Goal: Information Seeking & Learning: Learn about a topic

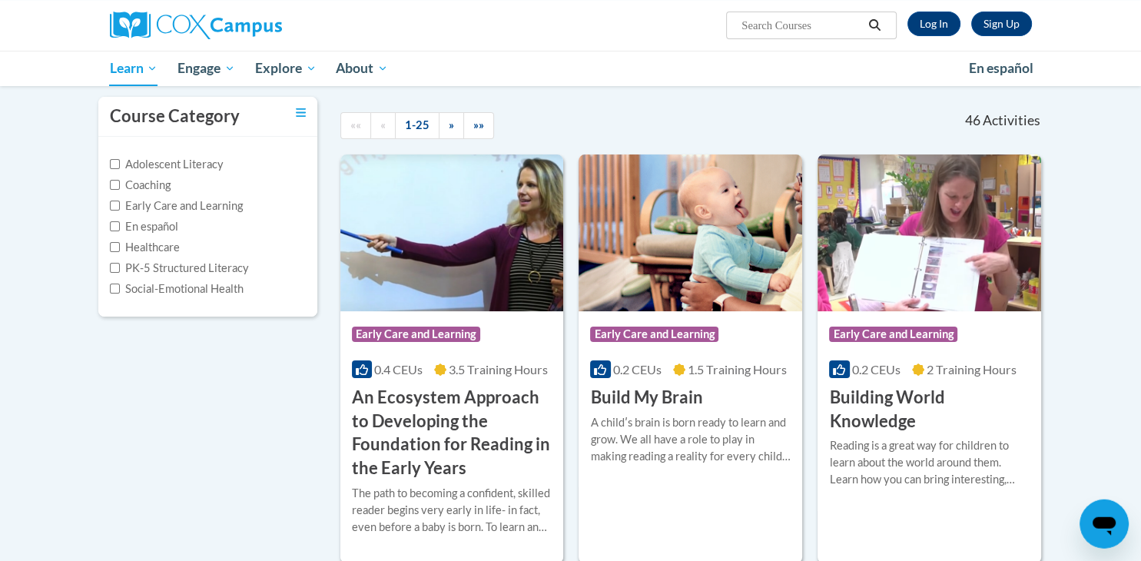
scroll to position [175, 0]
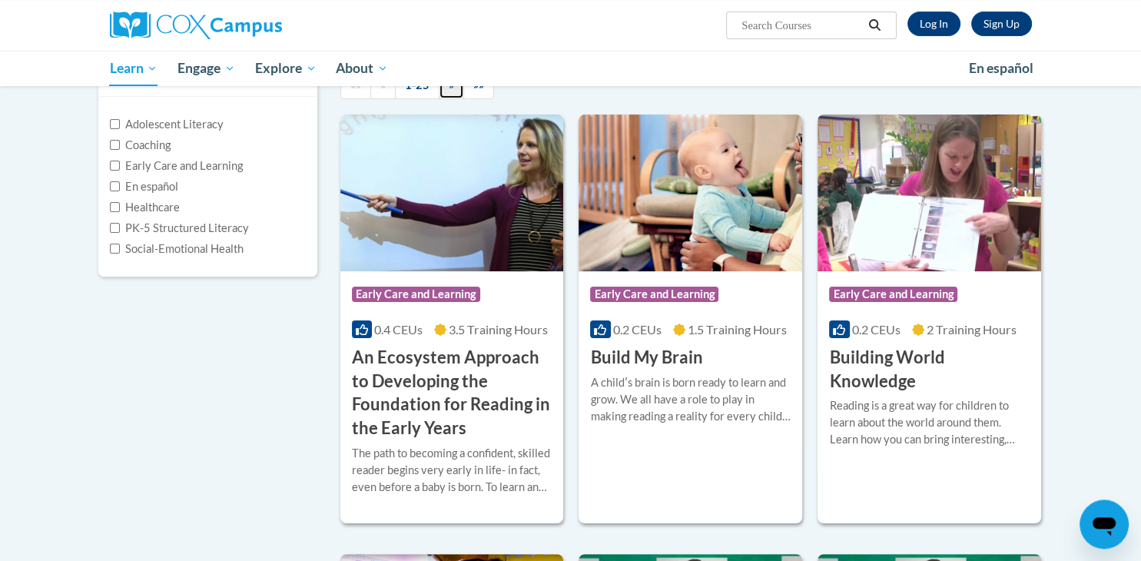
click at [462, 99] on link "»" at bounding box center [451, 85] width 25 height 27
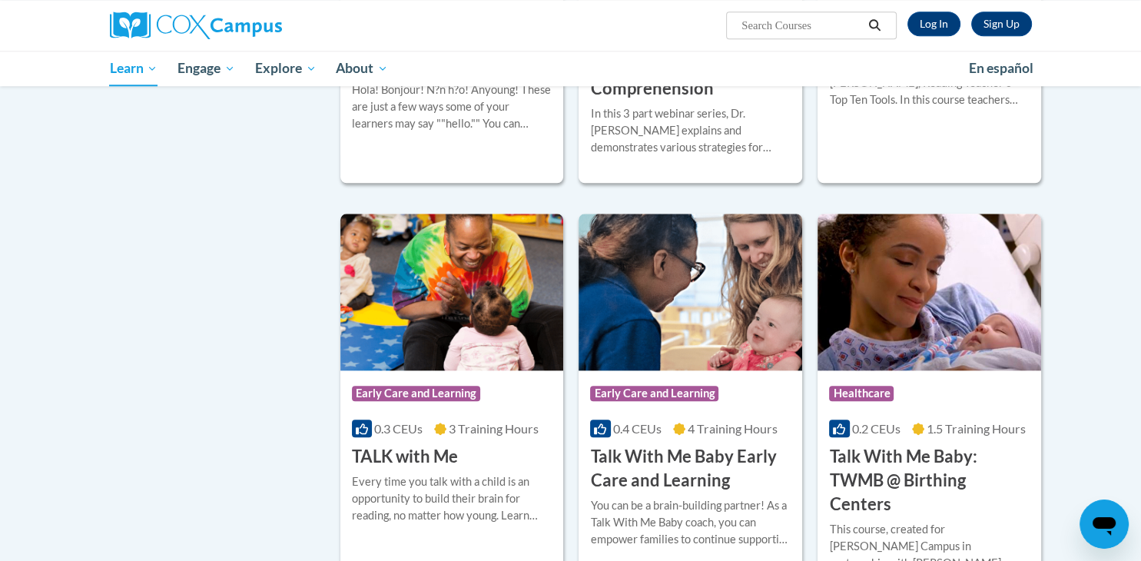
scroll to position [1741, 0]
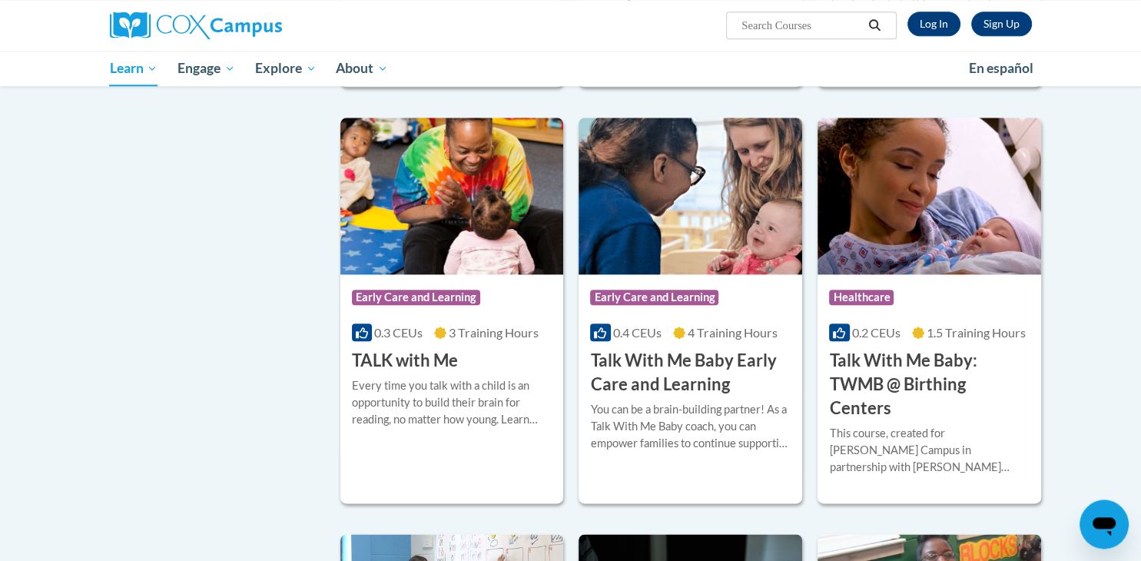
click at [0, 0] on button "Start" at bounding box center [0, 0] width 0 height 0
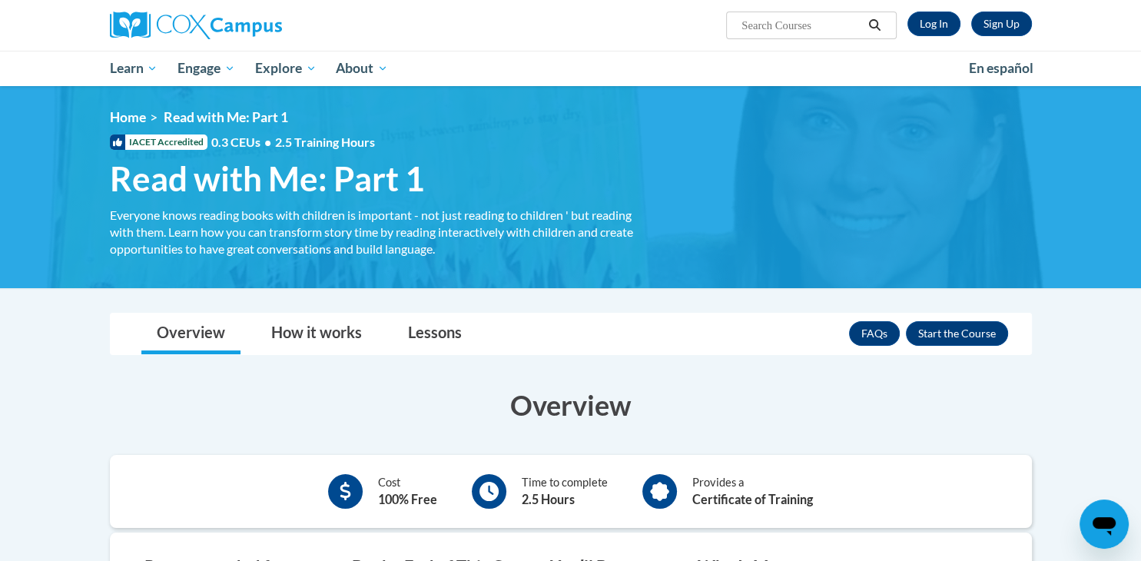
scroll to position [126, 0]
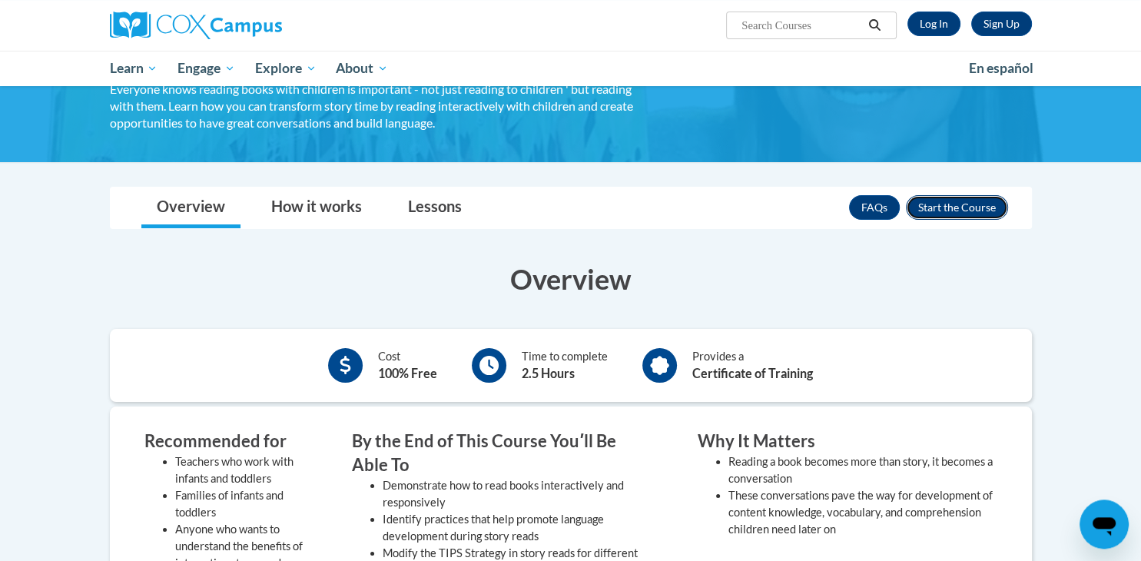
click at [944, 196] on button "Enroll" at bounding box center [957, 207] width 102 height 25
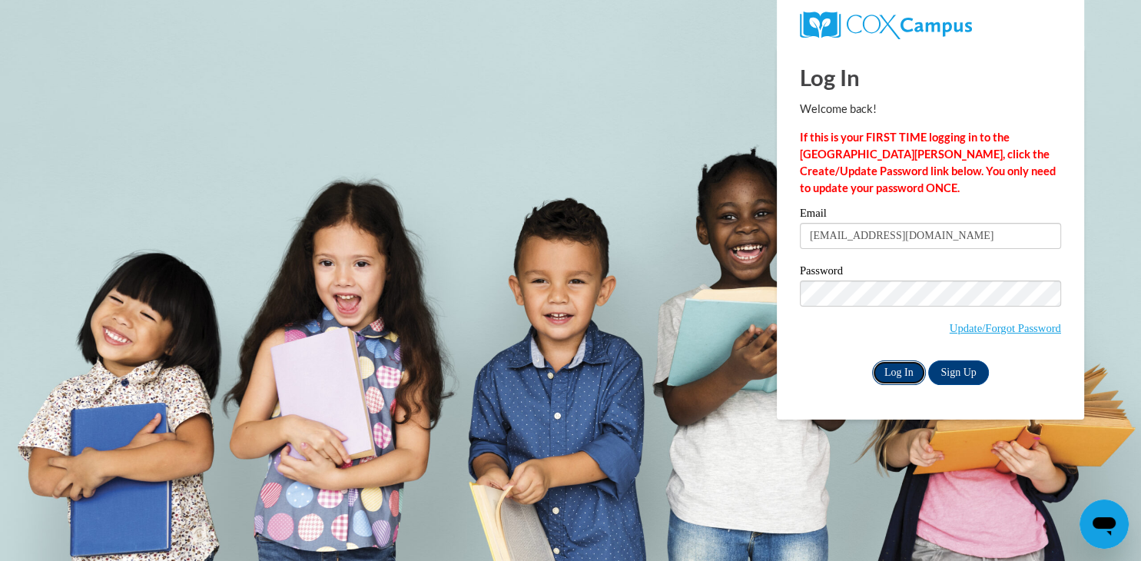
click at [905, 368] on input "Log In" at bounding box center [899, 372] width 54 height 25
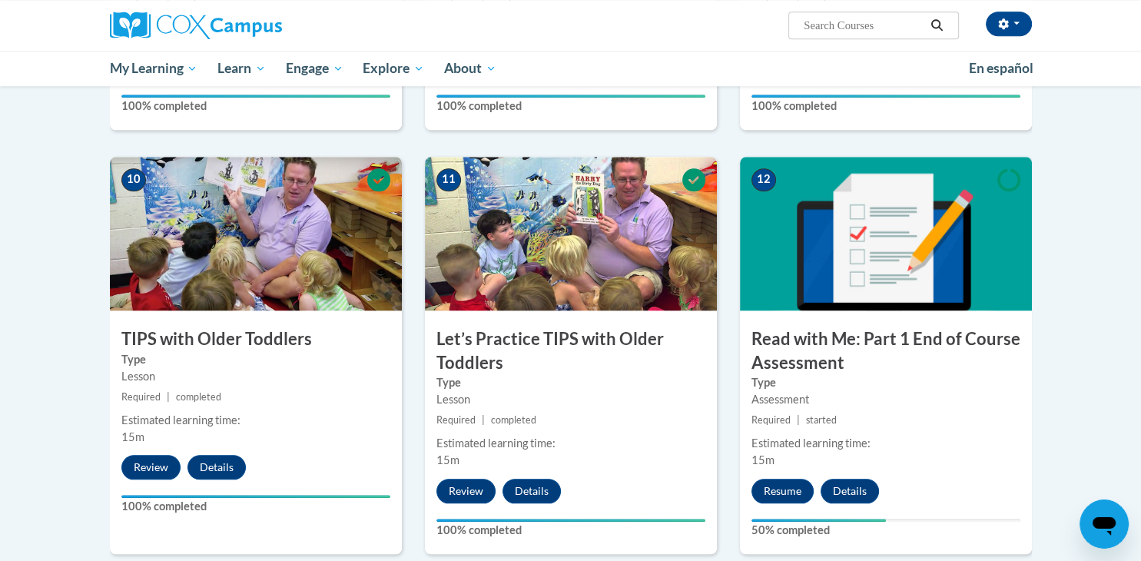
scroll to position [1639, 0]
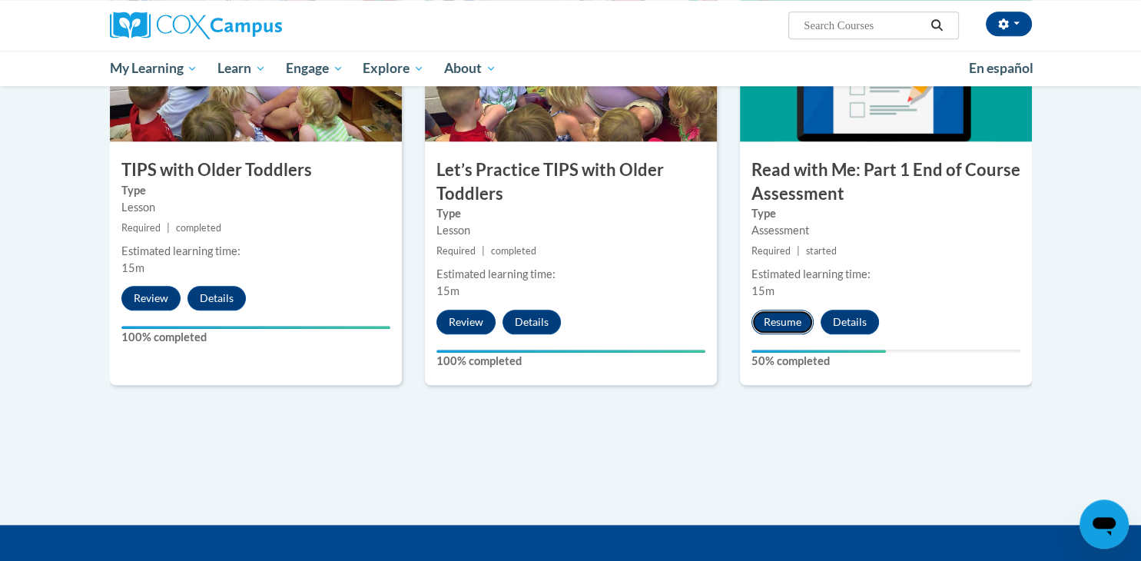
click at [776, 316] on button "Resume" at bounding box center [783, 322] width 62 height 25
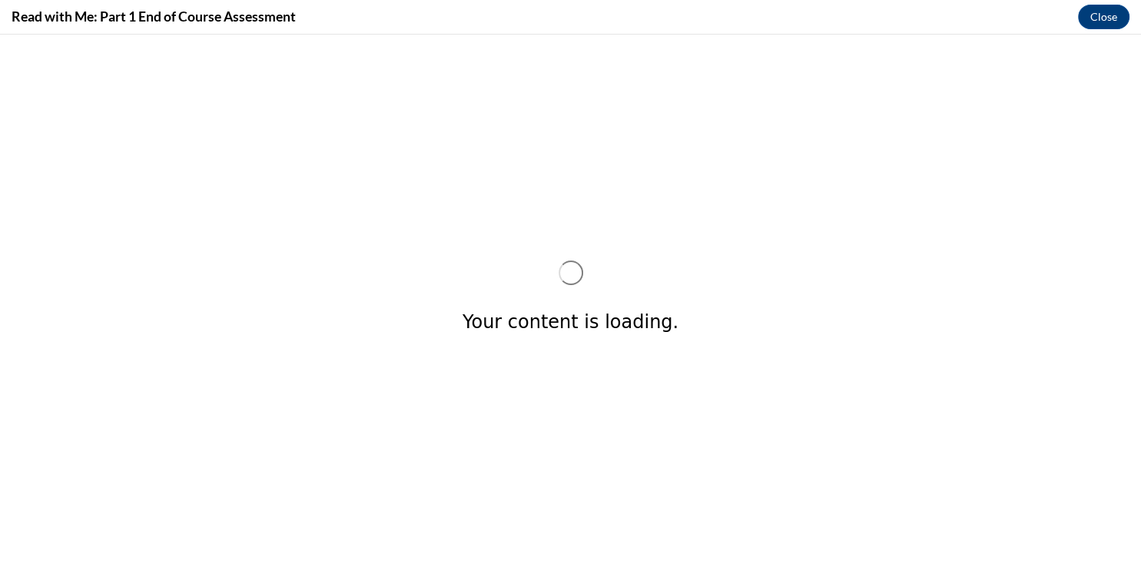
scroll to position [0, 0]
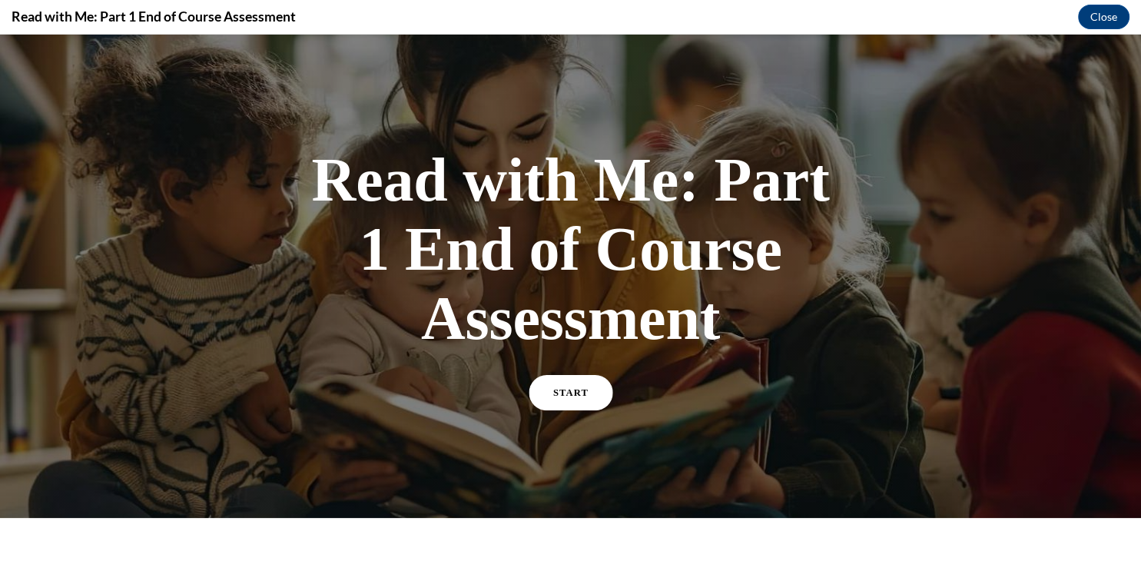
click at [555, 388] on link "START" at bounding box center [571, 392] width 84 height 35
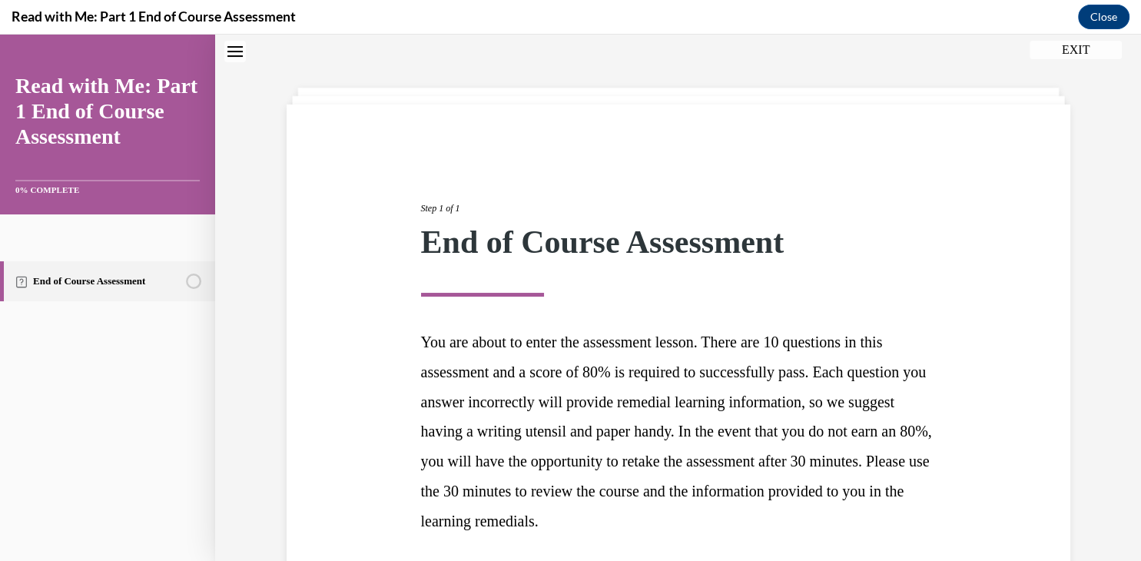
scroll to position [175, 0]
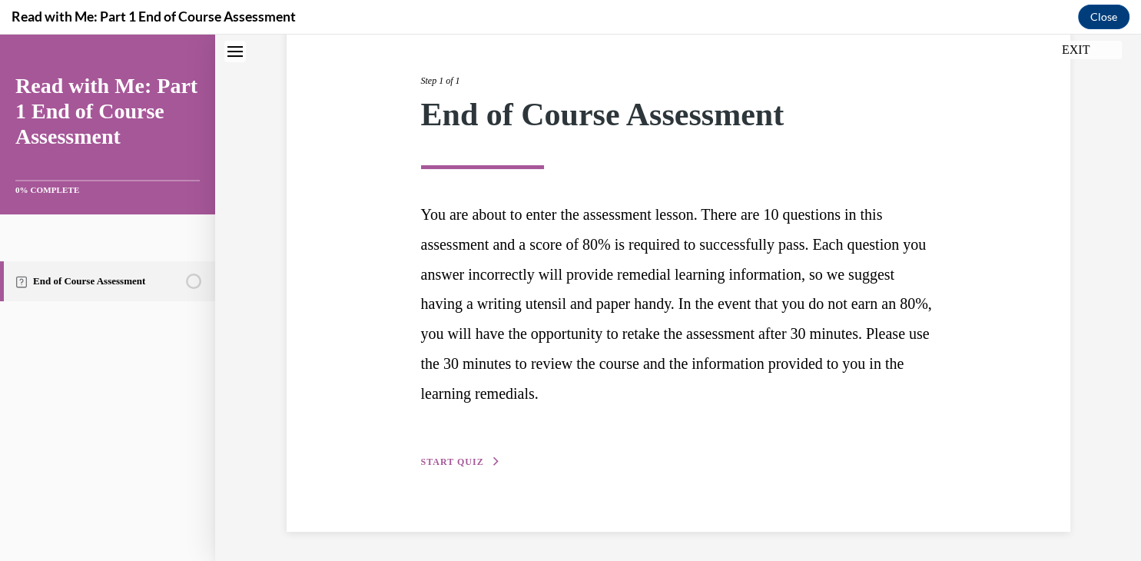
click at [463, 460] on span "START QUIZ" at bounding box center [452, 462] width 63 height 11
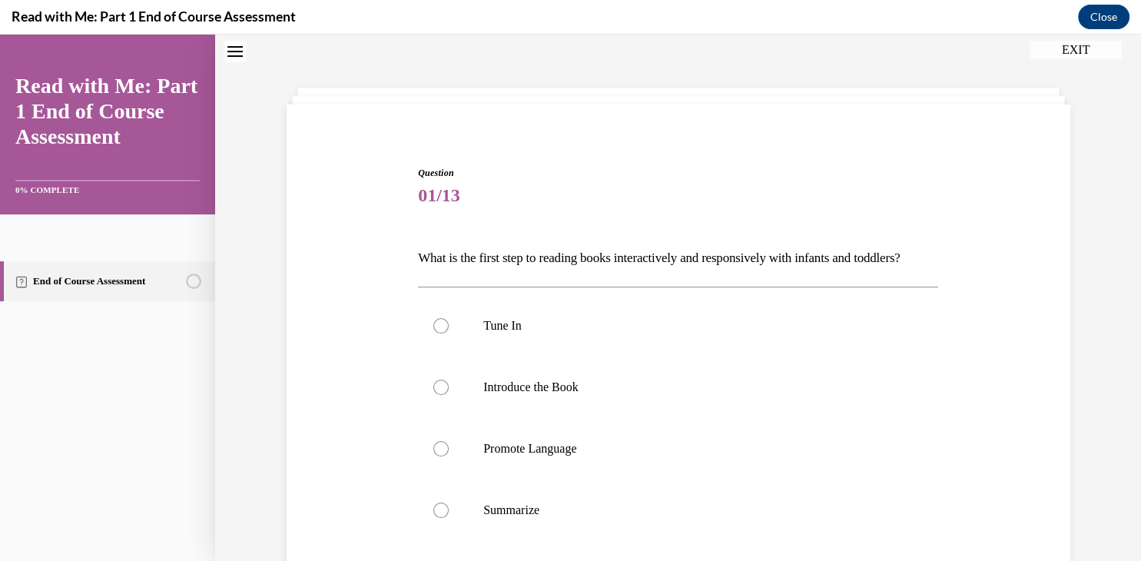
scroll to position [46, 0]
click at [440, 335] on div at bounding box center [441, 327] width 15 height 15
click at [440, 335] on input "Tune In" at bounding box center [441, 327] width 15 height 15
radio input "true"
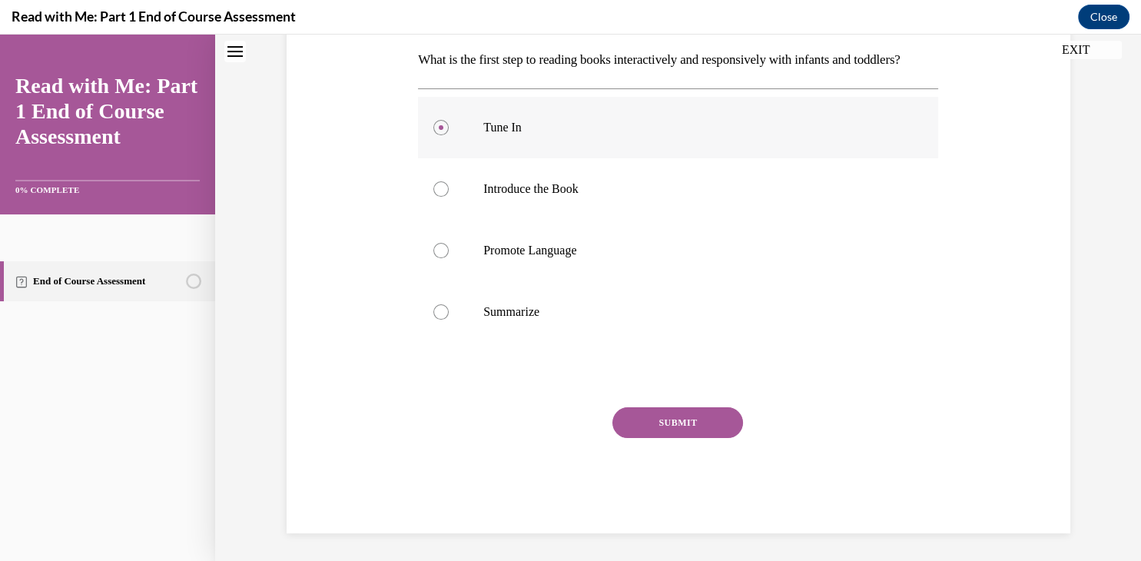
scroll to position [256, 0]
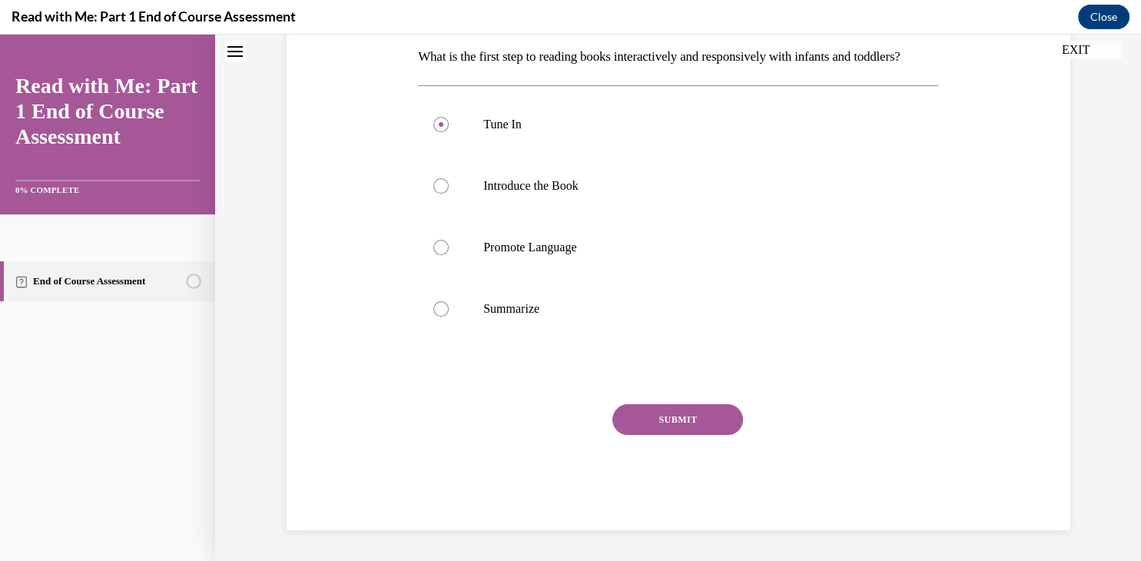
click at [641, 429] on button "SUBMIT" at bounding box center [678, 419] width 131 height 31
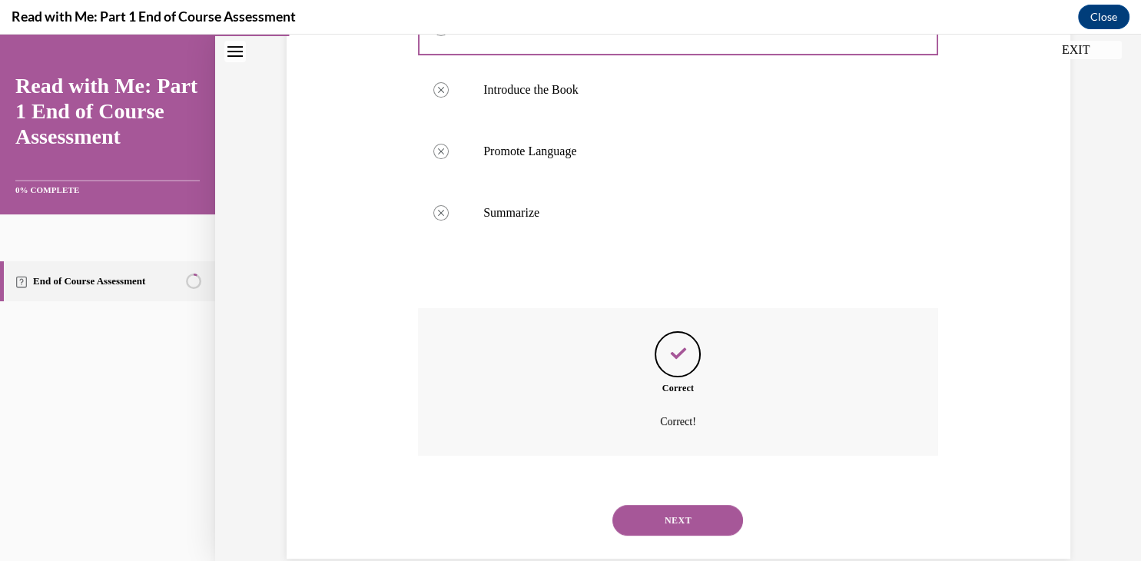
scroll to position [380, 0]
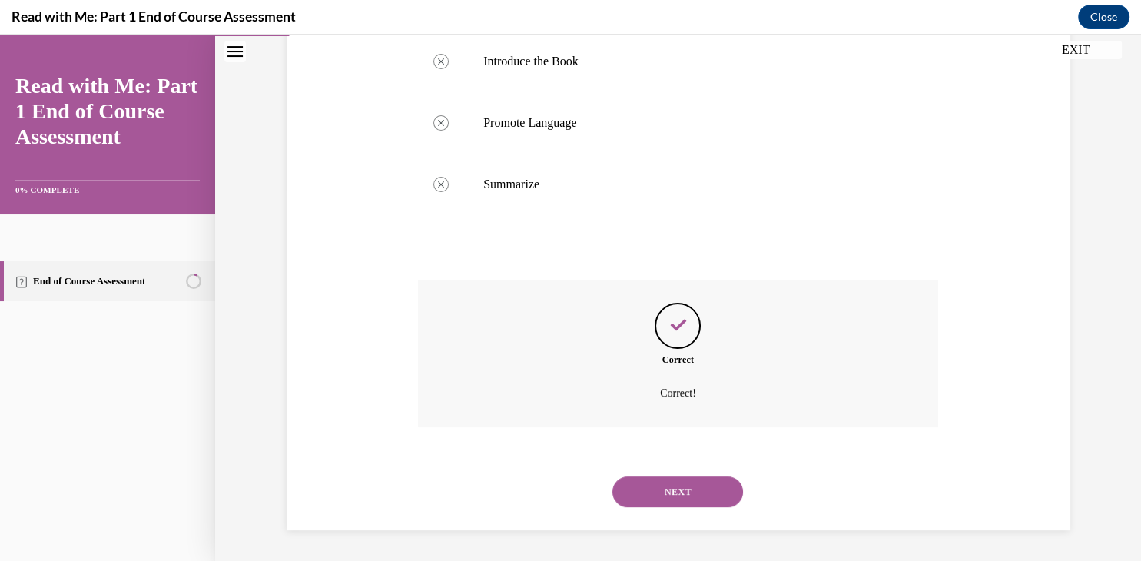
click at [697, 489] on button "NEXT" at bounding box center [678, 492] width 131 height 31
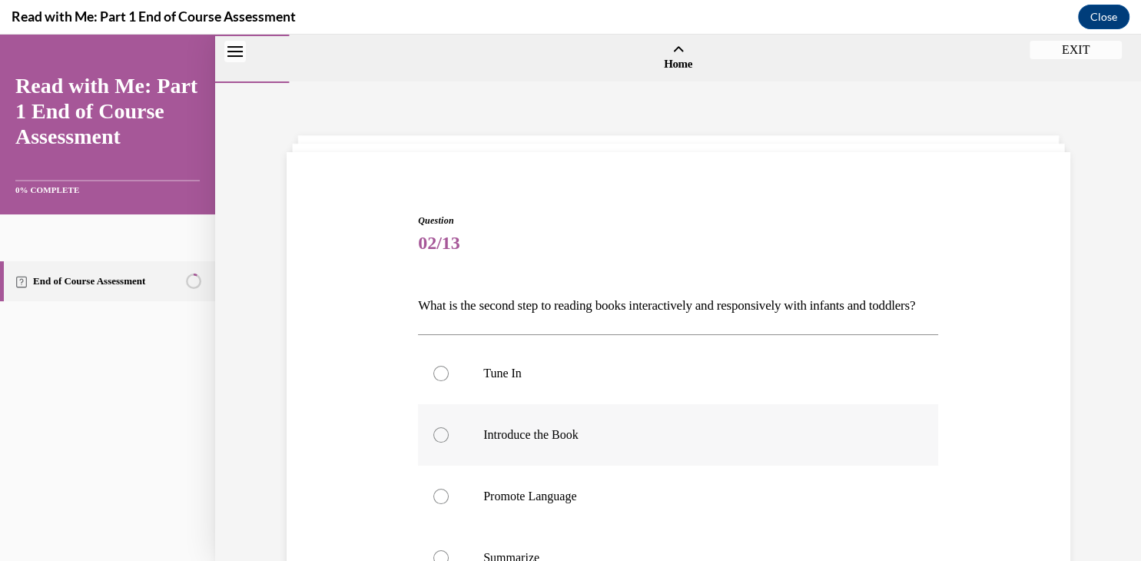
scroll to position [157, 0]
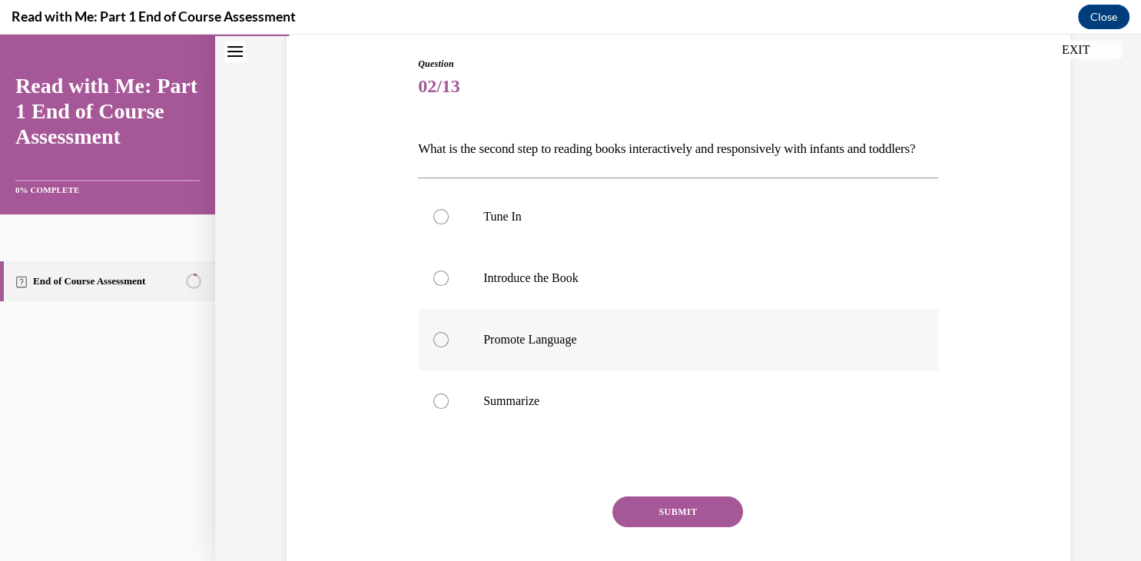
click at [442, 347] on div at bounding box center [441, 339] width 15 height 15
click at [442, 347] on input "Promote Language" at bounding box center [441, 339] width 15 height 15
radio input "true"
click at [716, 525] on button "SUBMIT" at bounding box center [678, 512] width 131 height 31
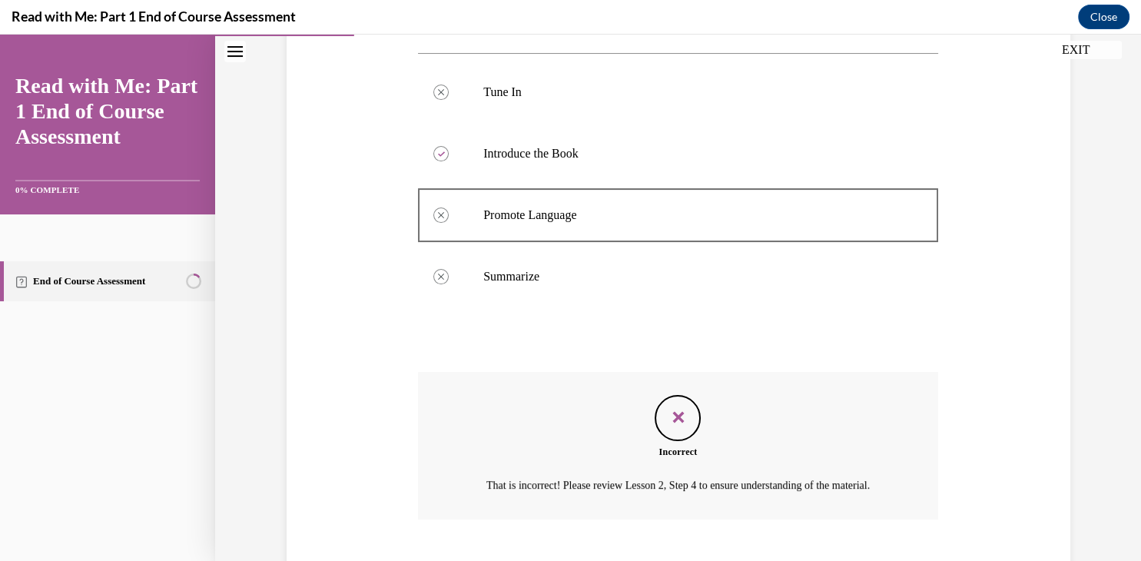
scroll to position [399, 0]
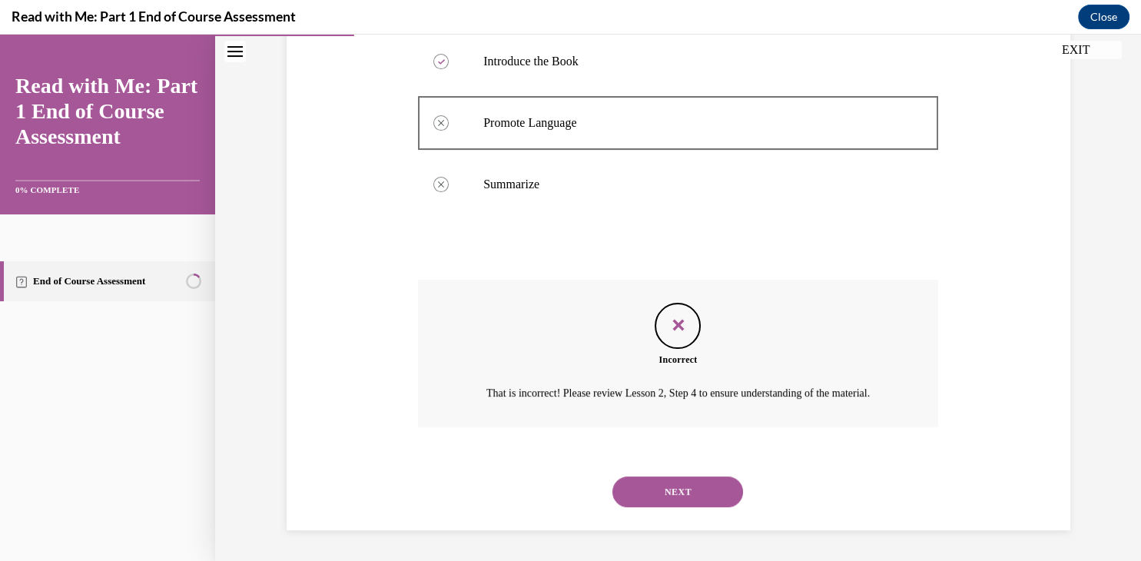
click at [659, 489] on button "NEXT" at bounding box center [678, 492] width 131 height 31
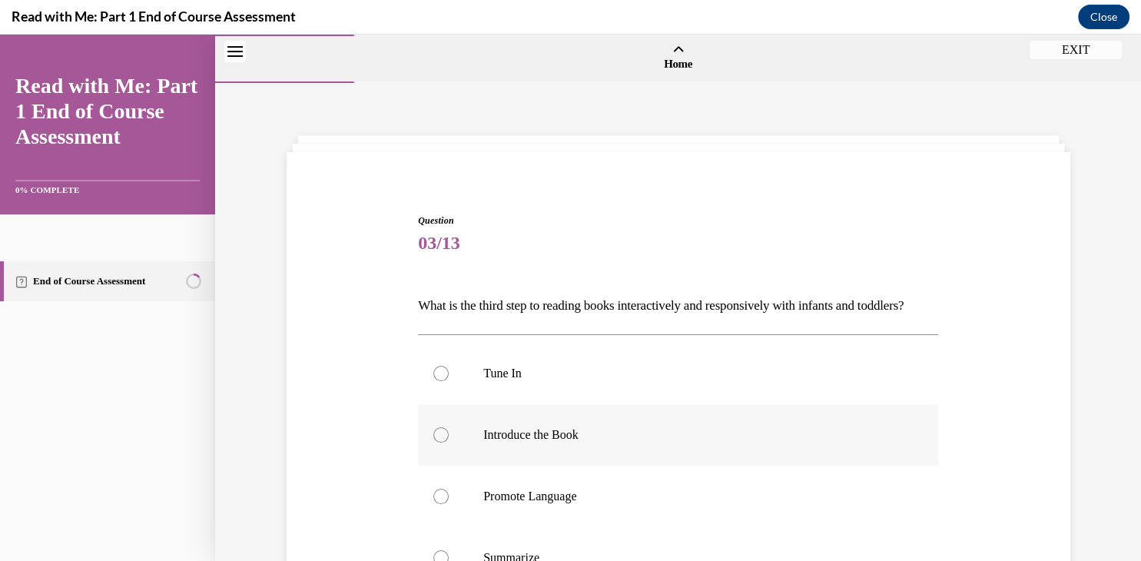
scroll to position [138, 0]
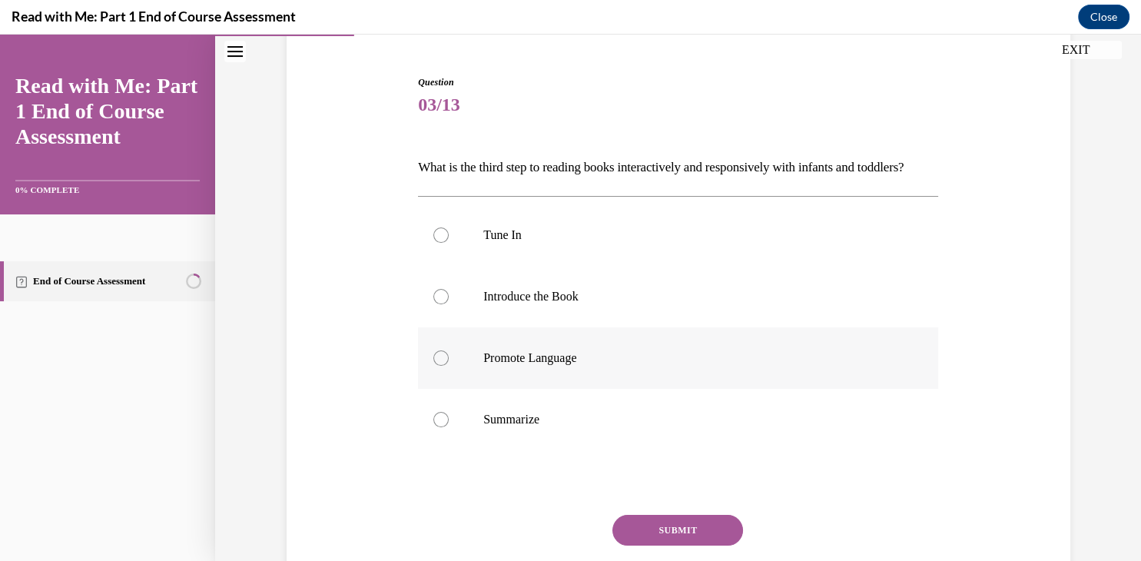
click at [445, 366] on div at bounding box center [441, 357] width 15 height 15
click at [445, 366] on input "Promote Language" at bounding box center [441, 357] width 15 height 15
radio input "true"
click at [659, 543] on button "SUBMIT" at bounding box center [678, 530] width 131 height 31
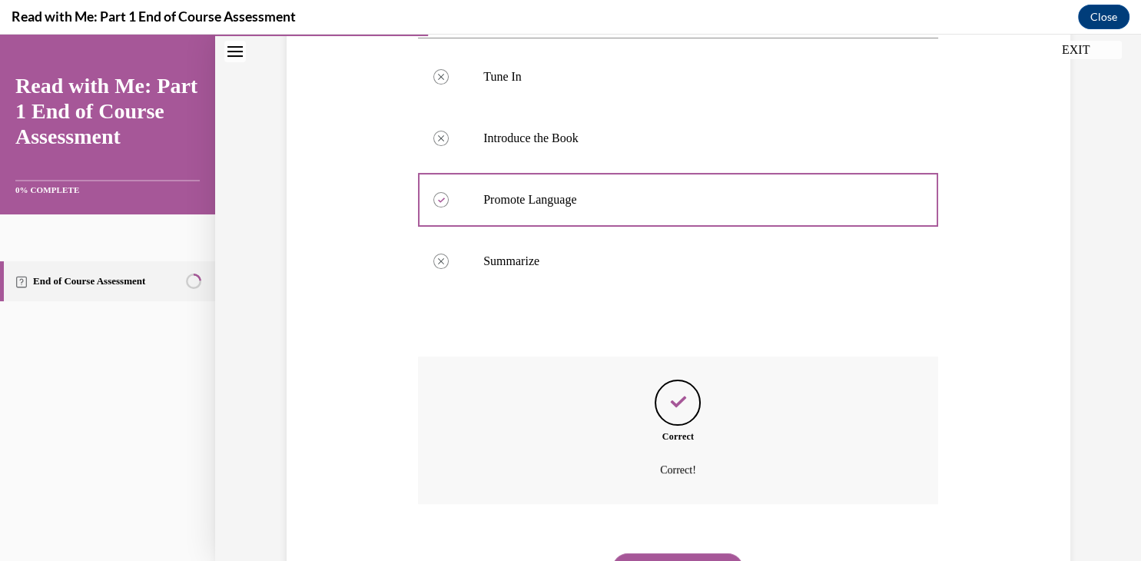
scroll to position [380, 0]
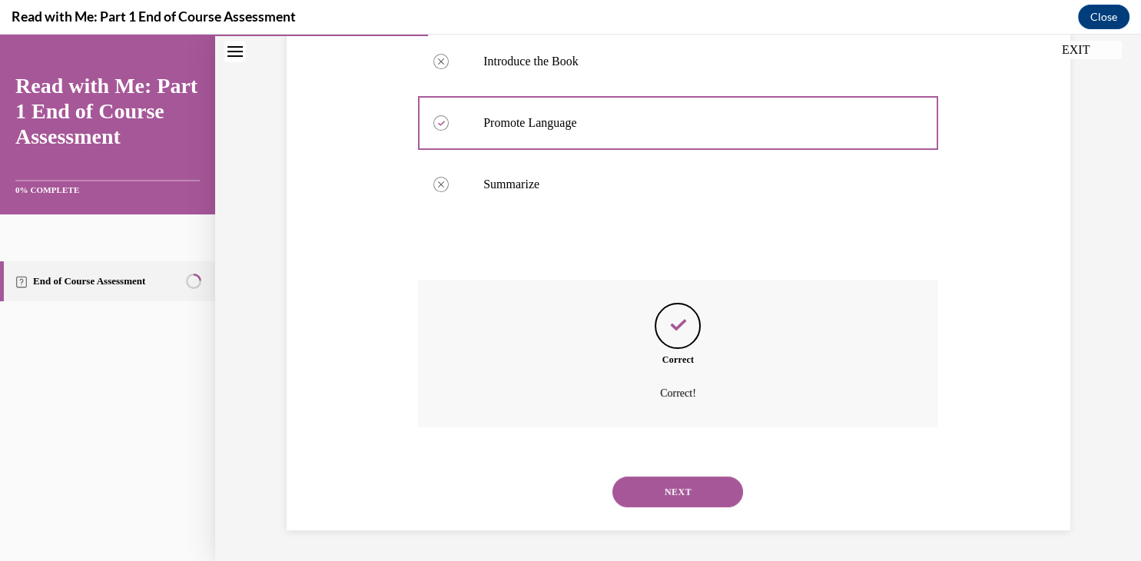
click at [679, 490] on button "NEXT" at bounding box center [678, 492] width 131 height 31
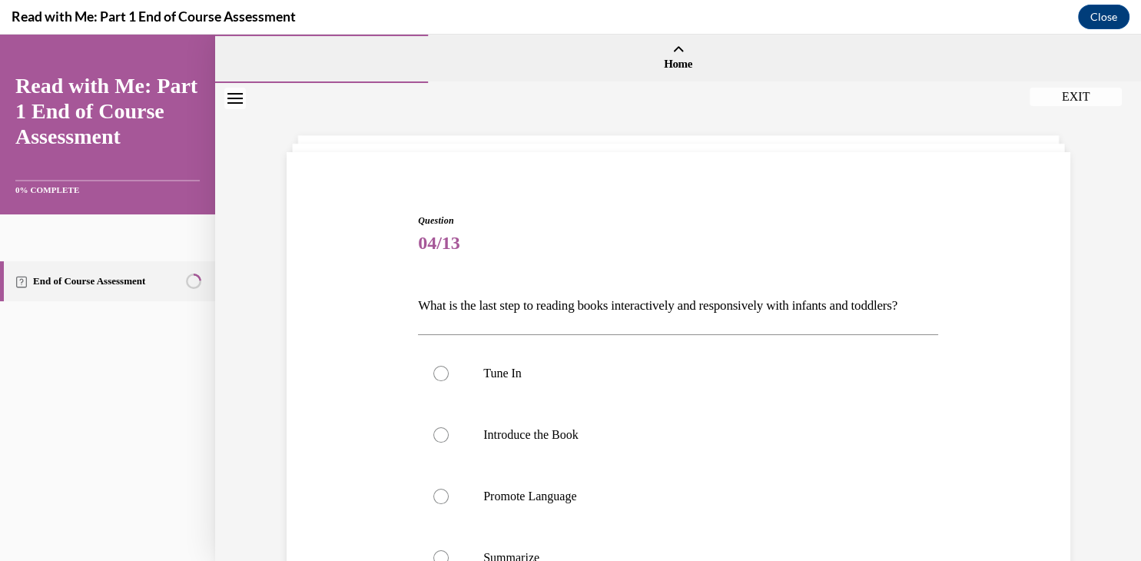
scroll to position [154, 0]
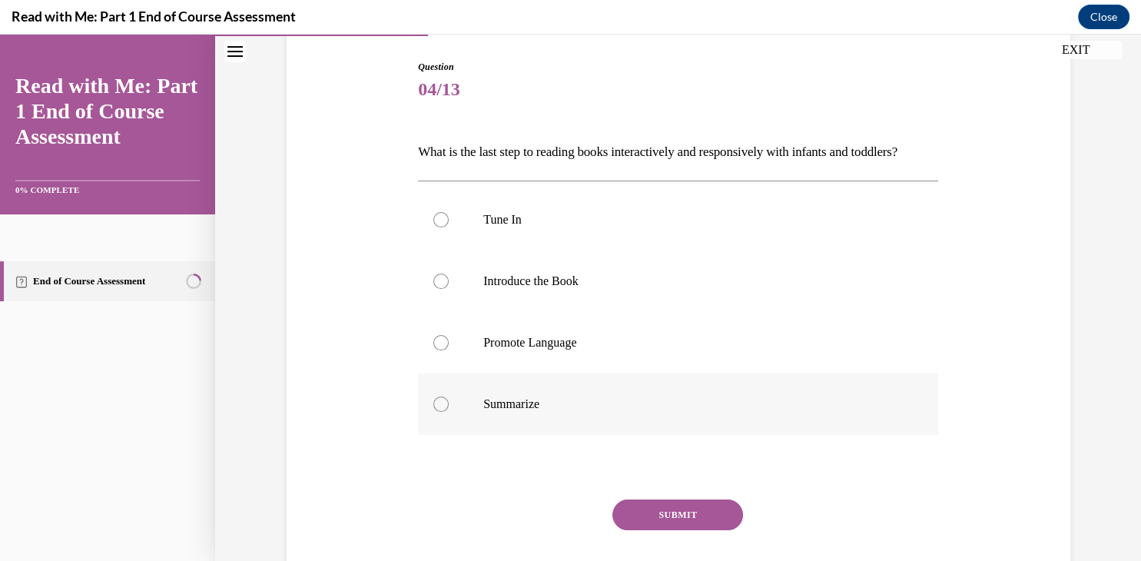
click at [440, 412] on div at bounding box center [441, 404] width 15 height 15
click at [440, 412] on input "Summarize" at bounding box center [441, 404] width 15 height 15
radio input "true"
click at [651, 530] on button "SUBMIT" at bounding box center [678, 515] width 131 height 31
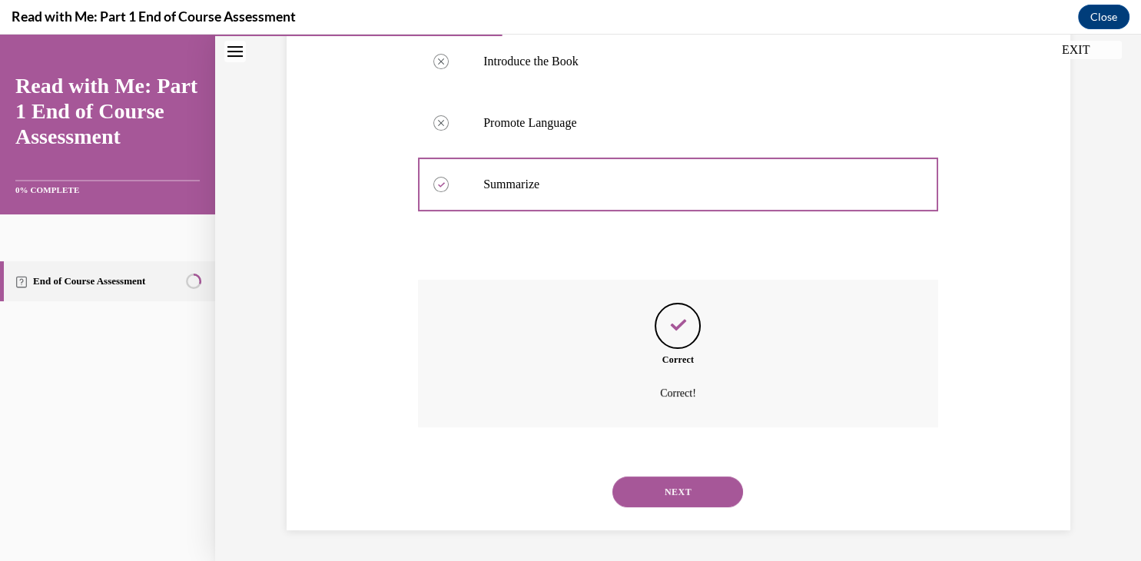
scroll to position [380, 0]
click at [689, 487] on button "NEXT" at bounding box center [678, 492] width 131 height 31
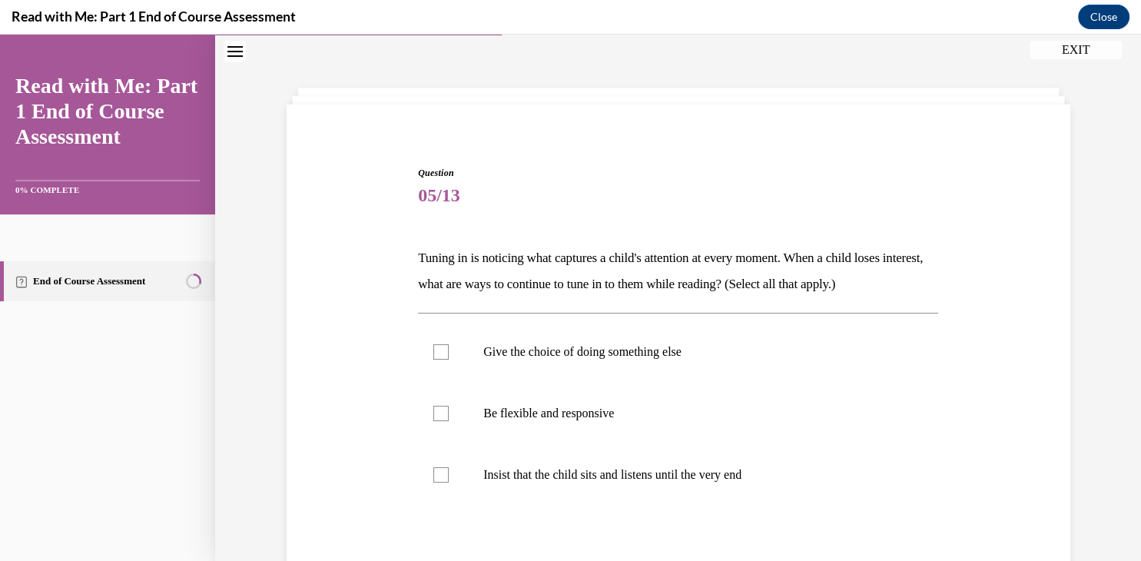
scroll to position [46, 0]
click at [443, 417] on div at bounding box center [441, 414] width 15 height 15
click at [443, 417] on input "Be flexible and responsive" at bounding box center [441, 414] width 15 height 15
checkbox input "true"
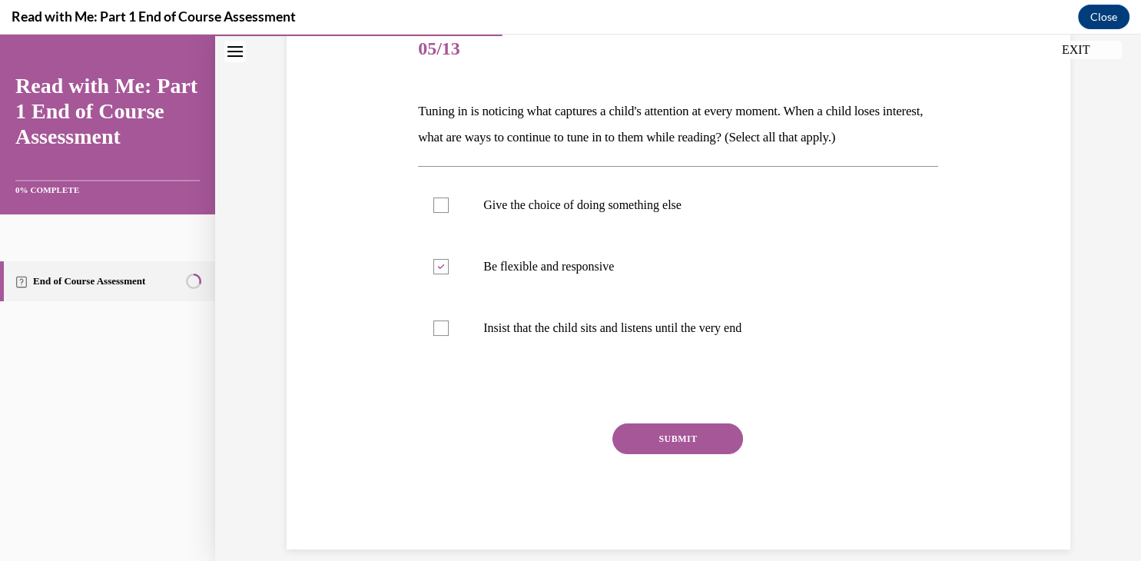
click at [672, 432] on button "SUBMIT" at bounding box center [678, 439] width 131 height 31
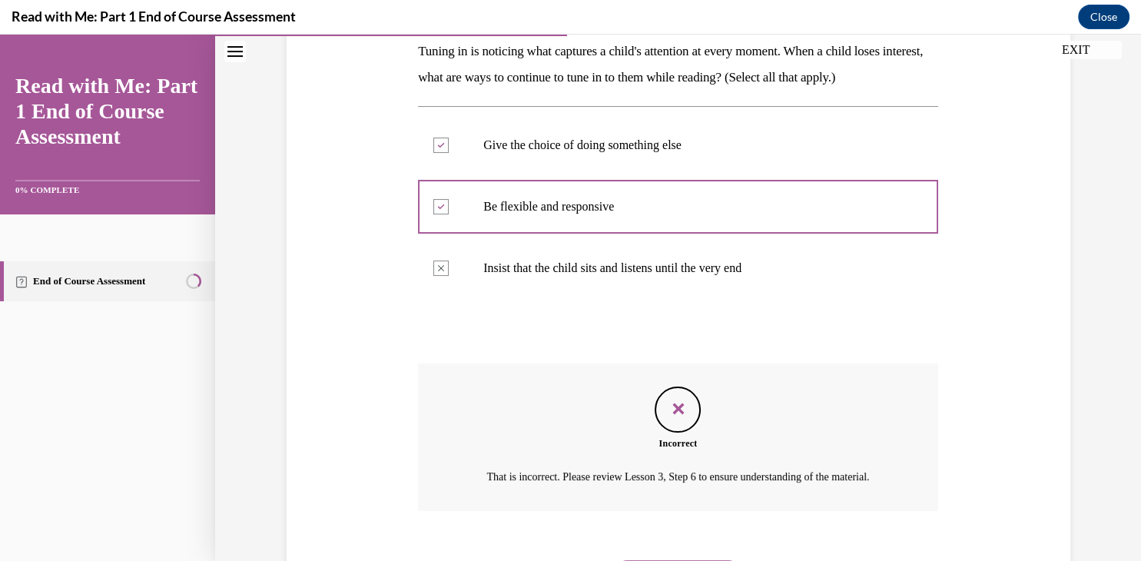
scroll to position [337, 0]
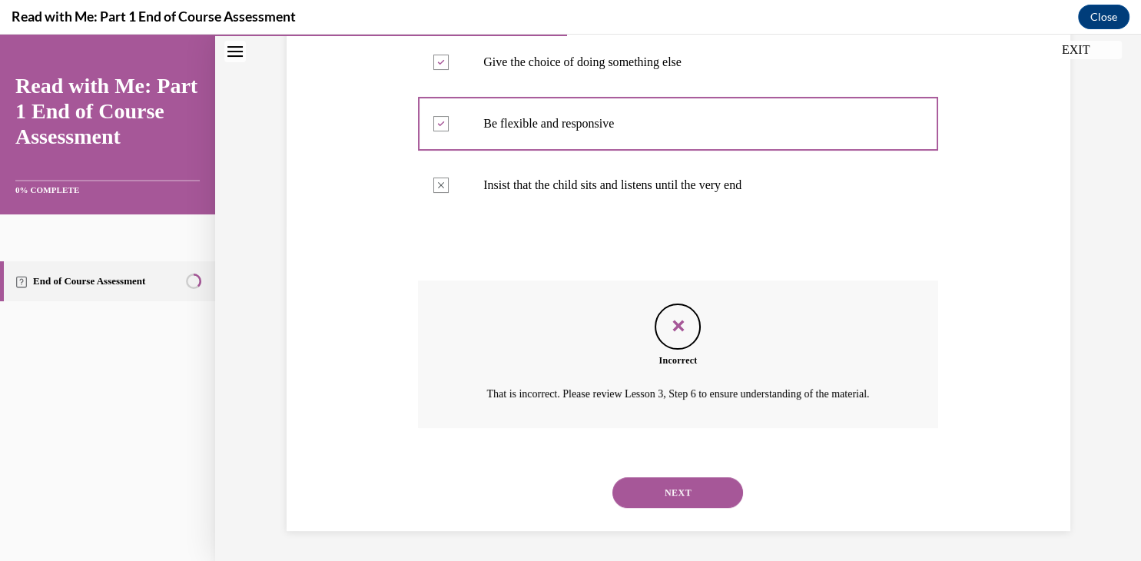
click at [693, 484] on button "NEXT" at bounding box center [678, 492] width 131 height 31
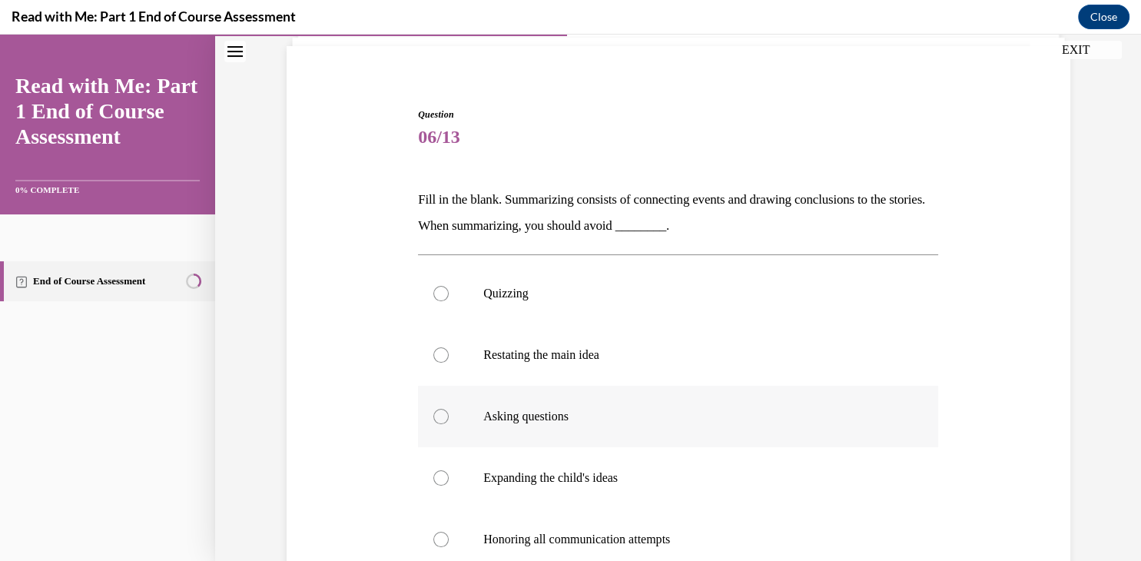
scroll to position [200, 0]
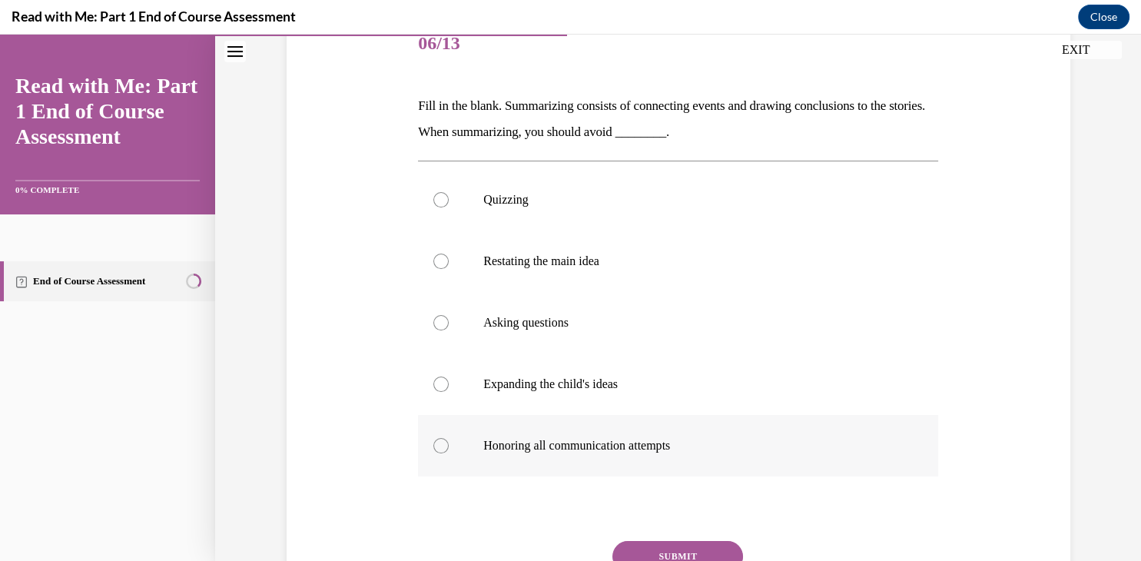
click at [444, 443] on div at bounding box center [441, 445] width 15 height 15
click at [444, 443] on input "Honoring all communication attempts" at bounding box center [441, 445] width 15 height 15
radio input "true"
click at [441, 321] on div at bounding box center [441, 322] width 15 height 15
click at [441, 321] on input "Asking questions" at bounding box center [441, 322] width 15 height 15
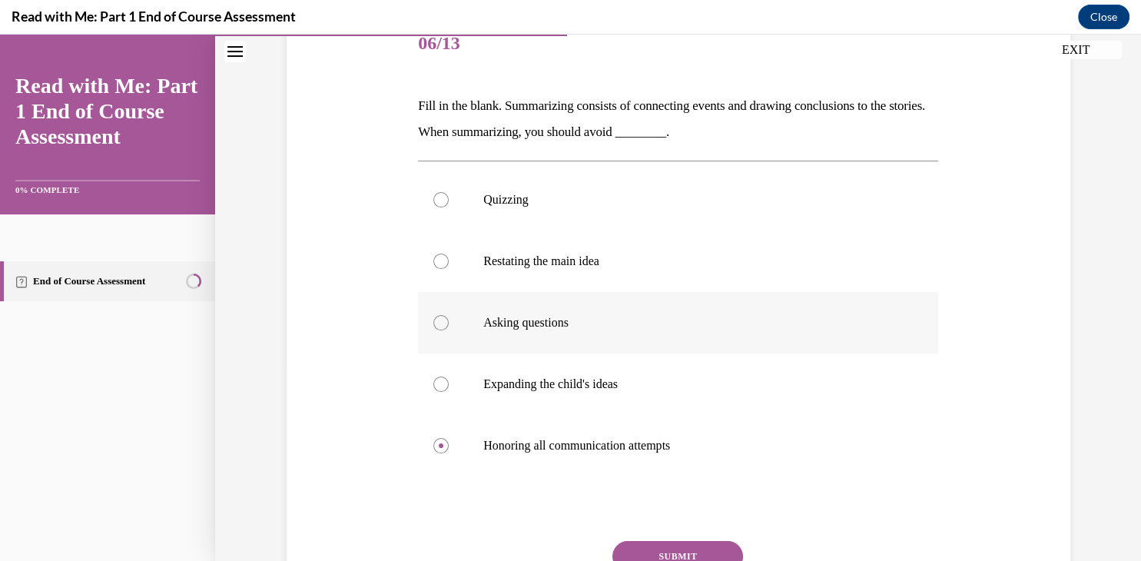
radio input "true"
click at [660, 552] on button "SUBMIT" at bounding box center [678, 556] width 131 height 31
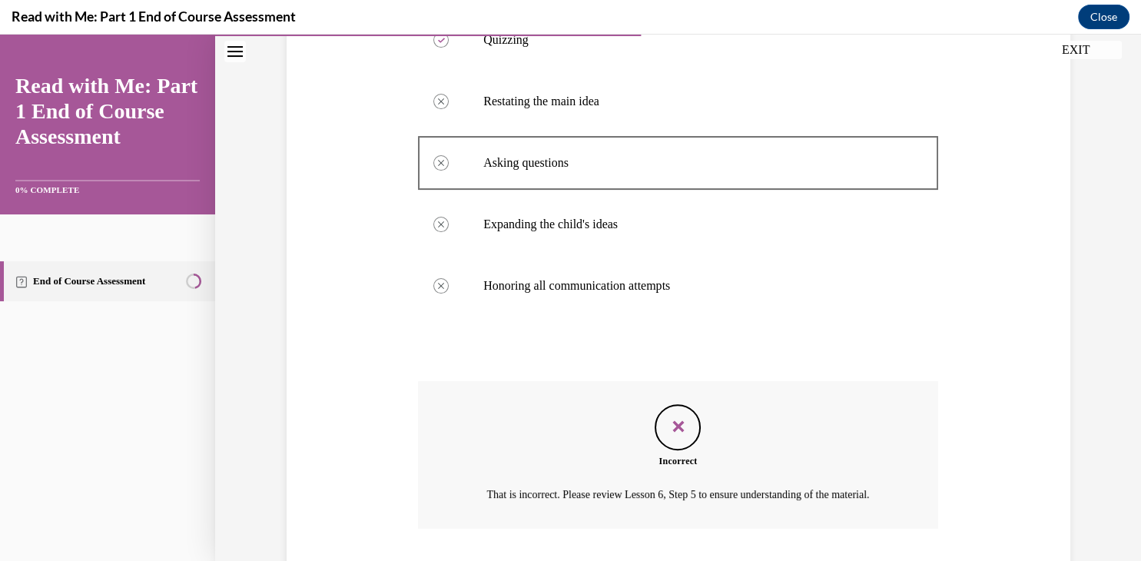
scroll to position [460, 0]
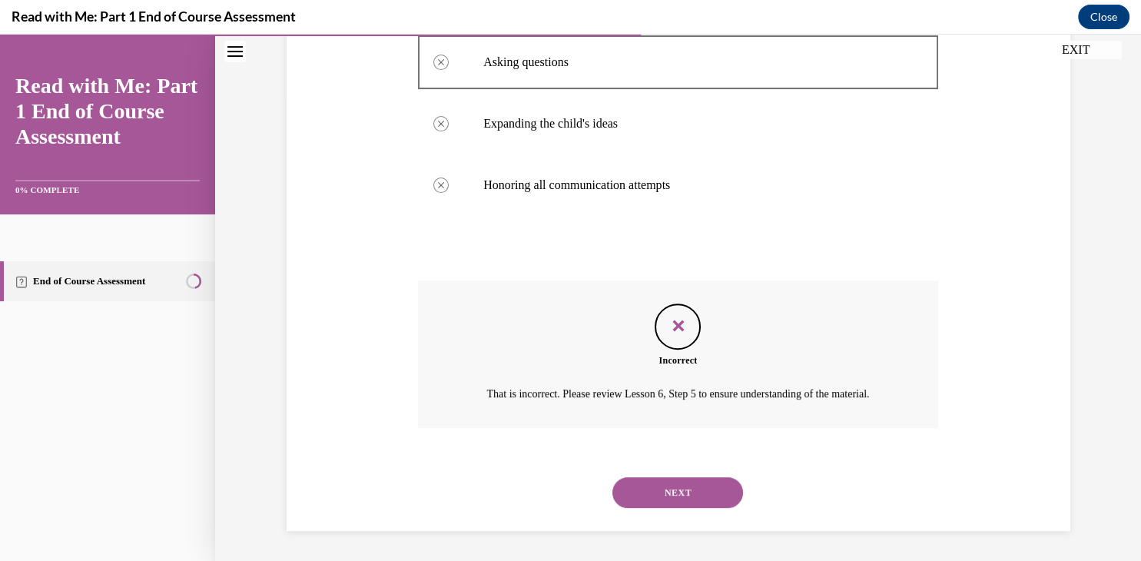
click at [698, 493] on button "NEXT" at bounding box center [678, 492] width 131 height 31
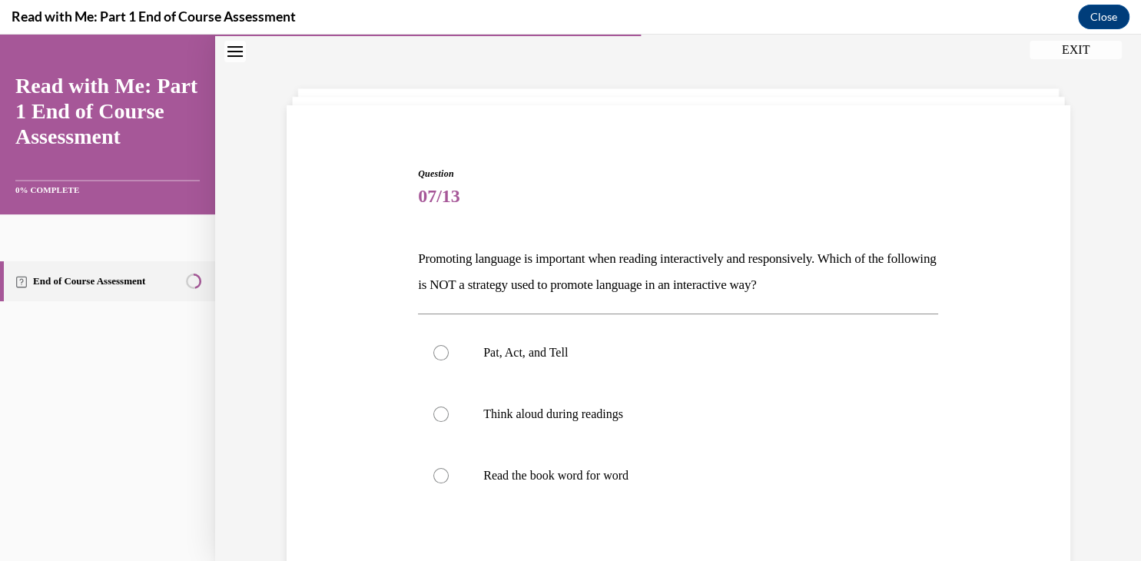
scroll to position [46, 0]
click at [440, 412] on div at bounding box center [441, 414] width 15 height 15
click at [440, 412] on input "Think aloud during readings" at bounding box center [441, 414] width 15 height 15
radio input "true"
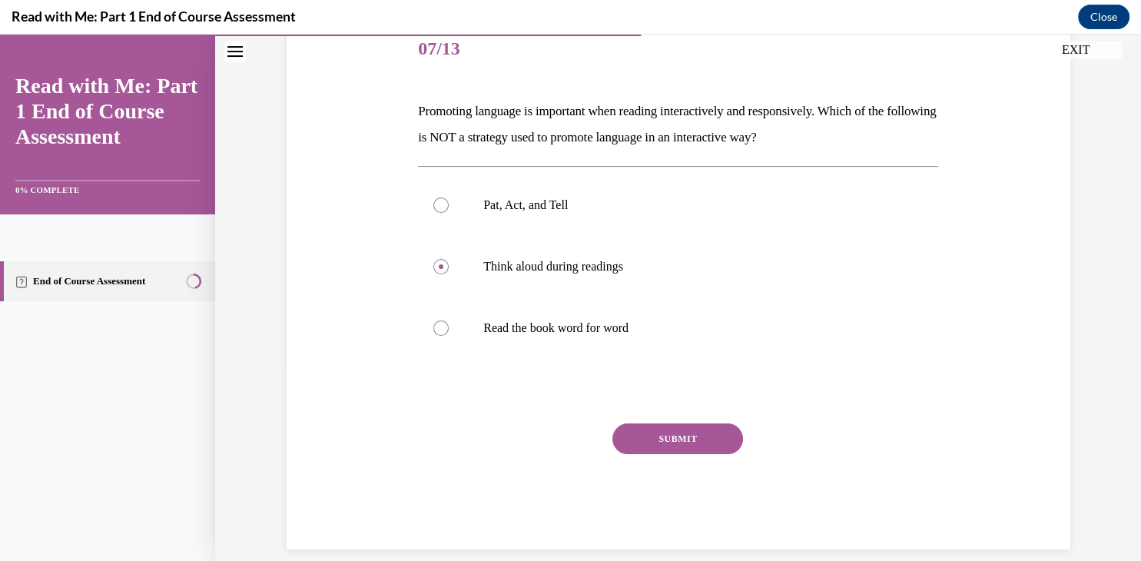
click at [621, 435] on button "SUBMIT" at bounding box center [678, 439] width 131 height 31
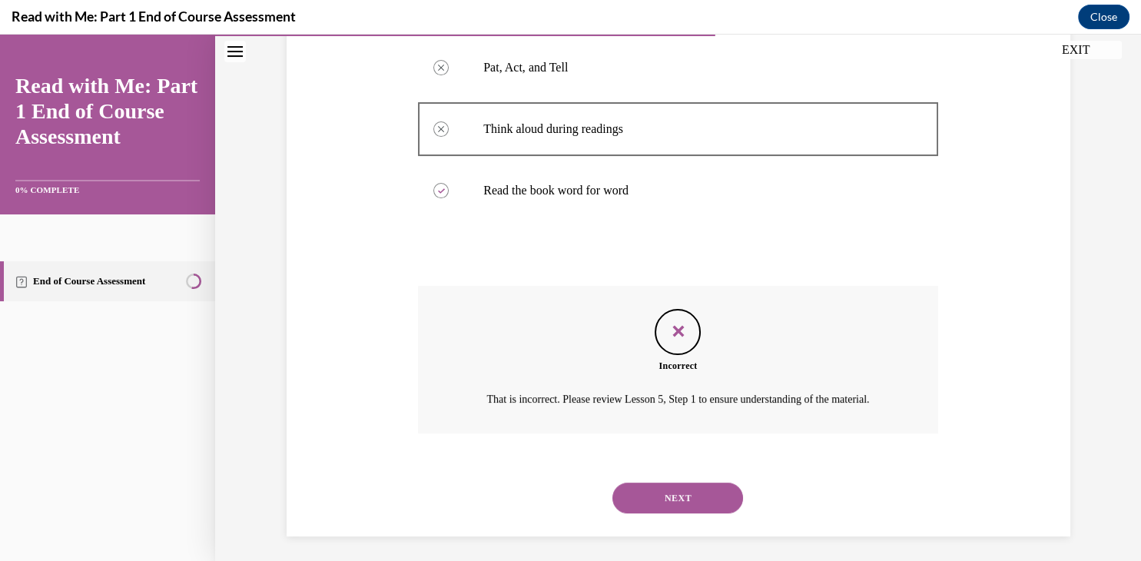
scroll to position [337, 0]
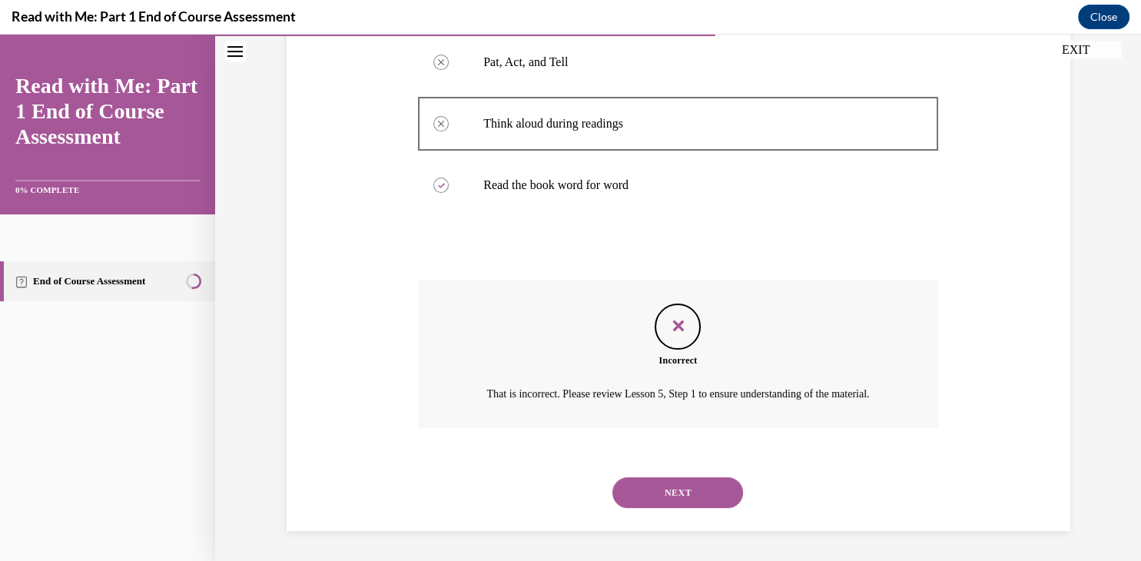
click at [666, 484] on button "NEXT" at bounding box center [678, 492] width 131 height 31
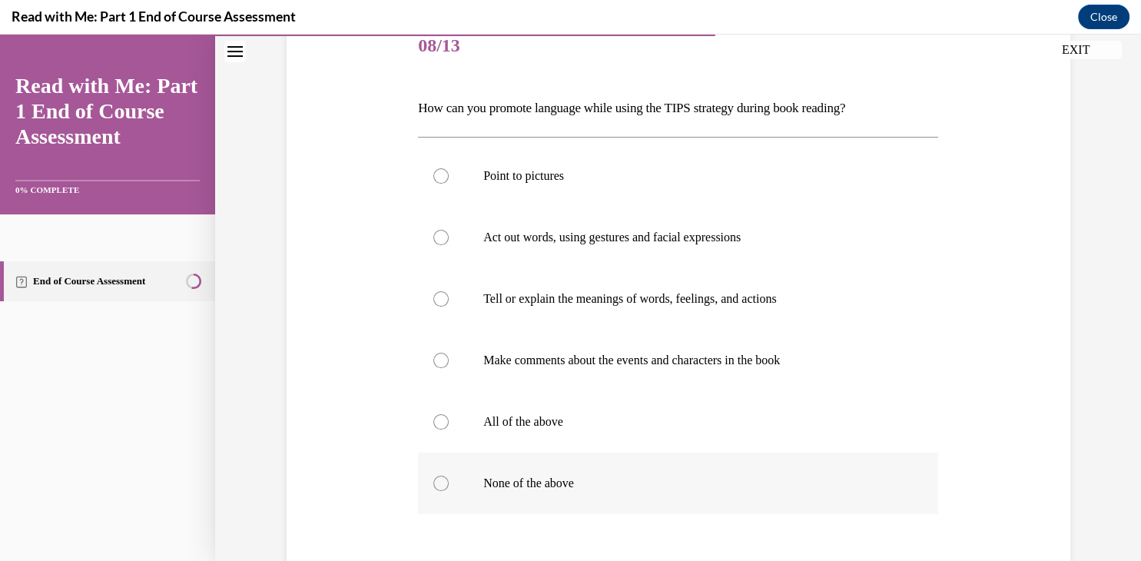
scroll to position [201, 0]
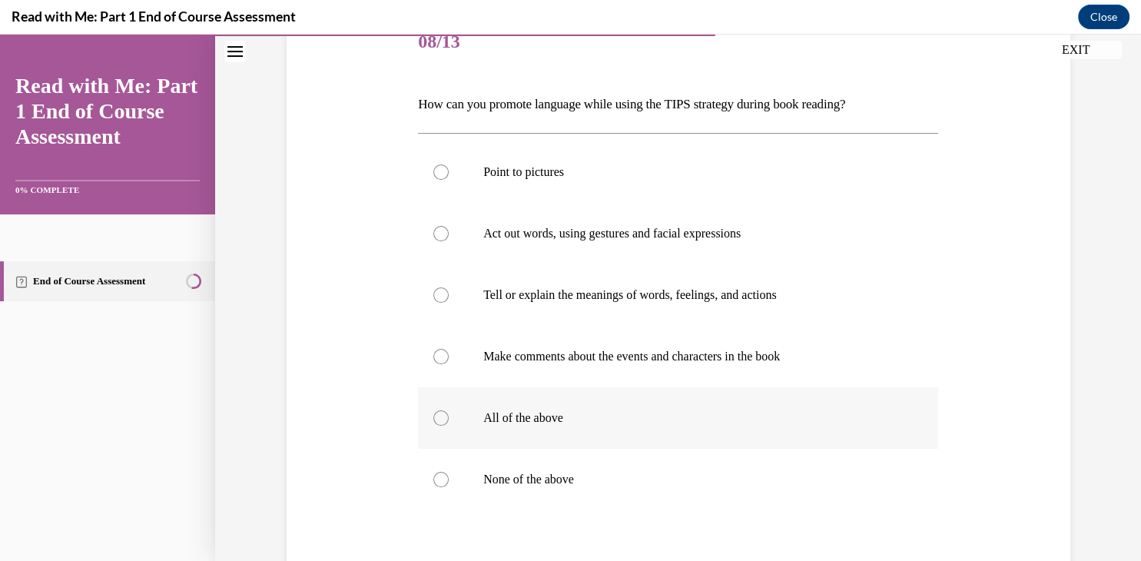
click at [442, 414] on div at bounding box center [441, 417] width 15 height 15
click at [442, 414] on input "All of the above" at bounding box center [441, 417] width 15 height 15
radio input "true"
click at [443, 350] on div at bounding box center [441, 356] width 15 height 15
click at [443, 350] on input "Make comments about the events and characters in the book" at bounding box center [441, 356] width 15 height 15
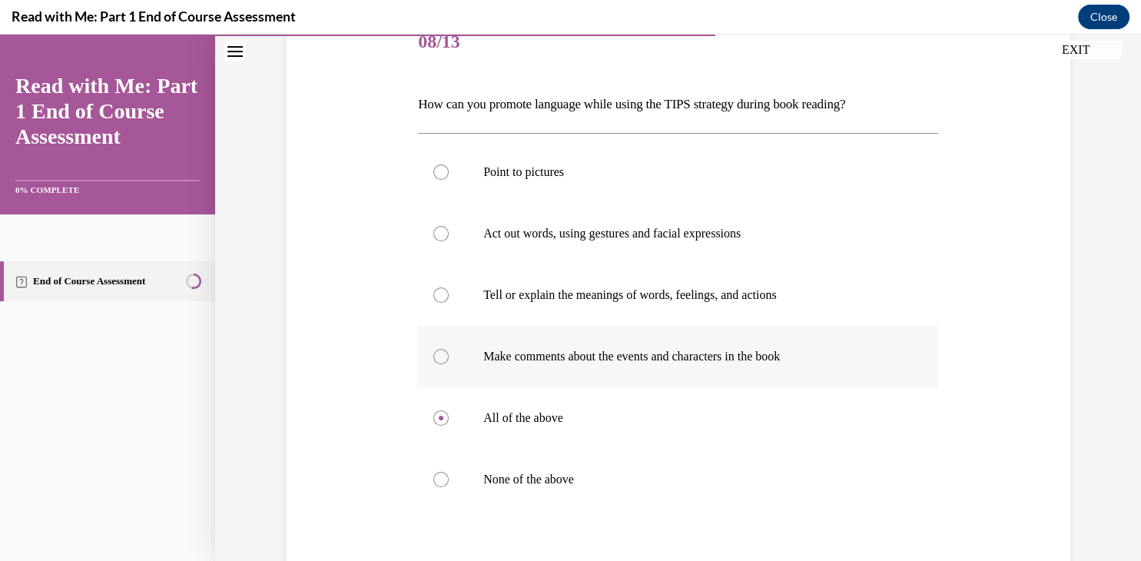
radio input "true"
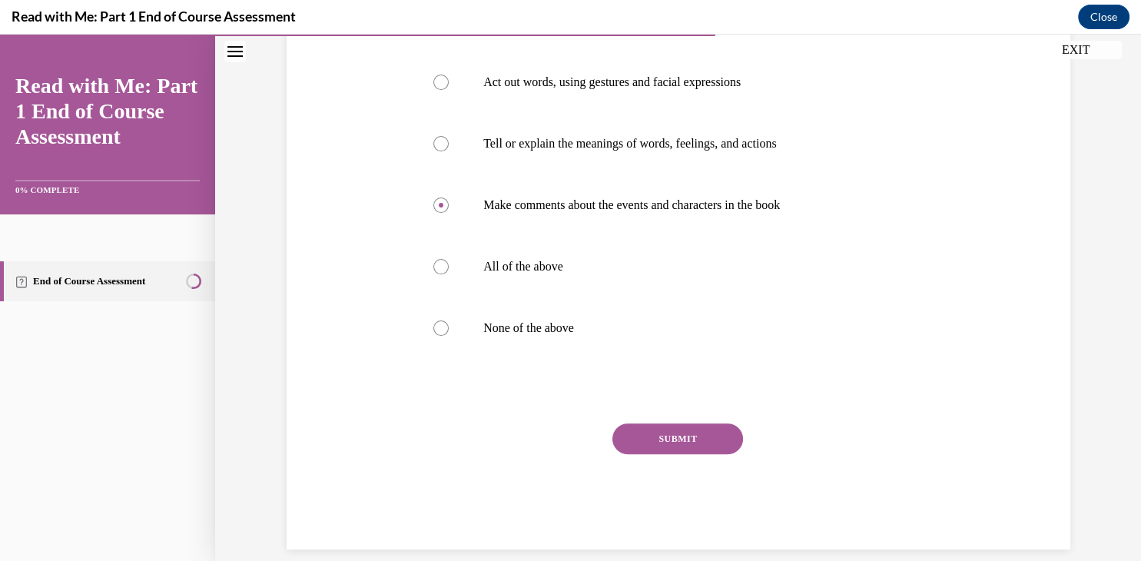
click at [640, 445] on button "SUBMIT" at bounding box center [678, 439] width 131 height 31
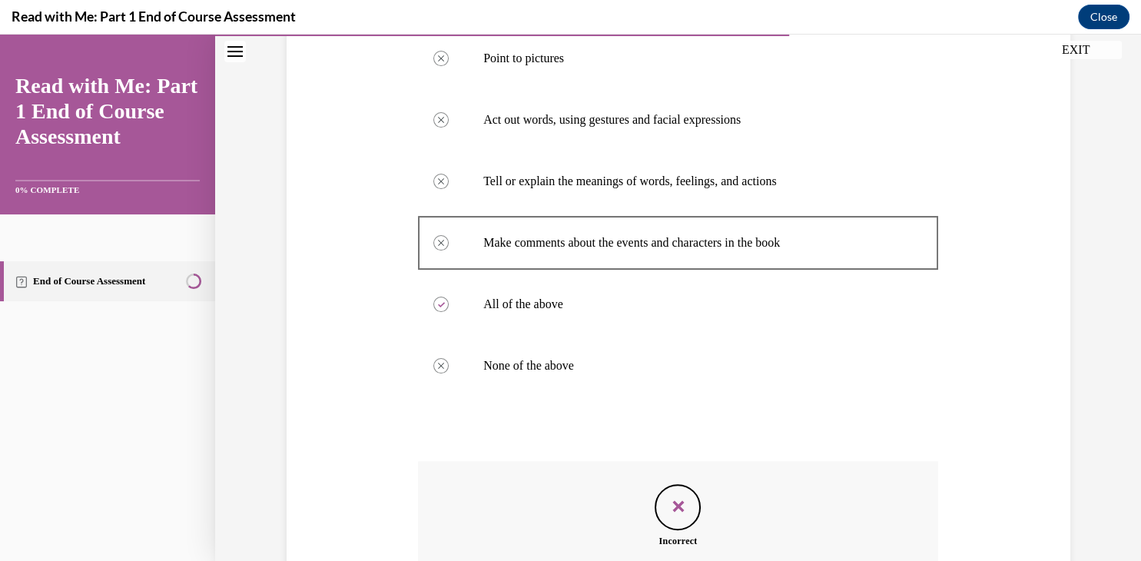
scroll to position [495, 0]
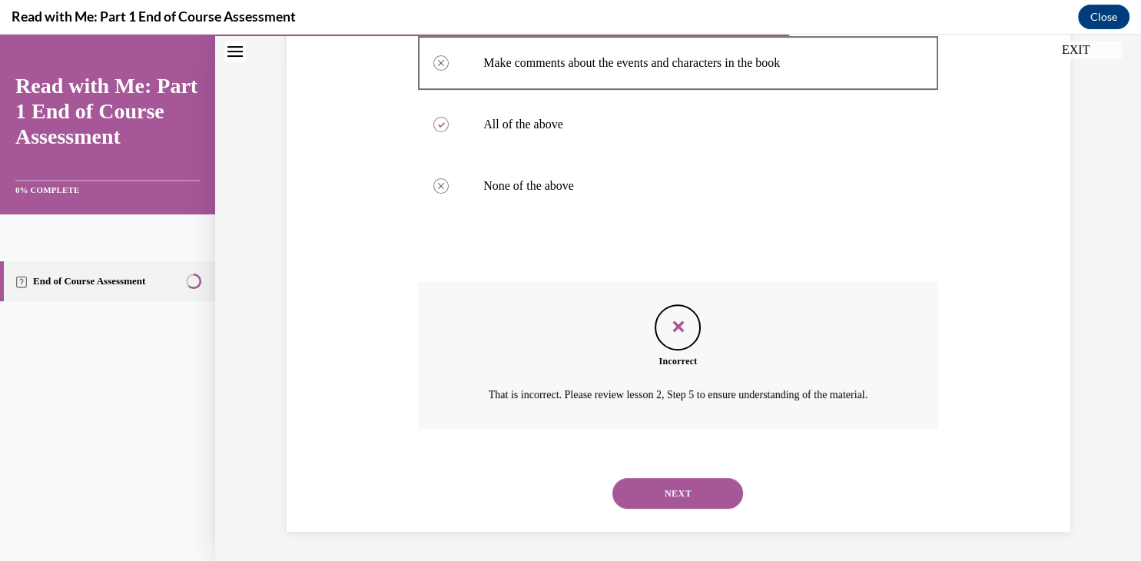
click at [684, 493] on button "NEXT" at bounding box center [678, 493] width 131 height 31
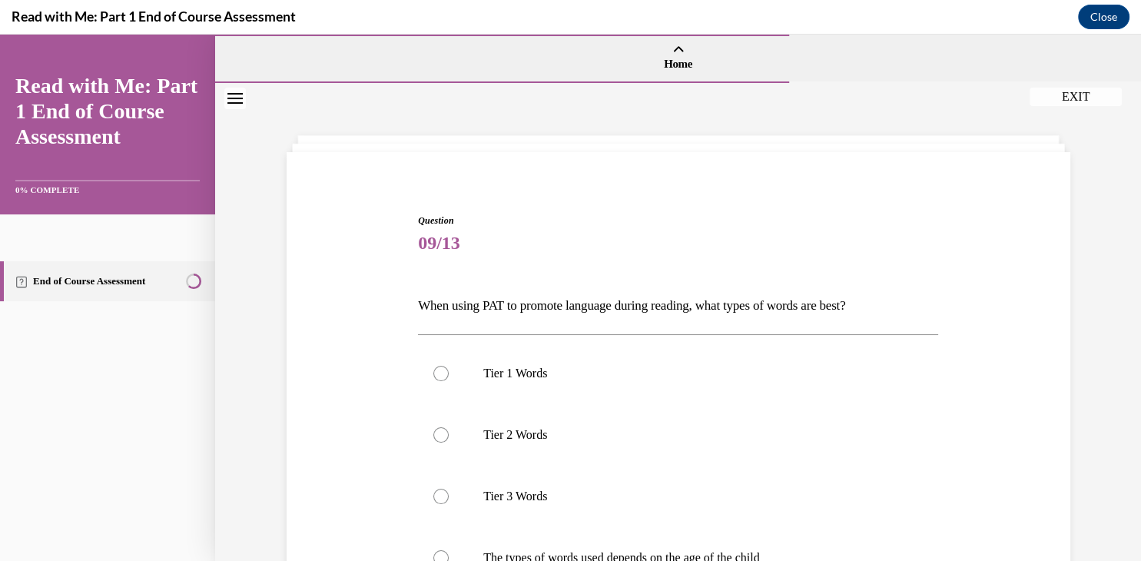
scroll to position [172, 0]
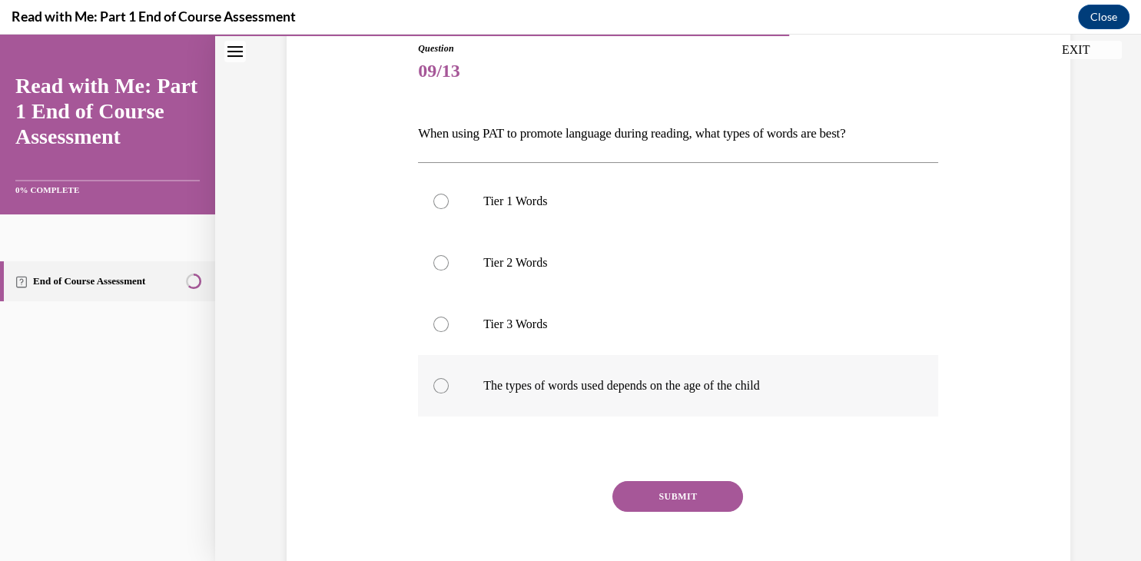
click at [441, 386] on div at bounding box center [441, 385] width 15 height 15
click at [441, 386] on input "The types of words used depends on the age of the child" at bounding box center [441, 385] width 15 height 15
radio input "true"
click at [675, 497] on button "SUBMIT" at bounding box center [678, 496] width 131 height 31
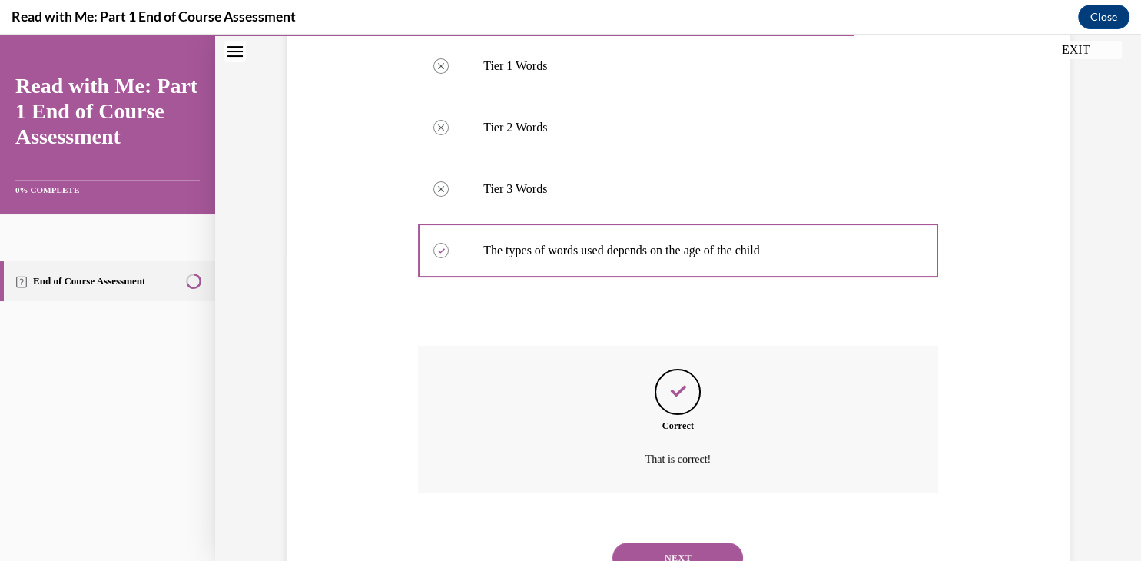
scroll to position [354, 0]
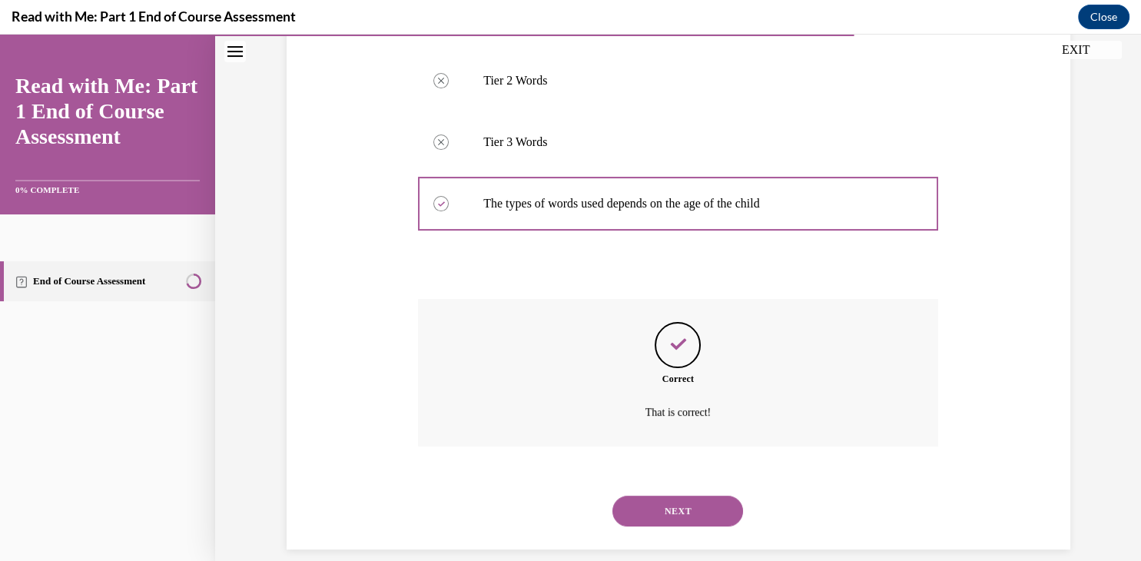
click at [675, 496] on button "NEXT" at bounding box center [678, 511] width 131 height 31
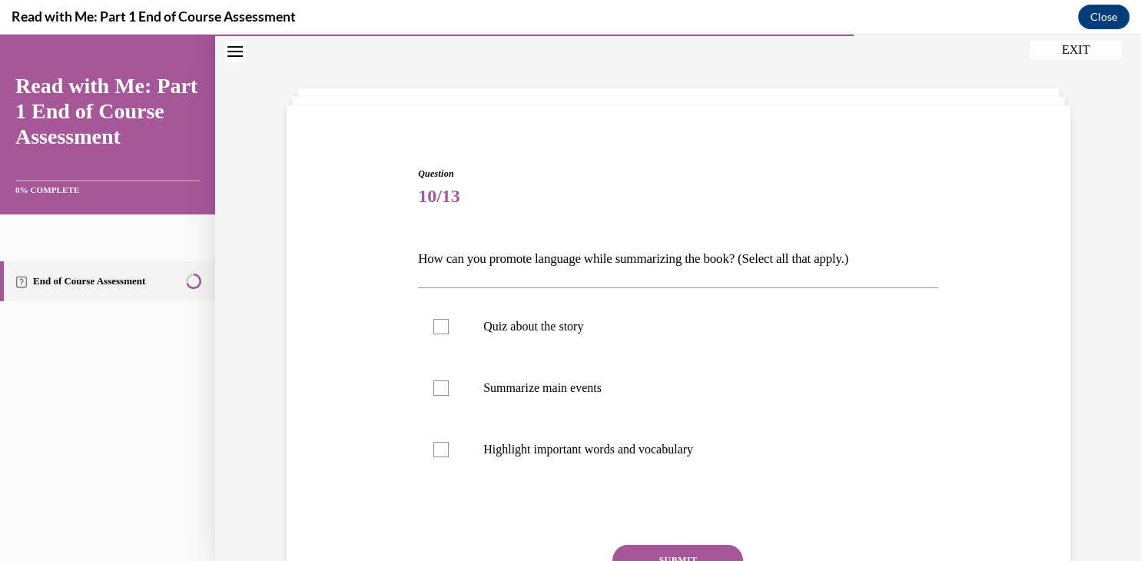
scroll to position [46, 0]
click at [444, 380] on label "Summarize main events" at bounding box center [678, 388] width 520 height 61
click at [444, 381] on input "Summarize main events" at bounding box center [441, 388] width 15 height 15
checkbox input "true"
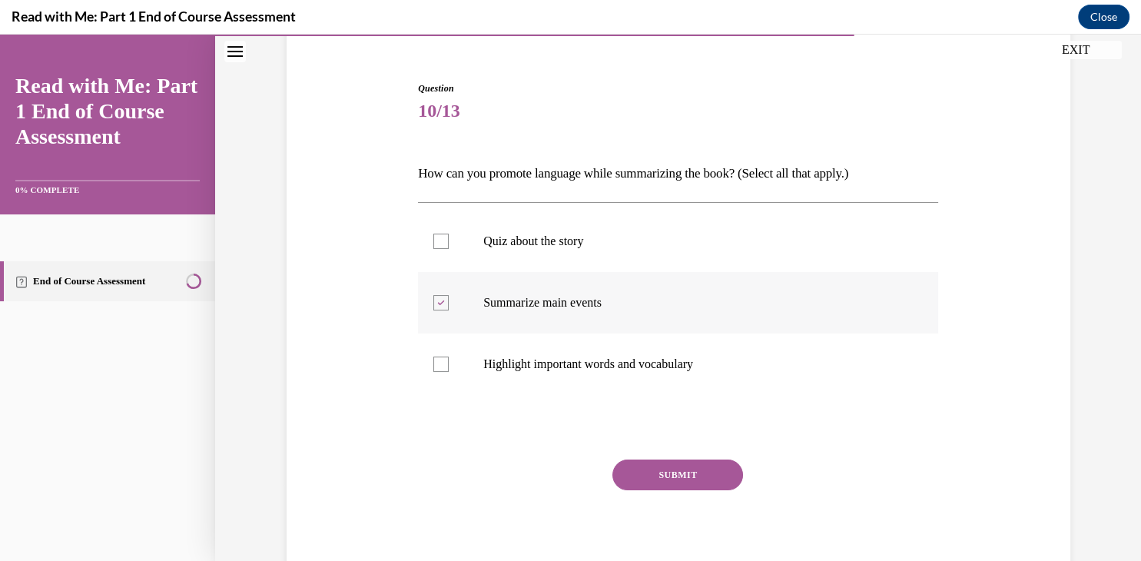
scroll to position [132, 0]
click at [663, 473] on button "SUBMIT" at bounding box center [678, 475] width 131 height 31
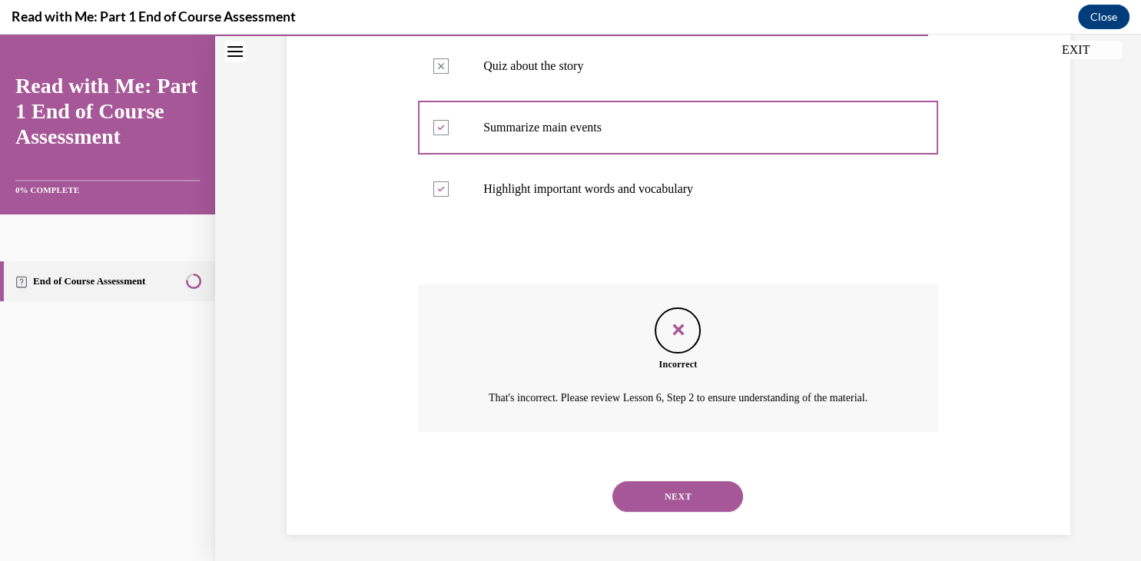
scroll to position [311, 0]
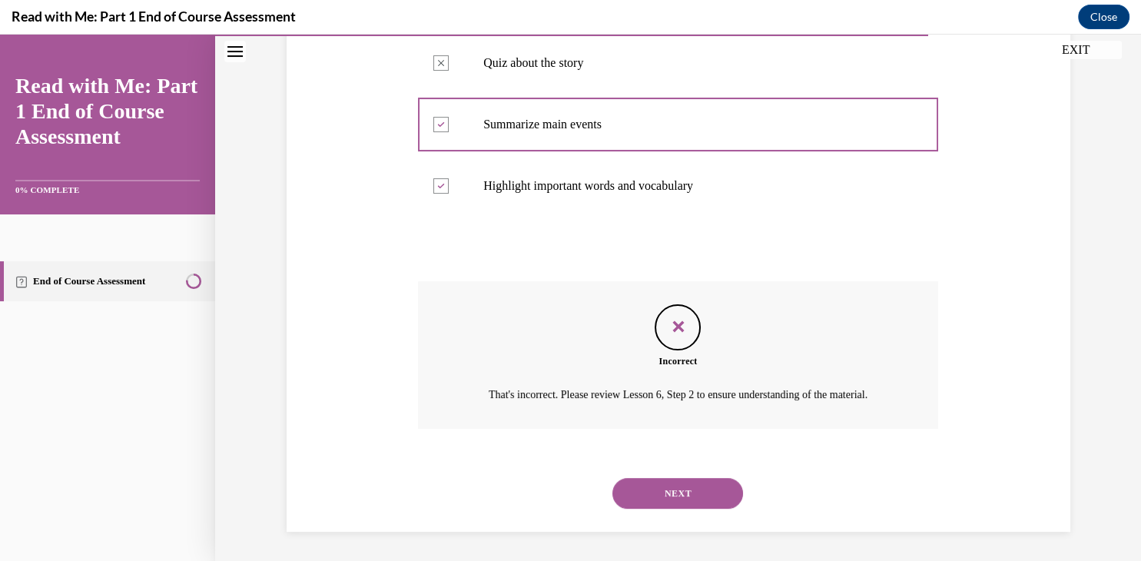
click at [679, 493] on button "NEXT" at bounding box center [678, 493] width 131 height 31
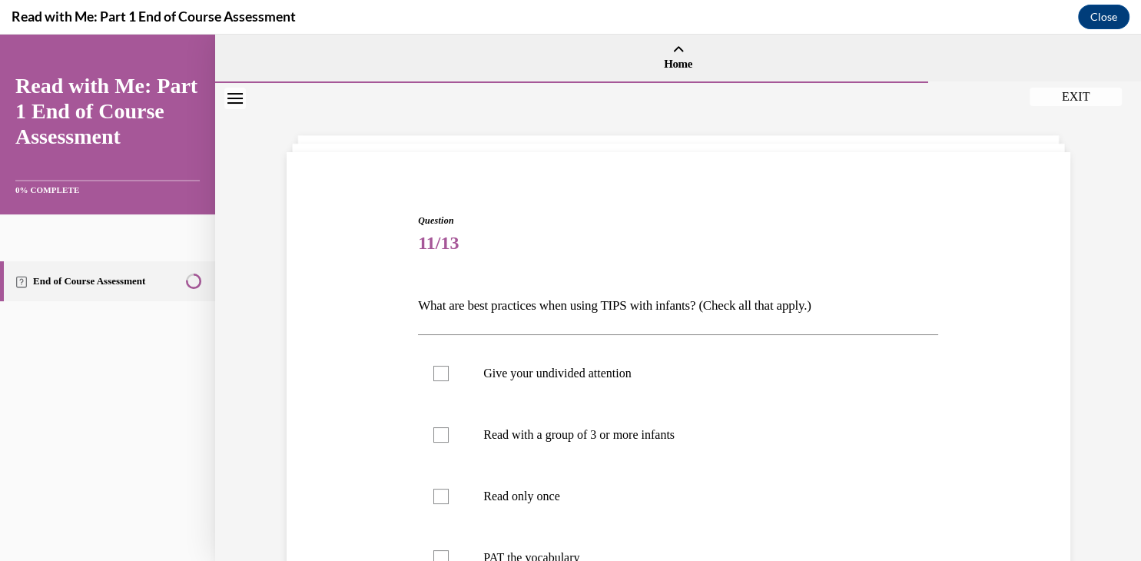
scroll to position [73, 0]
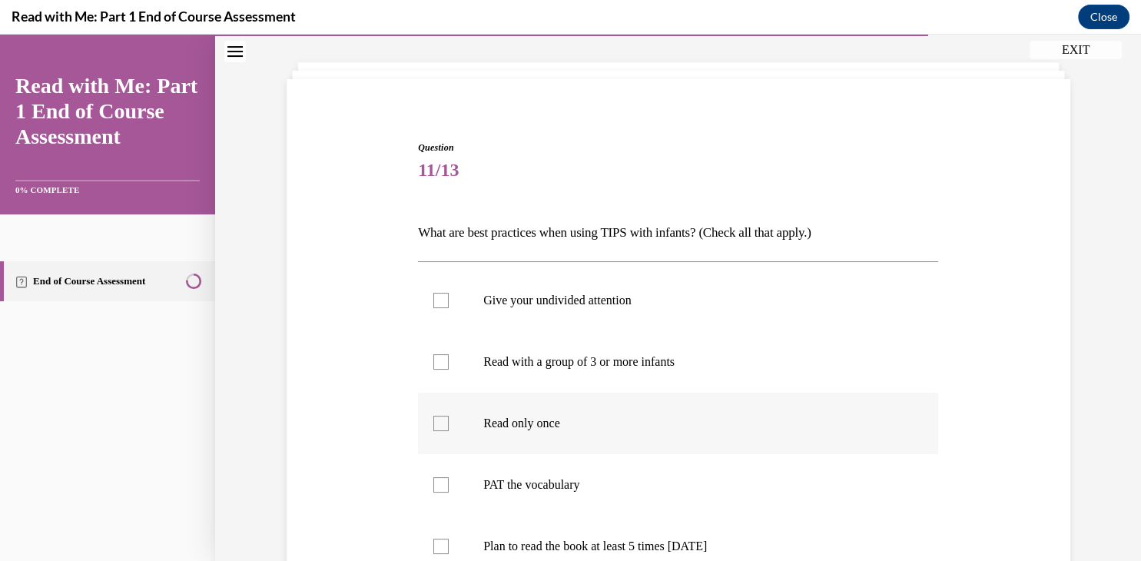
click at [440, 423] on div at bounding box center [441, 423] width 15 height 15
click at [440, 423] on input "Read only once" at bounding box center [441, 423] width 15 height 15
checkbox input "true"
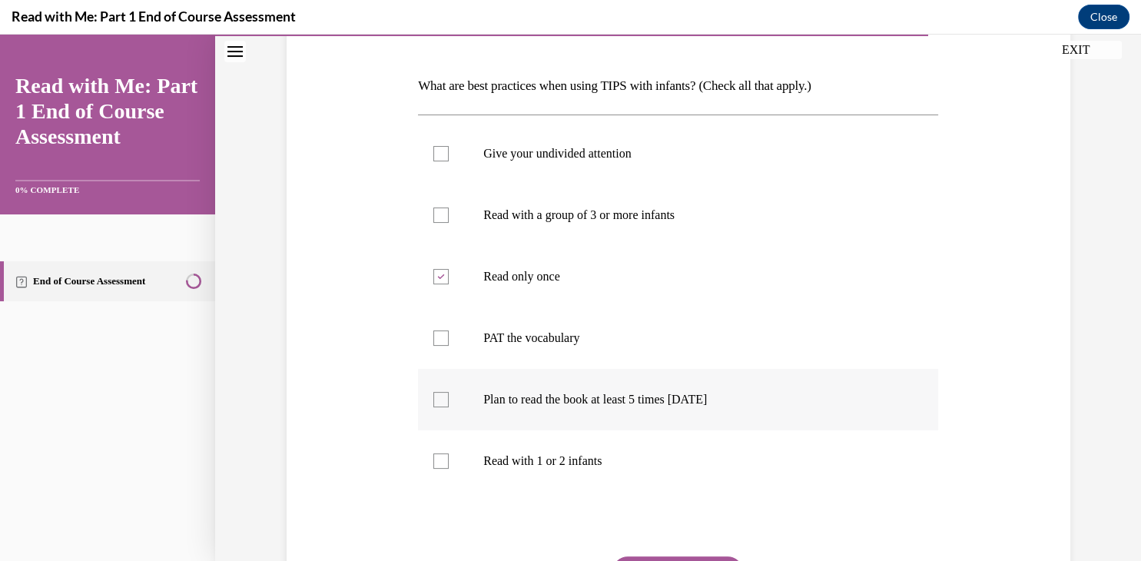
click at [439, 407] on label "Plan to read the book at least 5 times in 2 weeks" at bounding box center [678, 399] width 520 height 61
click at [439, 407] on input "Plan to read the book at least 5 times in 2 weeks" at bounding box center [441, 399] width 15 height 15
checkbox input "true"
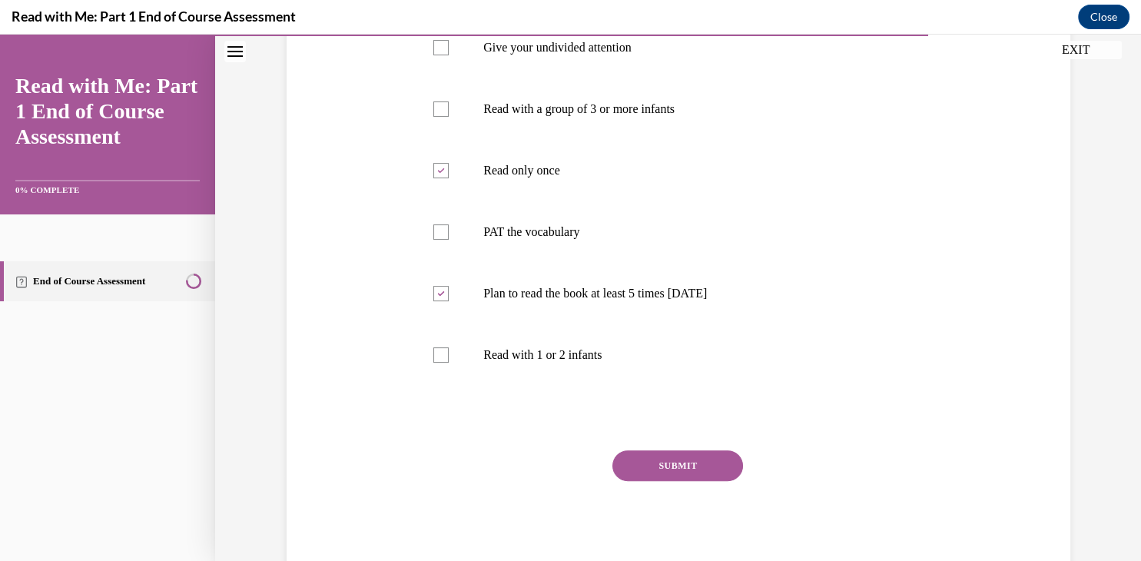
click at [659, 463] on button "SUBMIT" at bounding box center [678, 465] width 131 height 31
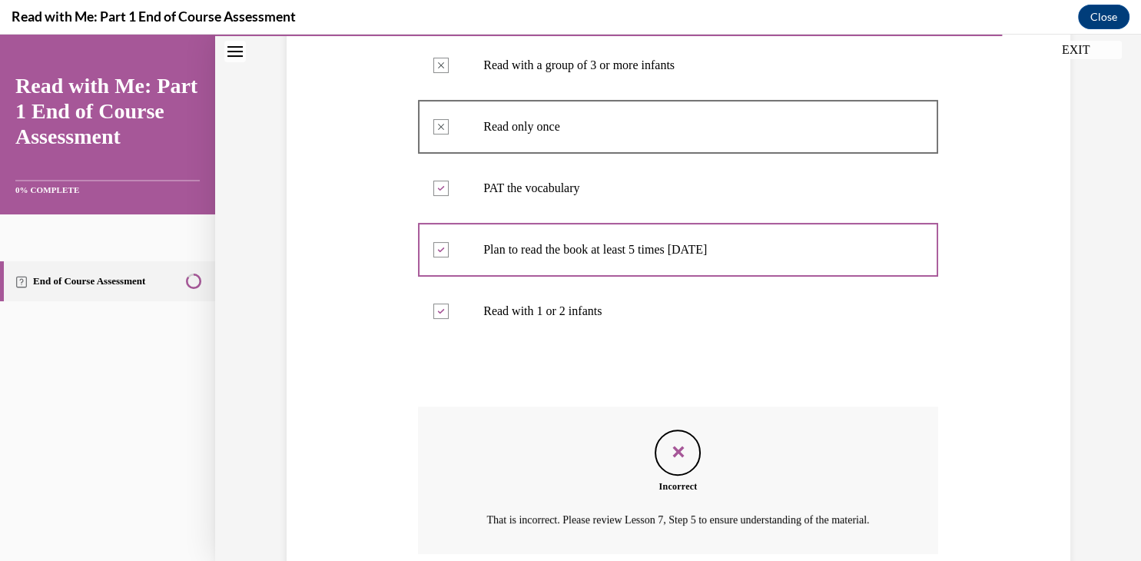
scroll to position [495, 0]
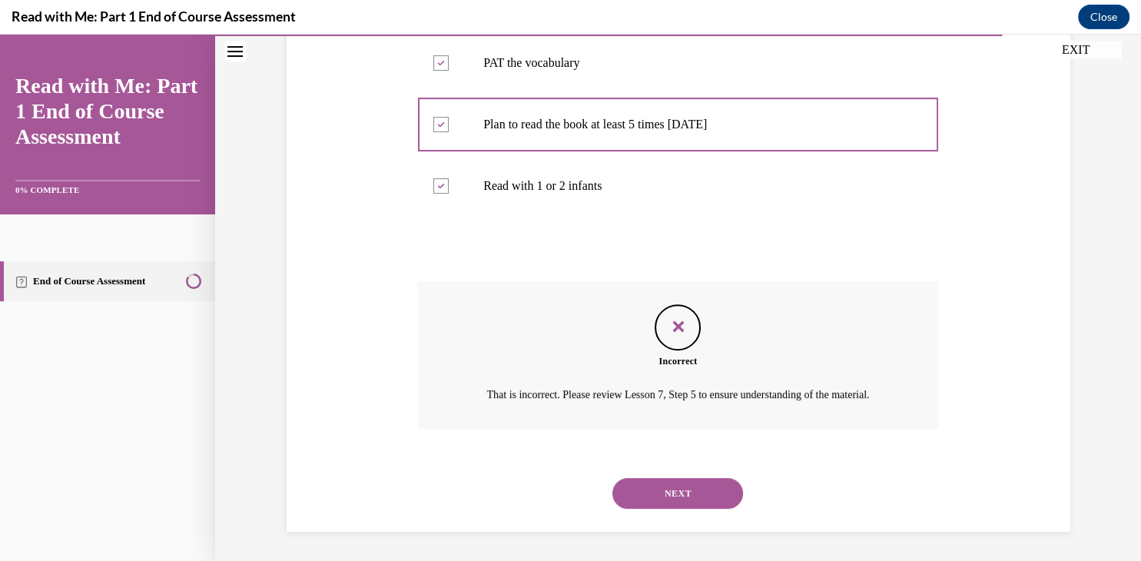
click at [687, 486] on button "NEXT" at bounding box center [678, 493] width 131 height 31
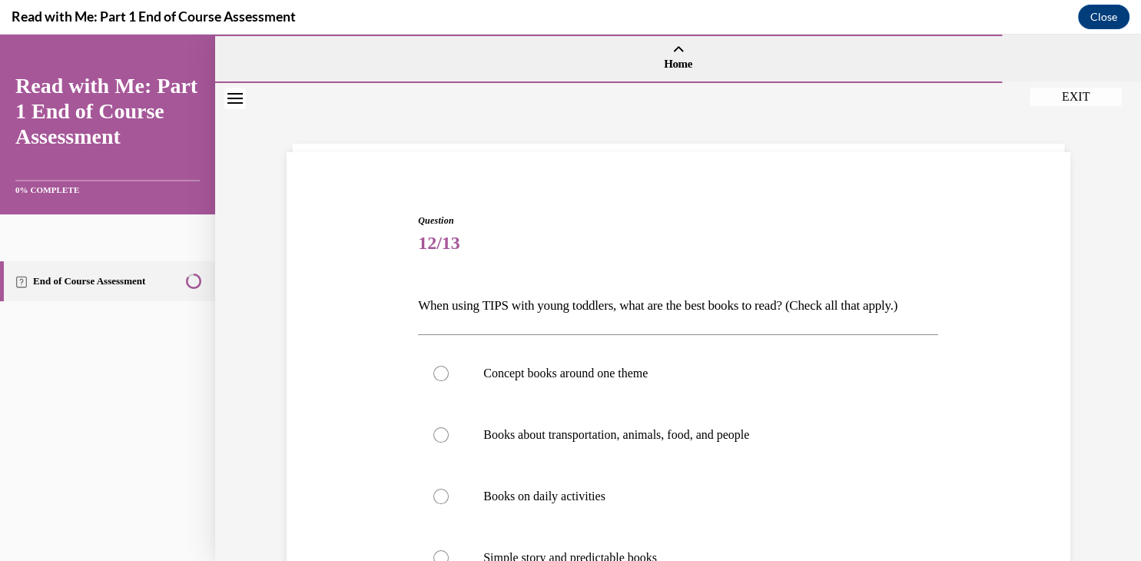
scroll to position [111, 0]
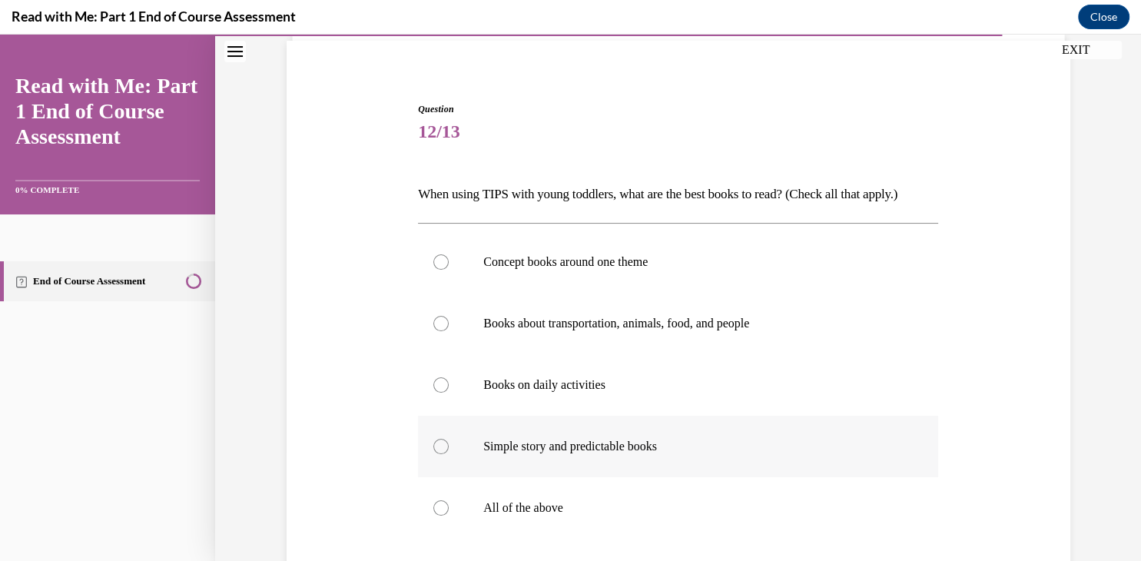
click at [438, 448] on div at bounding box center [441, 446] width 15 height 15
click at [438, 448] on input "Simple story and predictable books" at bounding box center [441, 446] width 15 height 15
radio input "true"
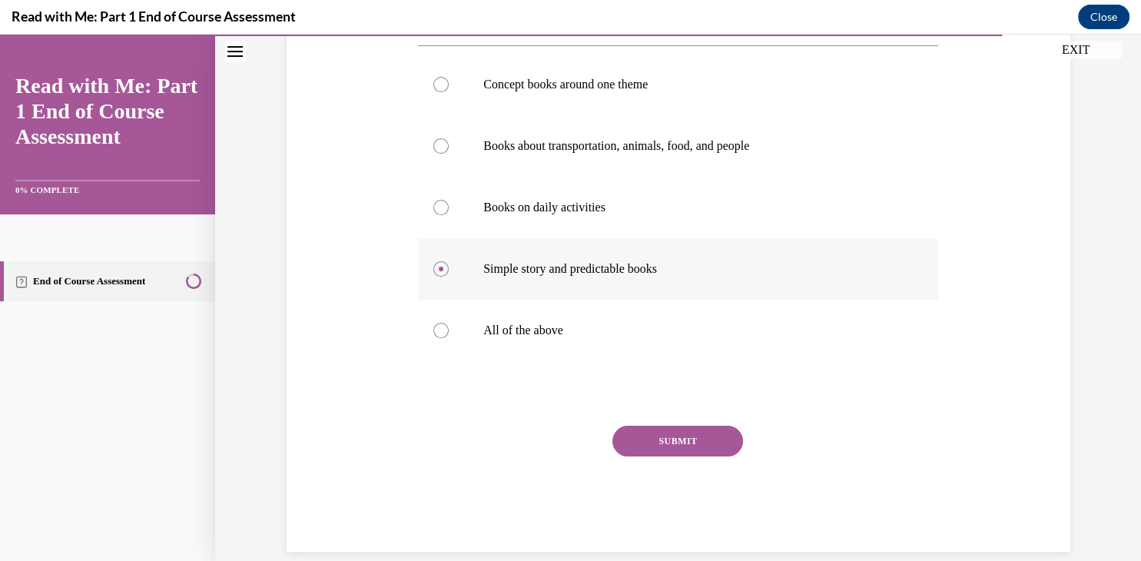
scroll to position [291, 0]
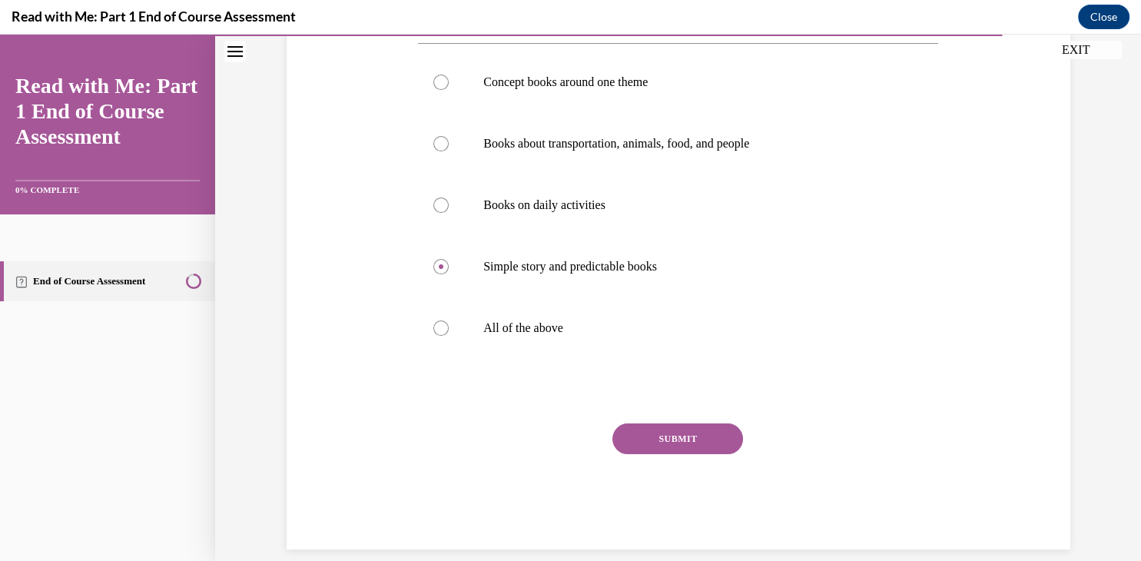
click at [641, 435] on button "SUBMIT" at bounding box center [678, 439] width 131 height 31
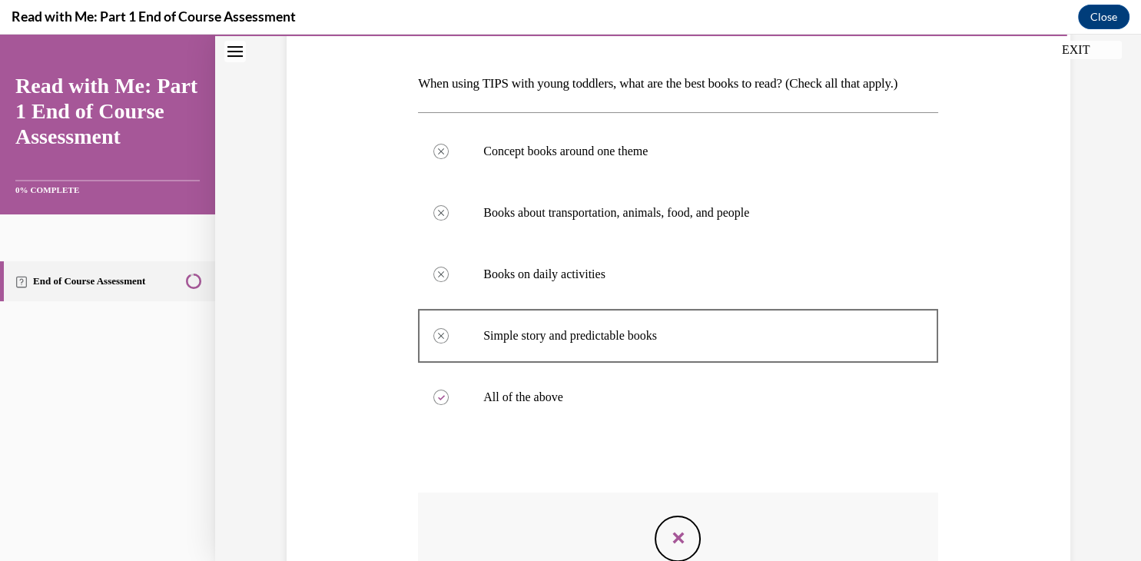
scroll to position [434, 0]
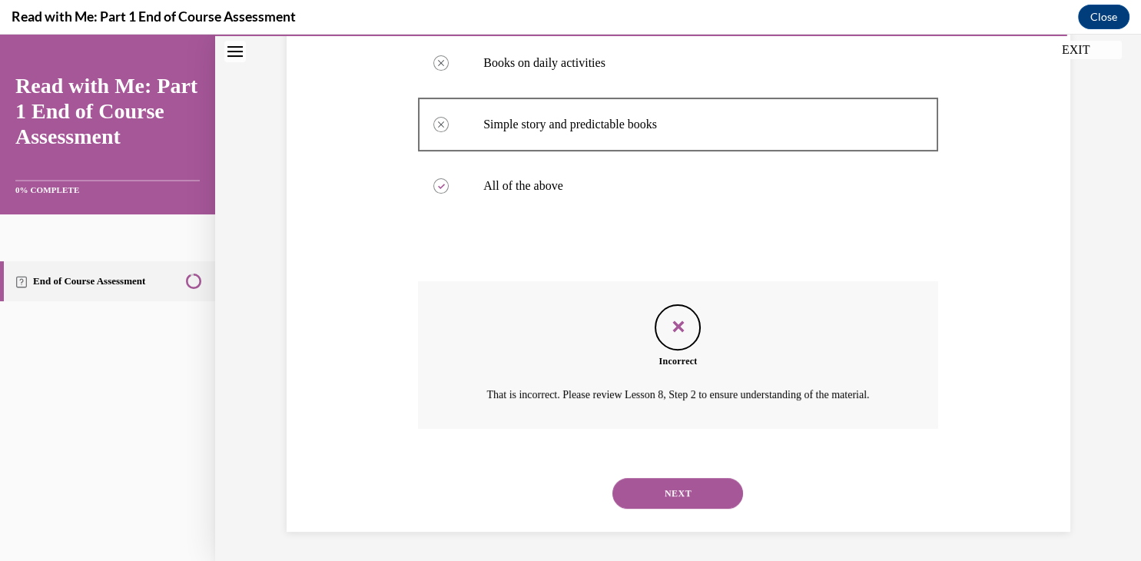
click at [693, 494] on button "NEXT" at bounding box center [678, 493] width 131 height 31
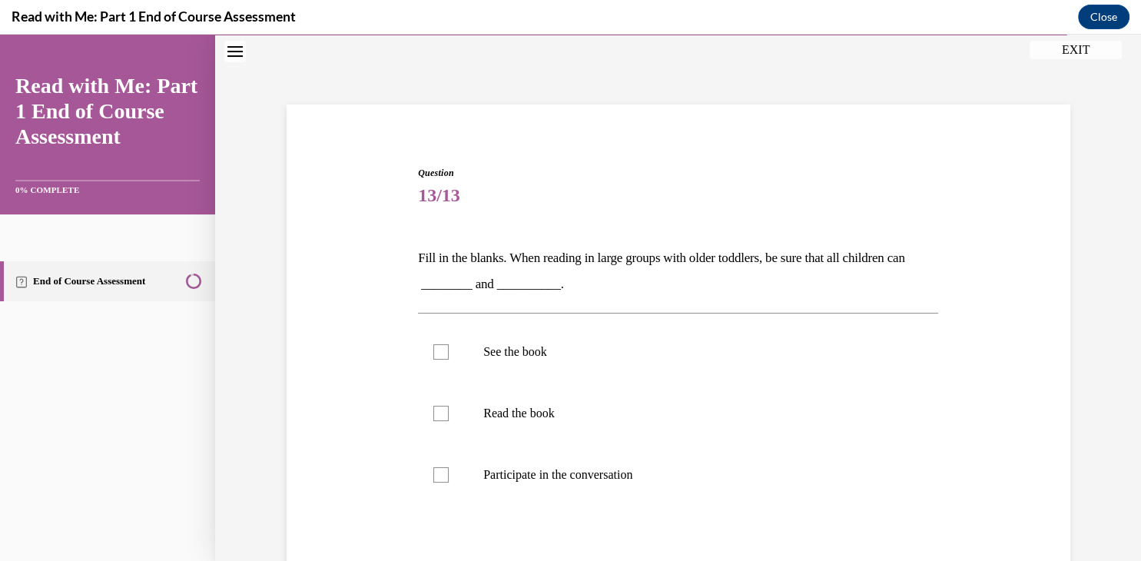
scroll to position [46, 0]
click at [442, 410] on div at bounding box center [441, 414] width 15 height 15
click at [442, 410] on input "Read the book" at bounding box center [441, 414] width 15 height 15
checkbox input "true"
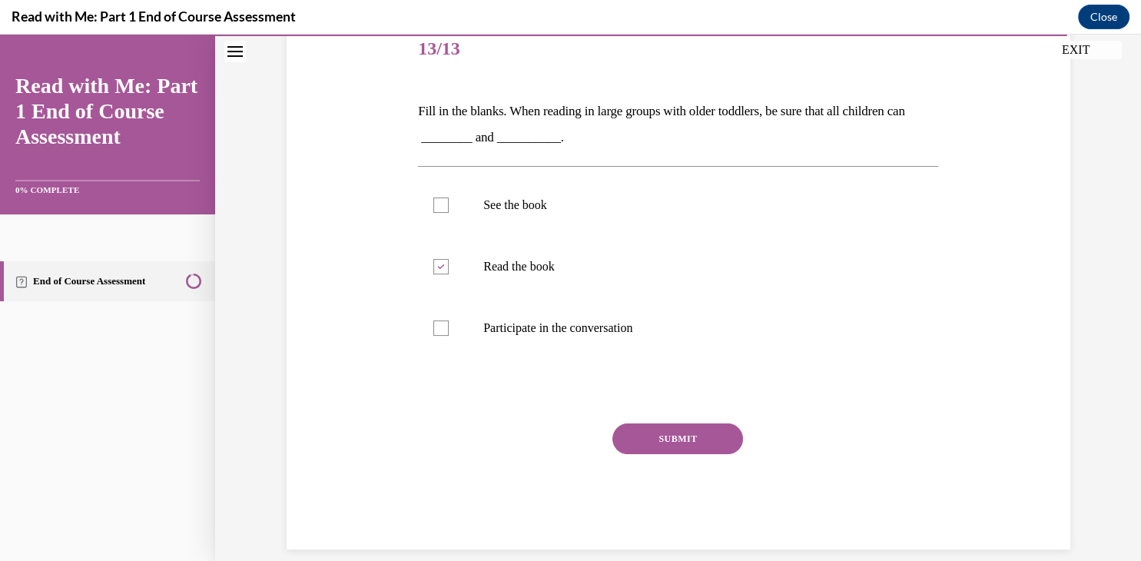
click at [630, 444] on button "SUBMIT" at bounding box center [678, 439] width 131 height 31
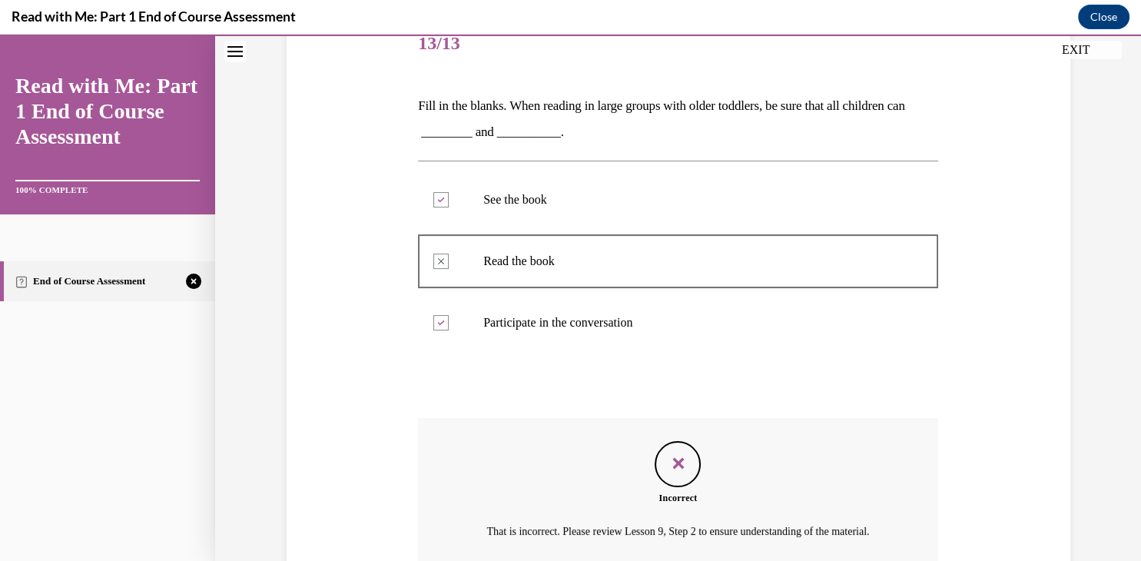
scroll to position [337, 0]
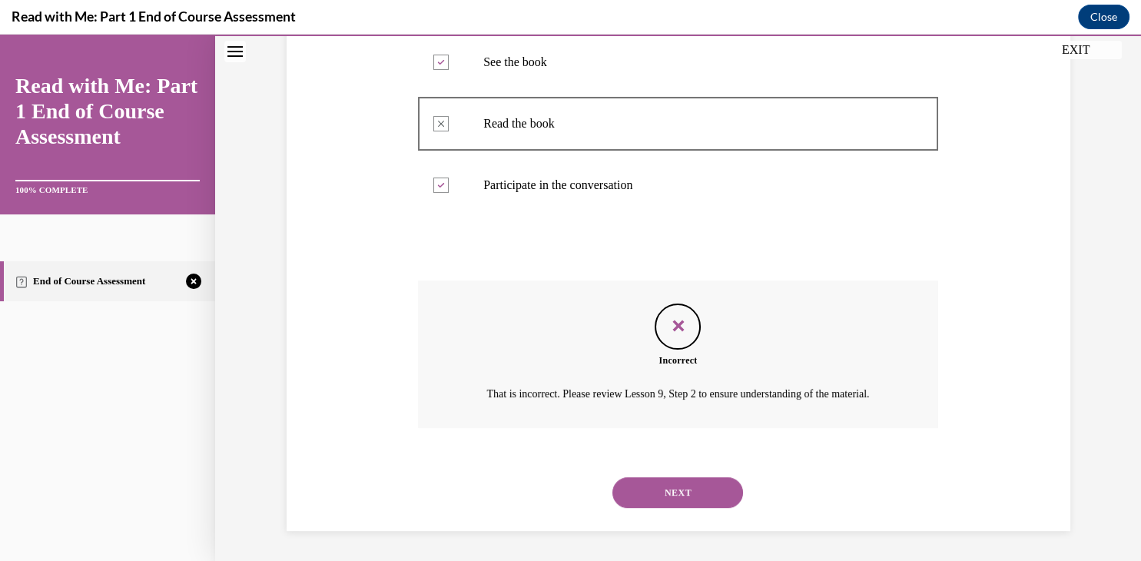
click at [669, 487] on button "NEXT" at bounding box center [678, 492] width 131 height 31
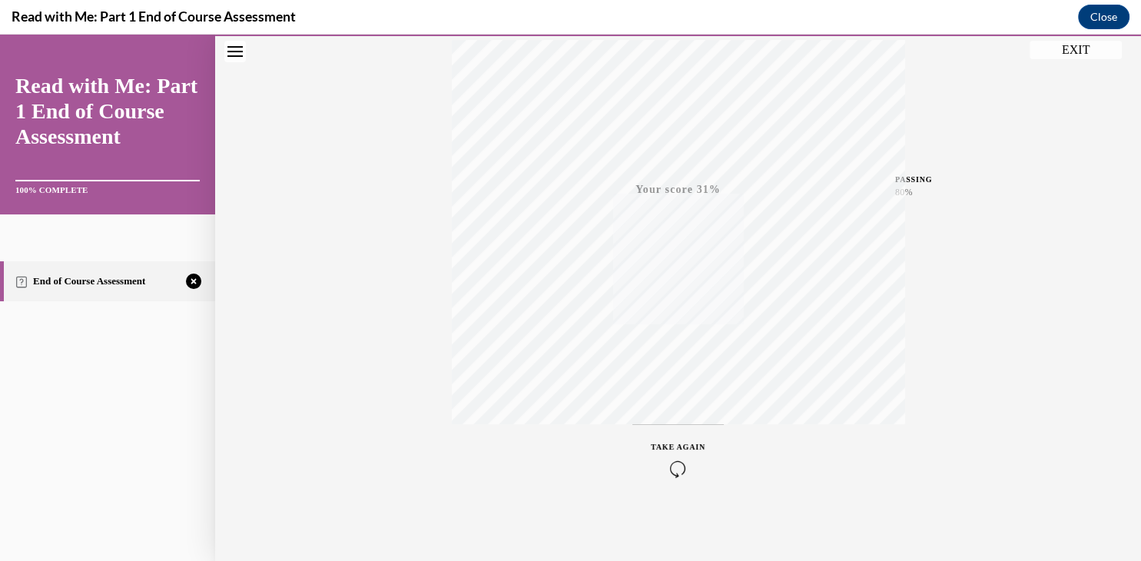
scroll to position [261, 0]
click at [673, 449] on span "TAKE AGAIN" at bounding box center [678, 446] width 55 height 8
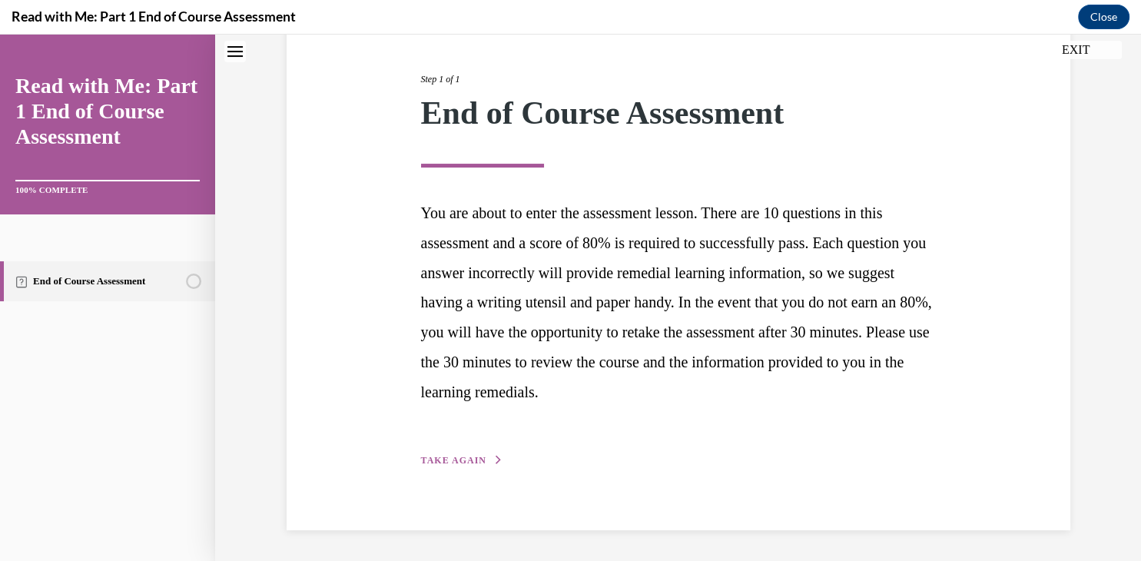
scroll to position [175, 0]
click at [472, 460] on span "TAKE AGAIN" at bounding box center [453, 462] width 65 height 11
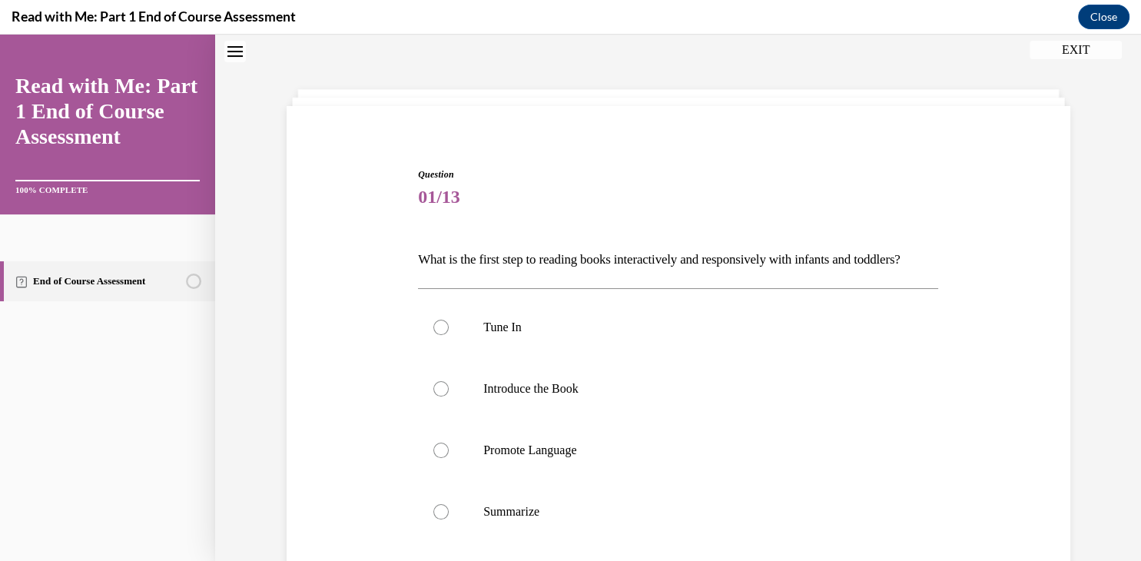
scroll to position [124, 0]
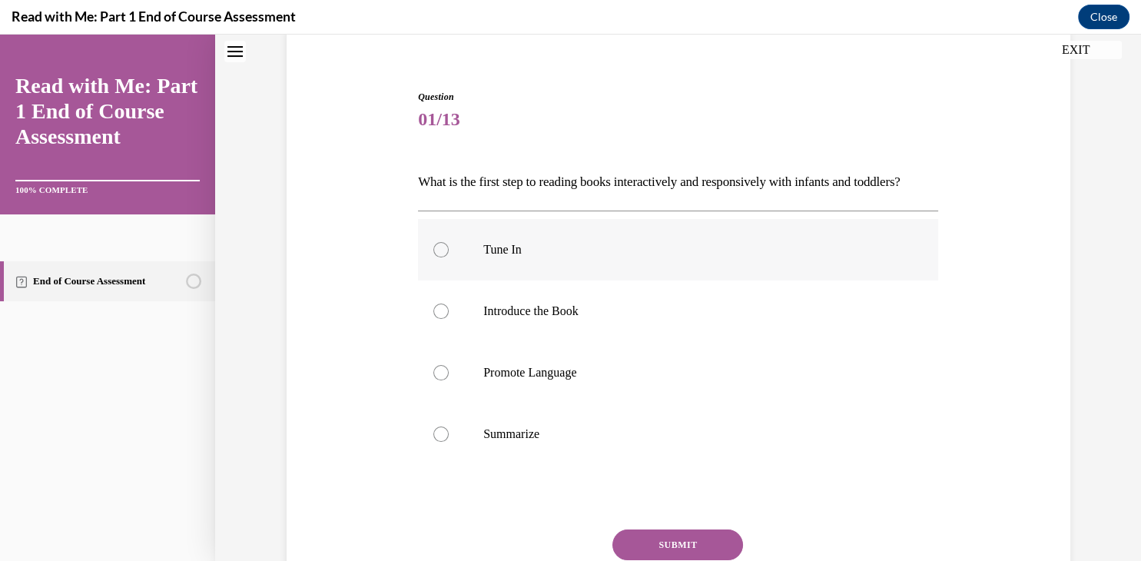
click at [445, 257] on div at bounding box center [441, 249] width 15 height 15
click at [445, 257] on input "Tune In" at bounding box center [441, 249] width 15 height 15
radio input "true"
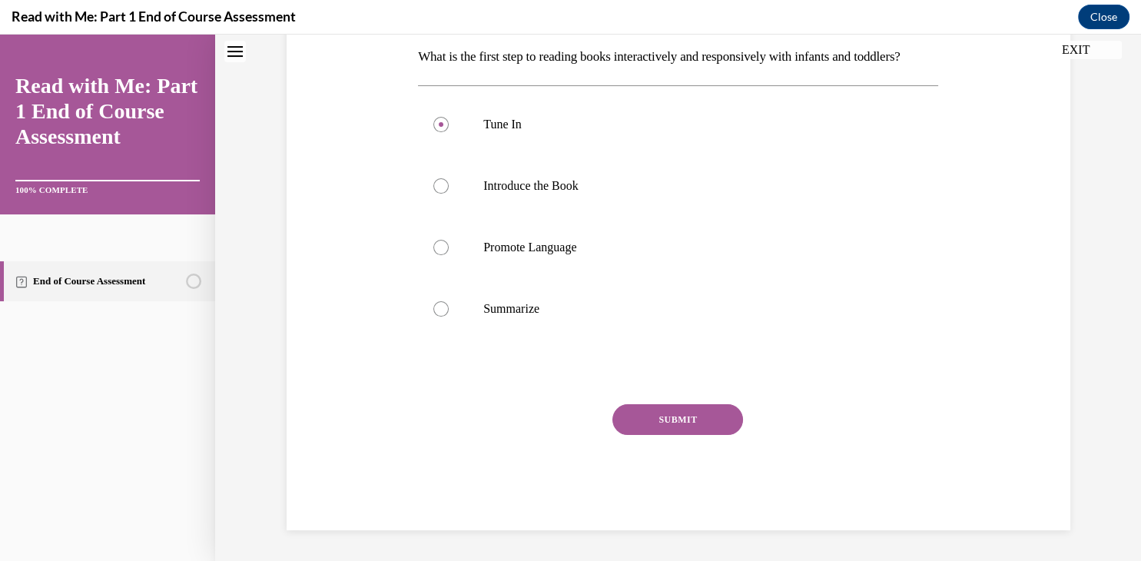
click at [656, 429] on button "SUBMIT" at bounding box center [678, 419] width 131 height 31
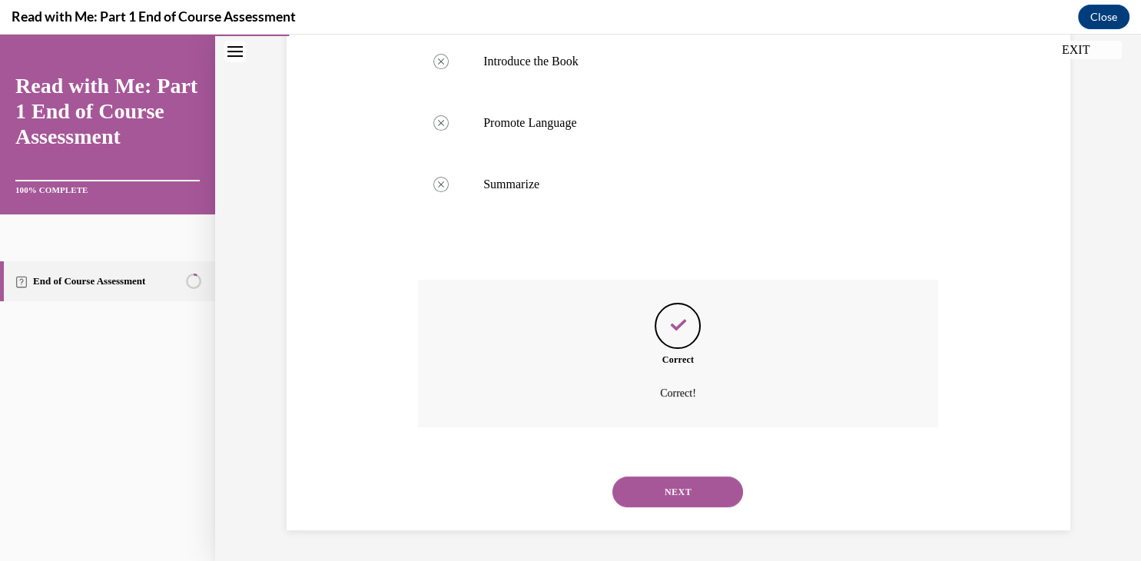
scroll to position [380, 0]
click at [690, 493] on button "NEXT" at bounding box center [678, 492] width 131 height 31
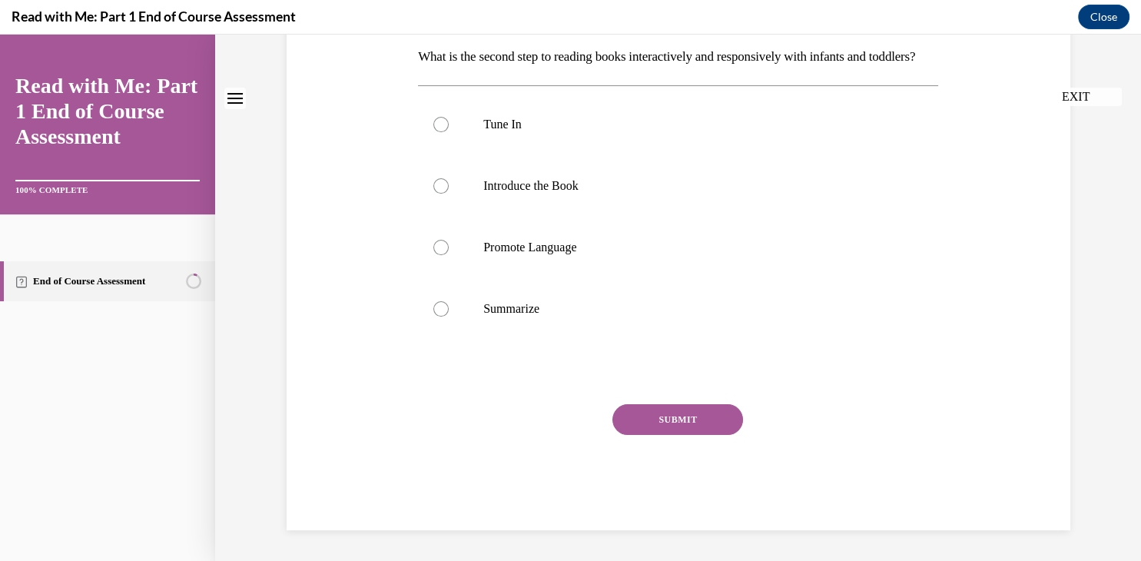
scroll to position [0, 0]
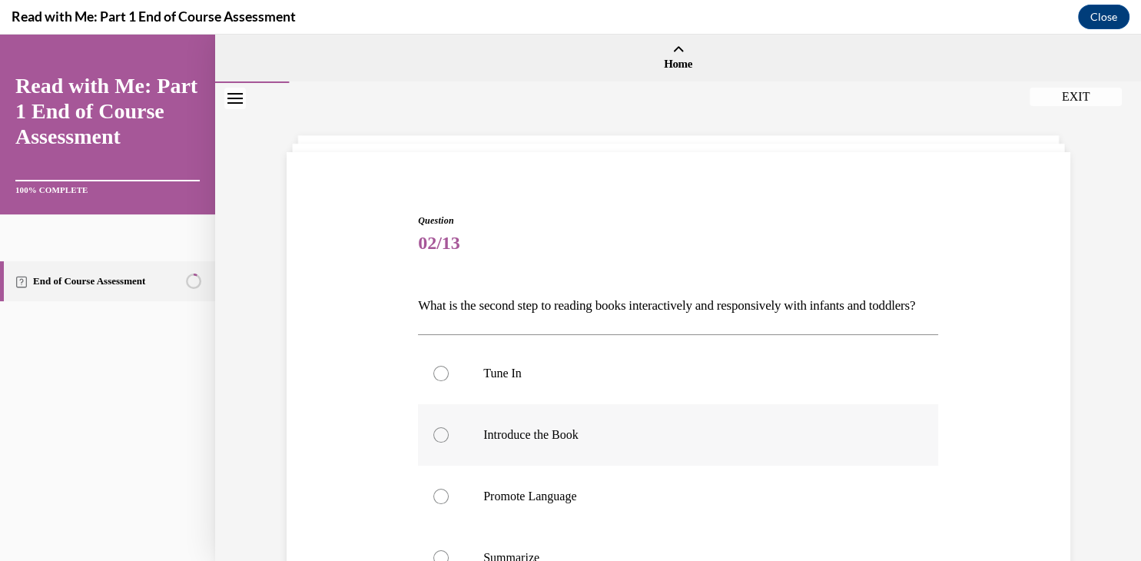
click at [439, 443] on div at bounding box center [441, 434] width 15 height 15
click at [439, 443] on input "Introduce the Book" at bounding box center [441, 434] width 15 height 15
radio input "true"
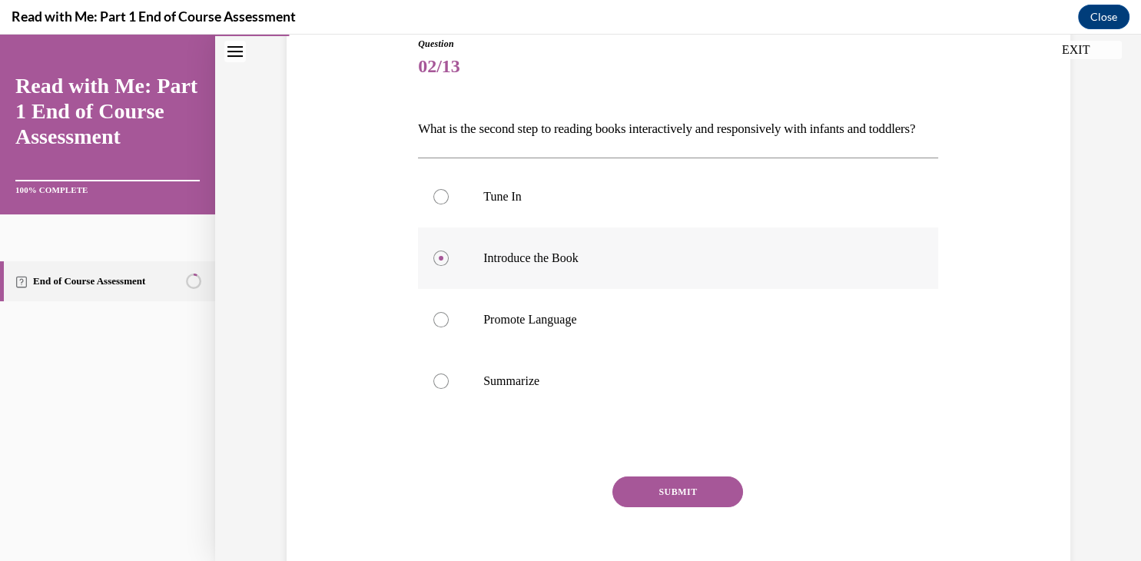
scroll to position [178, 0]
click at [679, 506] on button "SUBMIT" at bounding box center [678, 490] width 131 height 31
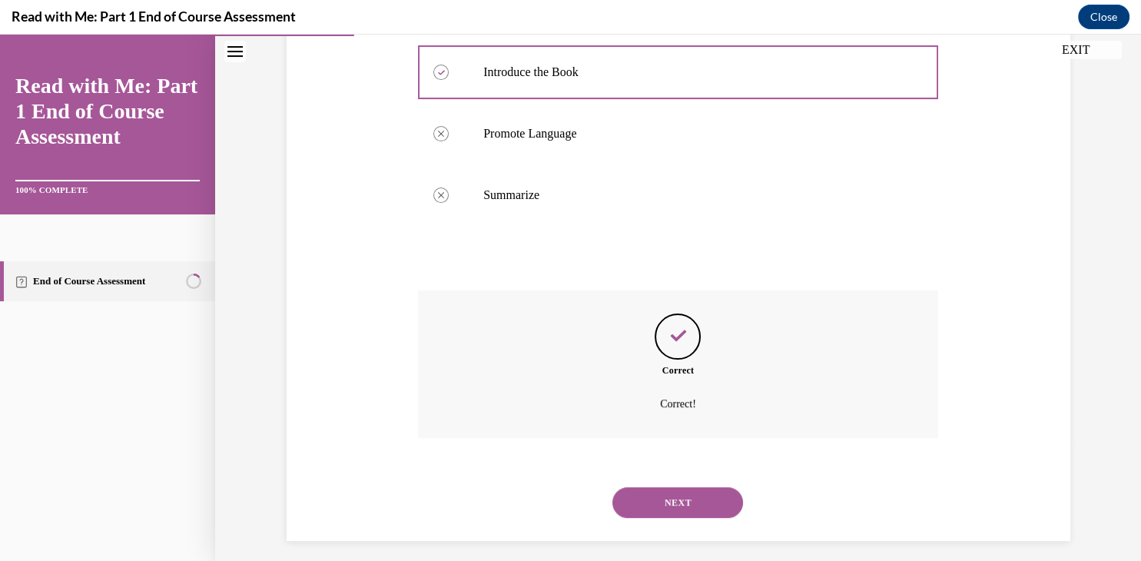
scroll to position [380, 0]
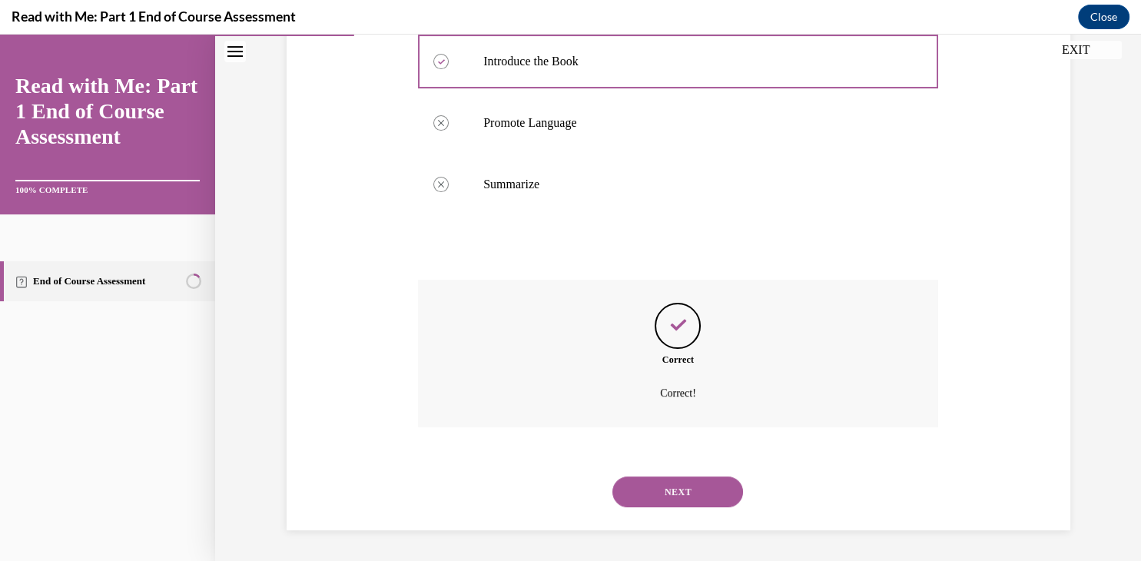
click at [683, 486] on button "NEXT" at bounding box center [678, 492] width 131 height 31
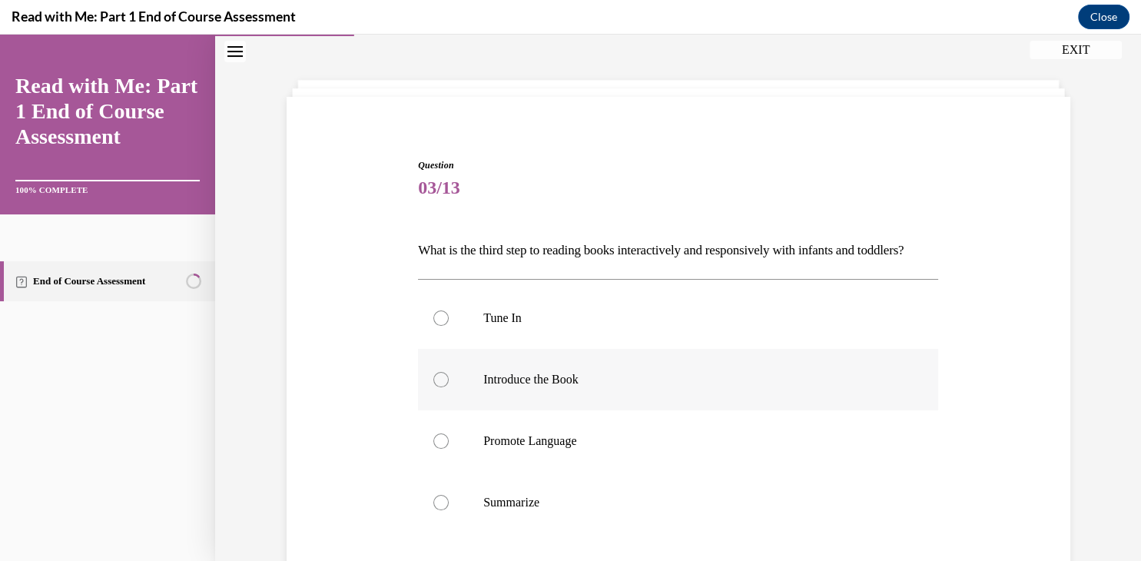
scroll to position [56, 0]
click at [443, 510] on div at bounding box center [441, 501] width 15 height 15
click at [443, 510] on input "Summarize" at bounding box center [441, 501] width 15 height 15
radio input "true"
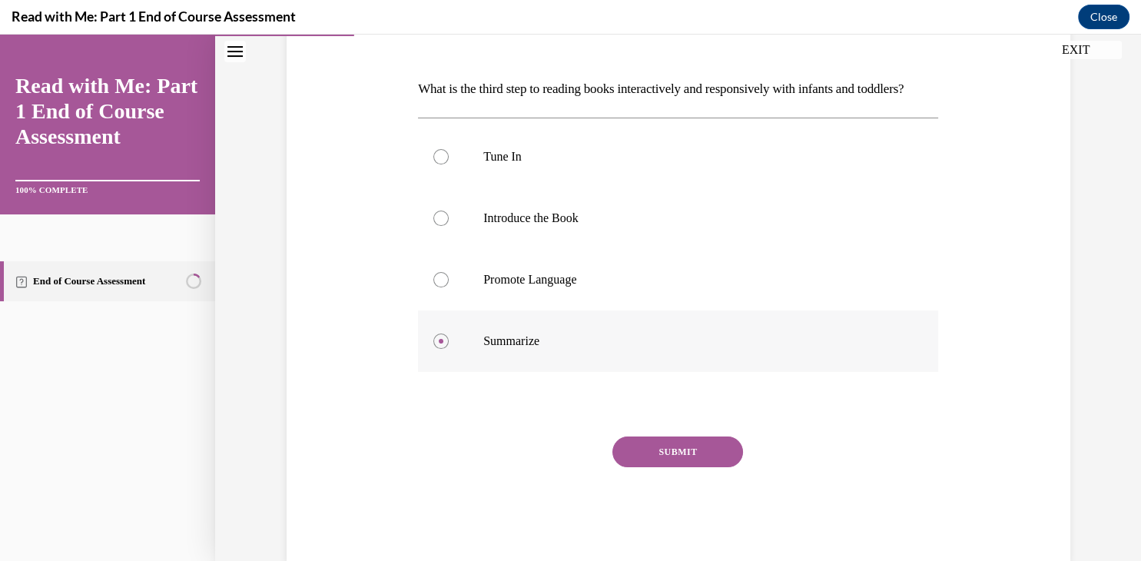
scroll to position [221, 0]
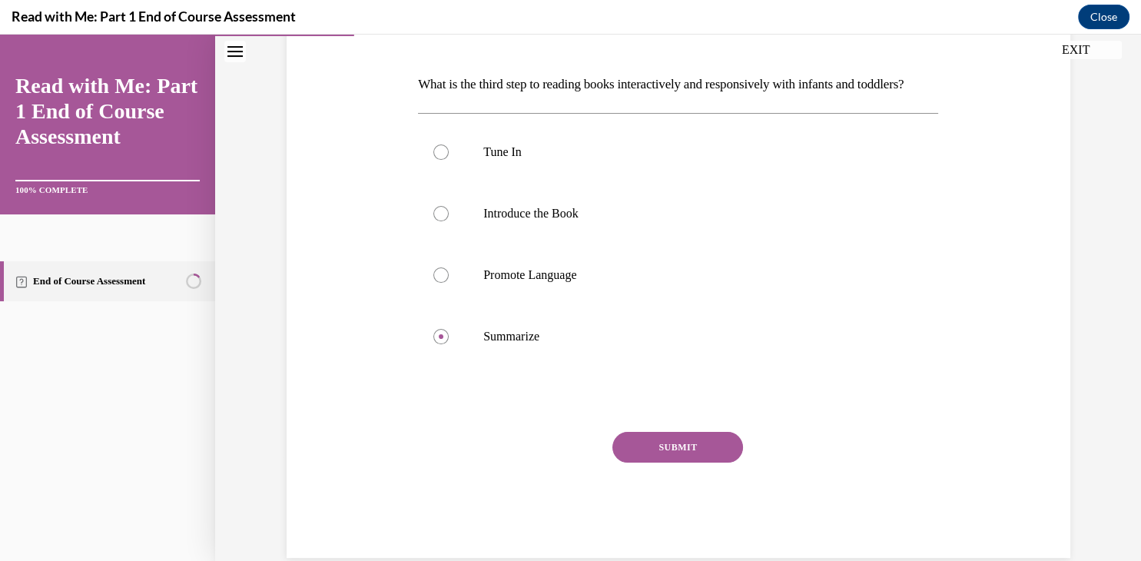
click at [650, 463] on button "SUBMIT" at bounding box center [678, 447] width 131 height 31
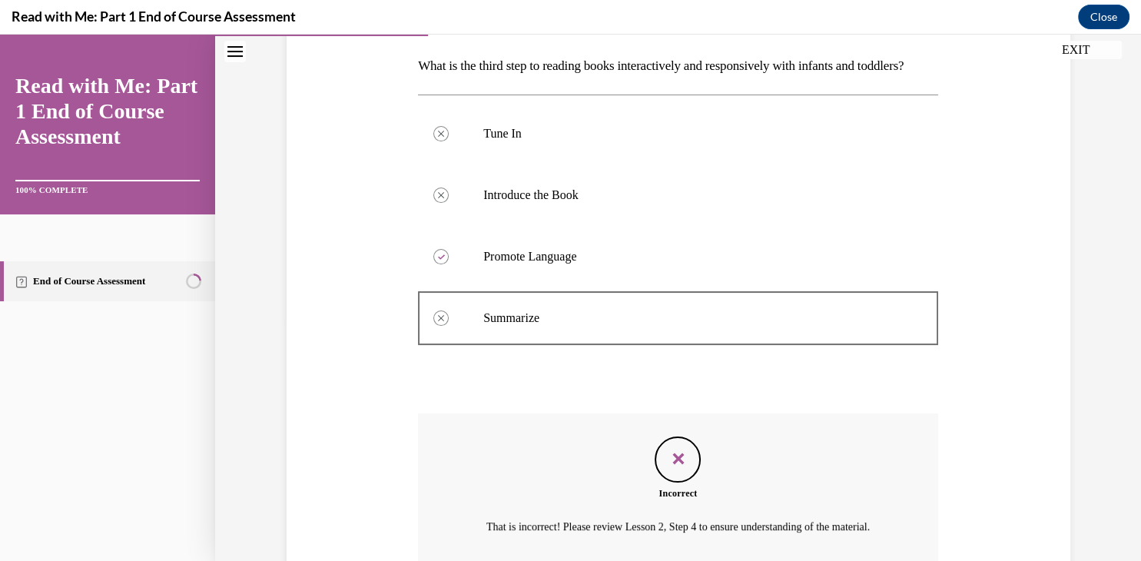
scroll to position [399, 0]
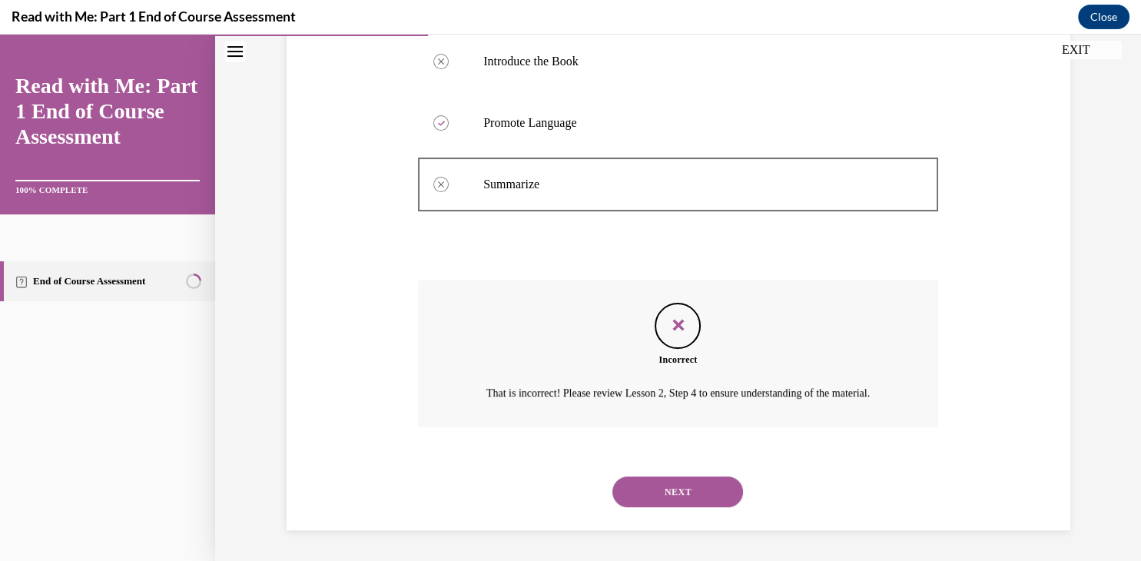
click at [689, 487] on button "NEXT" at bounding box center [678, 492] width 131 height 31
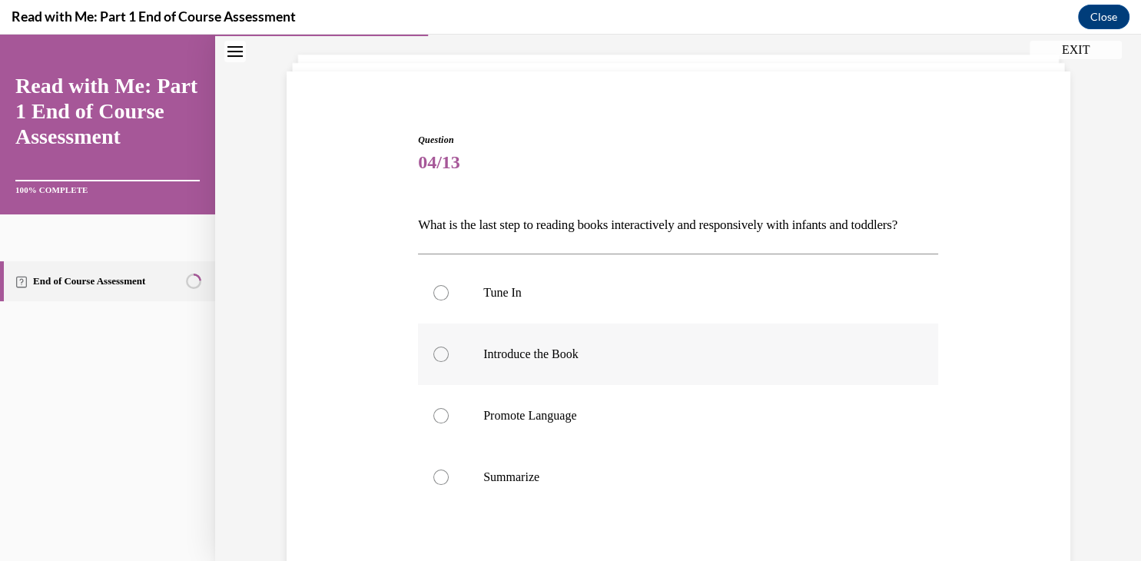
scroll to position [82, 0]
click at [438, 483] on div at bounding box center [441, 475] width 15 height 15
click at [438, 483] on input "Summarize" at bounding box center [441, 475] width 15 height 15
radio input "true"
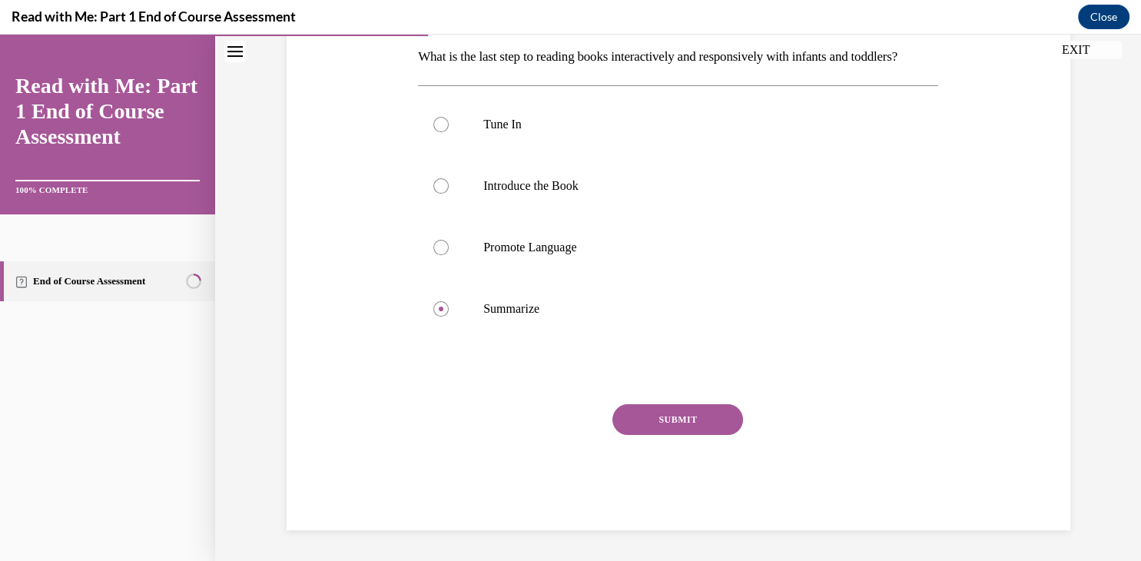
click at [653, 435] on button "SUBMIT" at bounding box center [678, 419] width 131 height 31
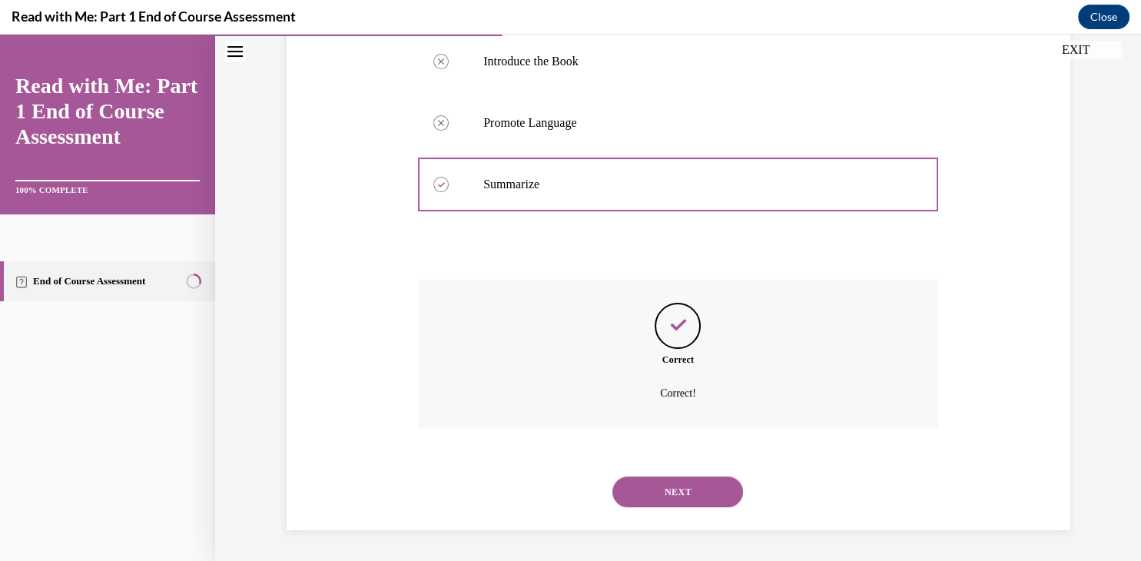
scroll to position [380, 0]
click at [693, 493] on button "NEXT" at bounding box center [678, 492] width 131 height 31
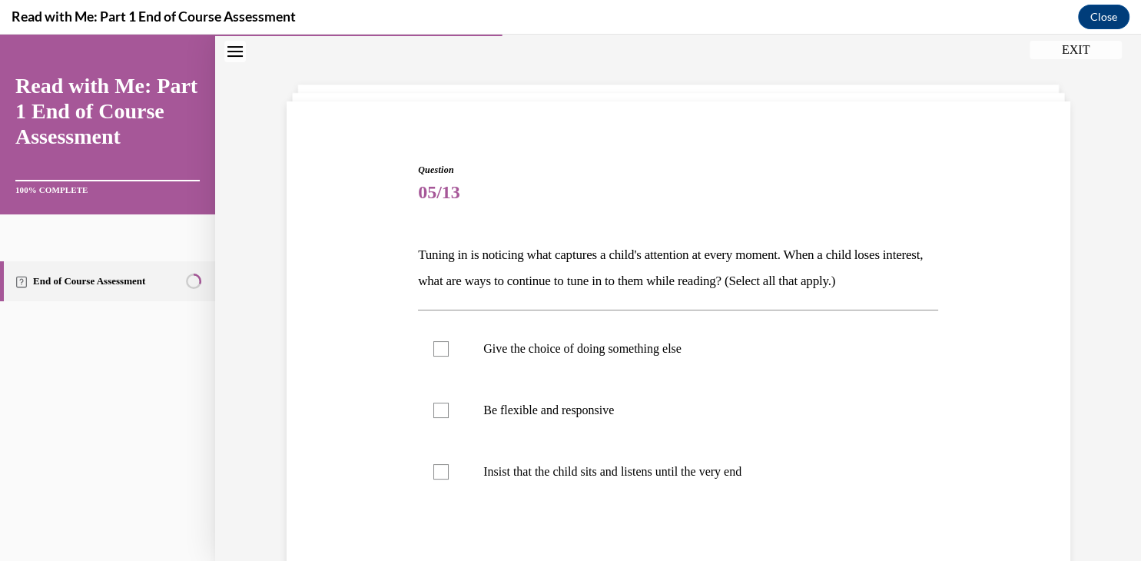
scroll to position [46, 0]
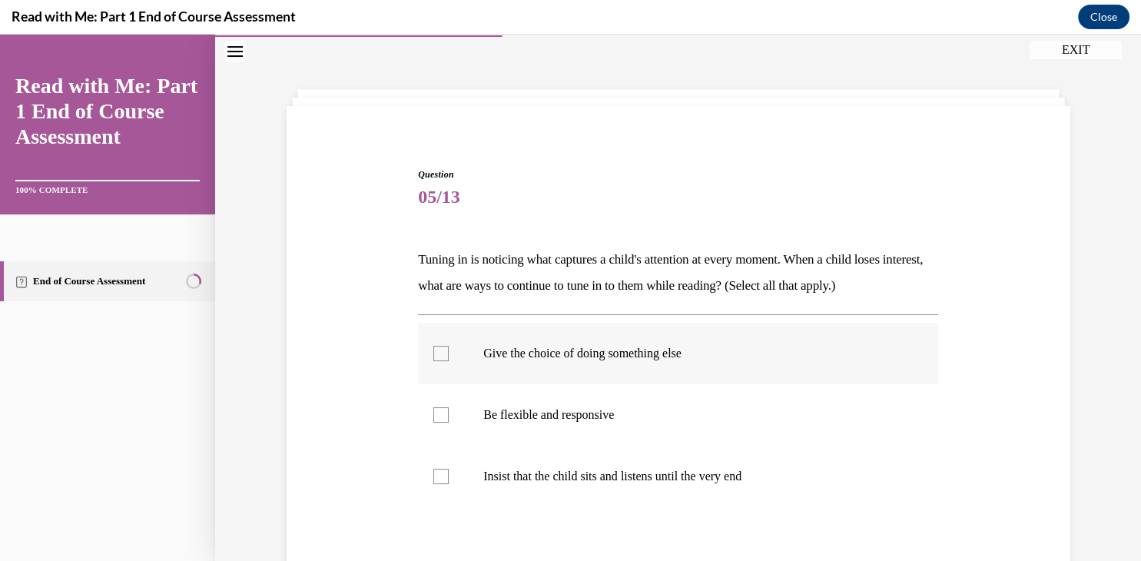
click at [446, 353] on div at bounding box center [441, 353] width 15 height 15
click at [446, 353] on input "Give the choice of doing something else" at bounding box center [441, 353] width 15 height 15
checkbox input "true"
click at [441, 420] on div at bounding box center [441, 414] width 15 height 15
click at [441, 420] on input "Be flexible and responsive" at bounding box center [441, 414] width 15 height 15
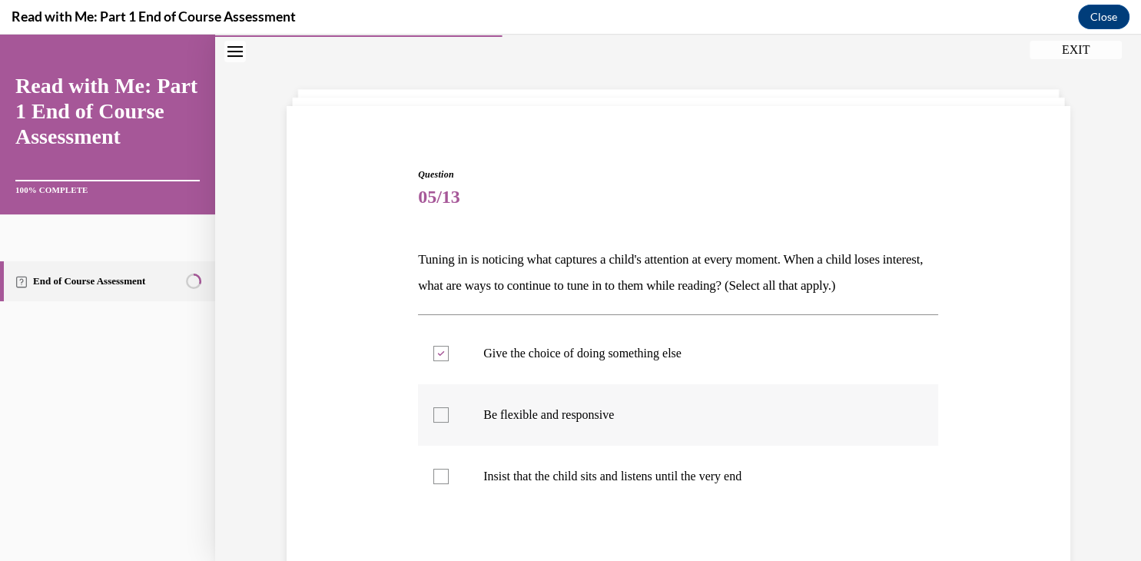
checkbox input "true"
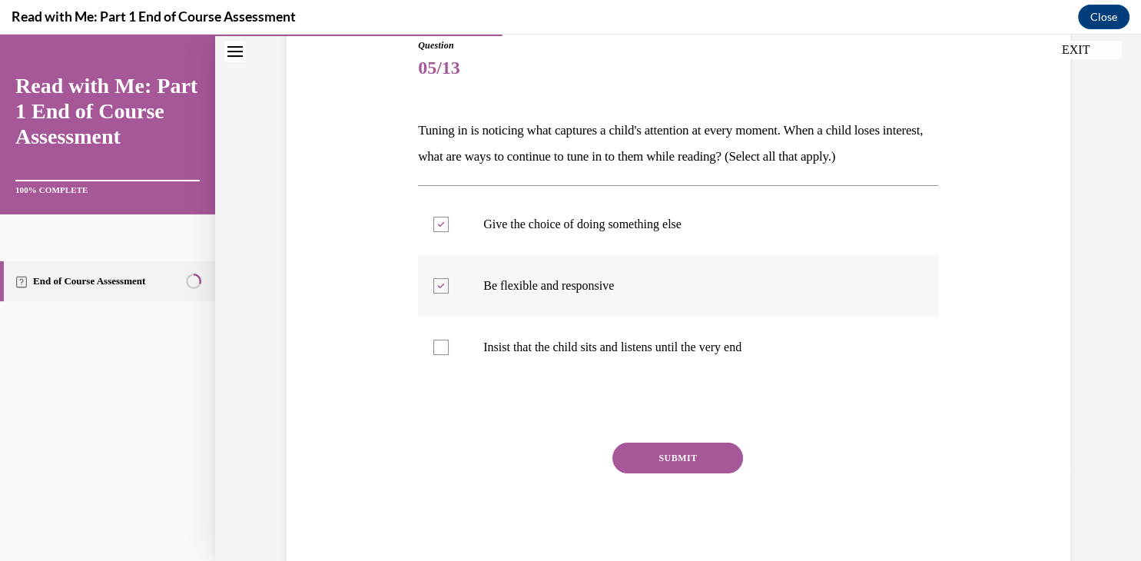
scroll to position [194, 0]
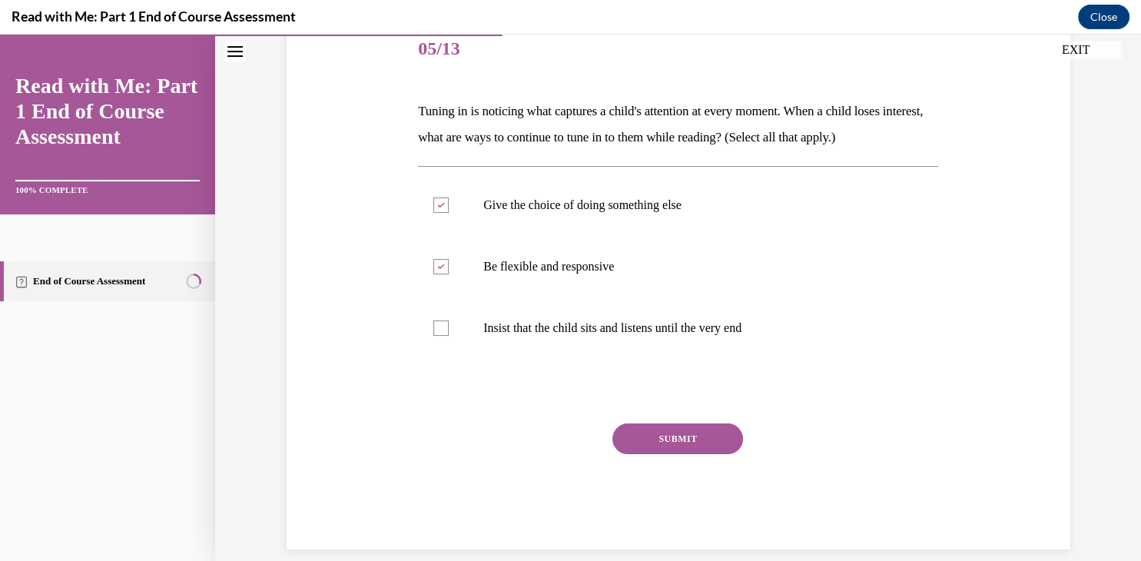
click at [686, 430] on button "SUBMIT" at bounding box center [678, 439] width 131 height 31
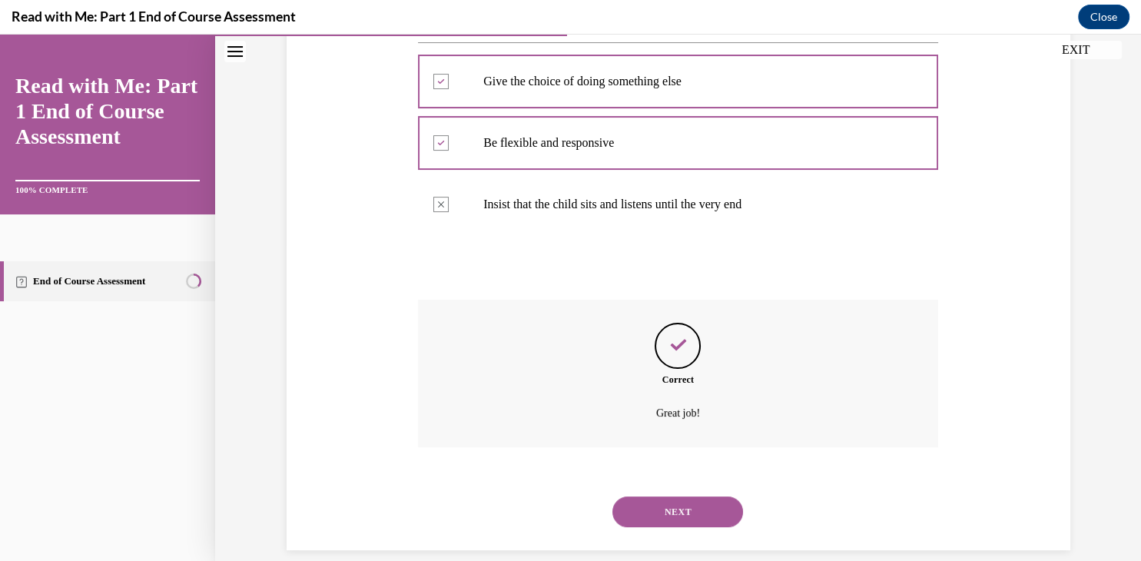
scroll to position [319, 0]
click at [680, 496] on button "NEXT" at bounding box center [678, 511] width 131 height 31
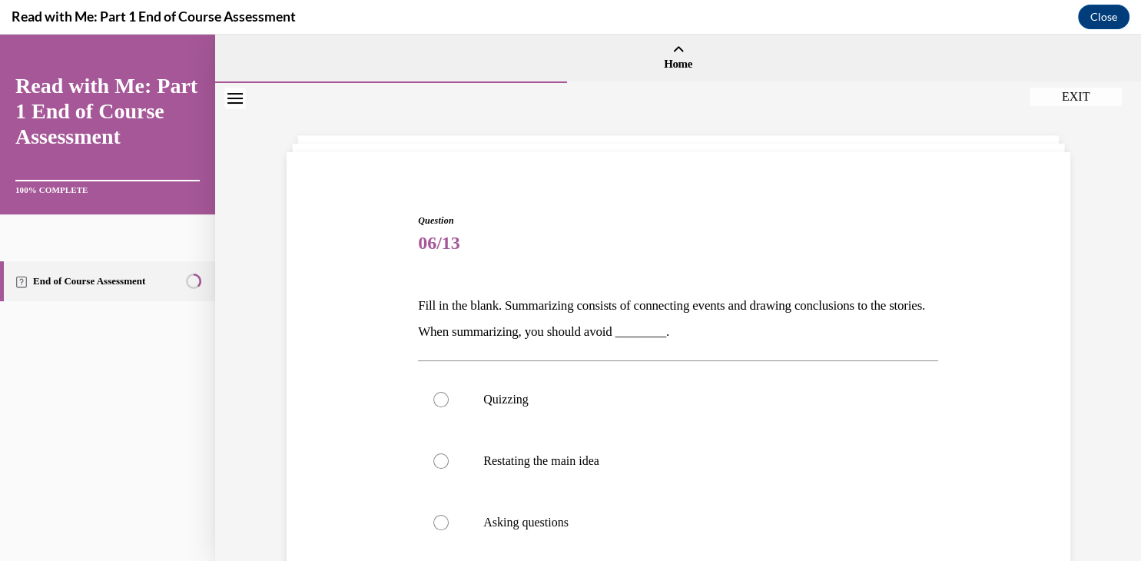
scroll to position [37, 0]
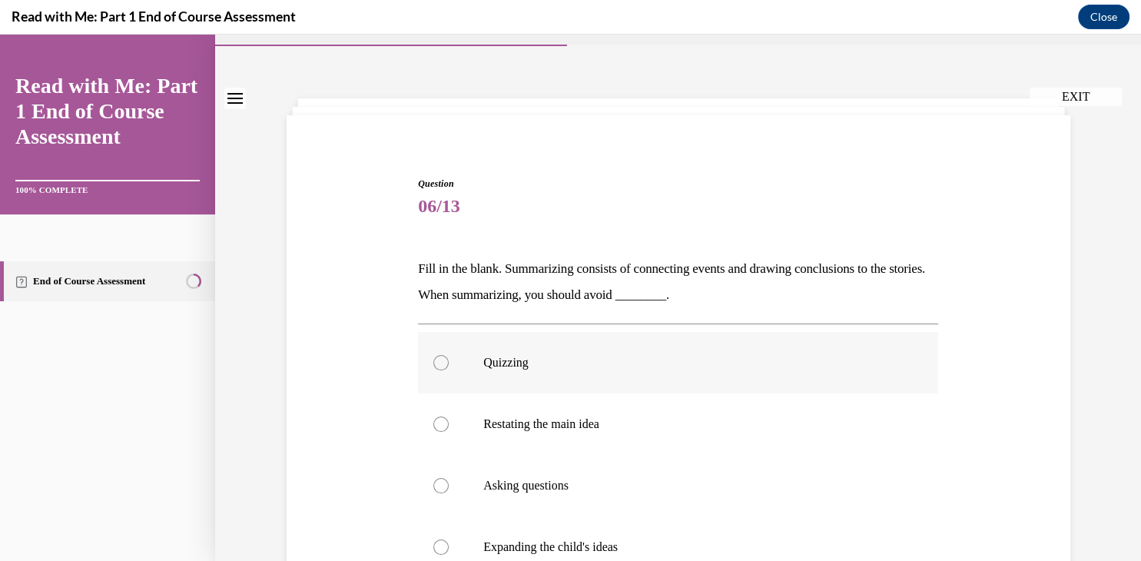
click at [444, 365] on div at bounding box center [441, 362] width 15 height 15
click at [444, 365] on input "Quizzing" at bounding box center [441, 362] width 15 height 15
radio input "true"
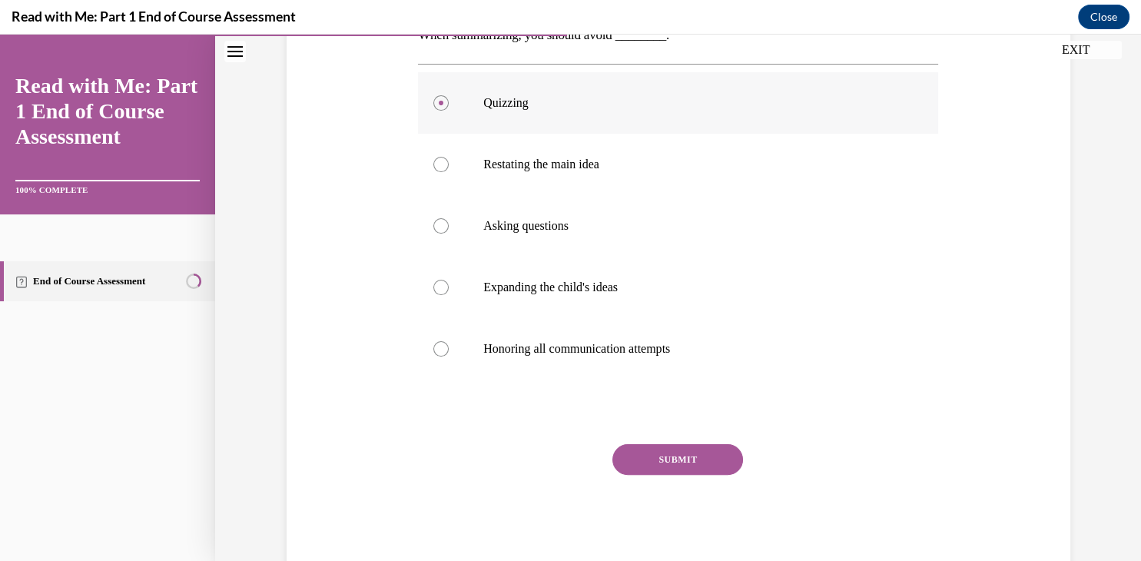
scroll to position [317, 0]
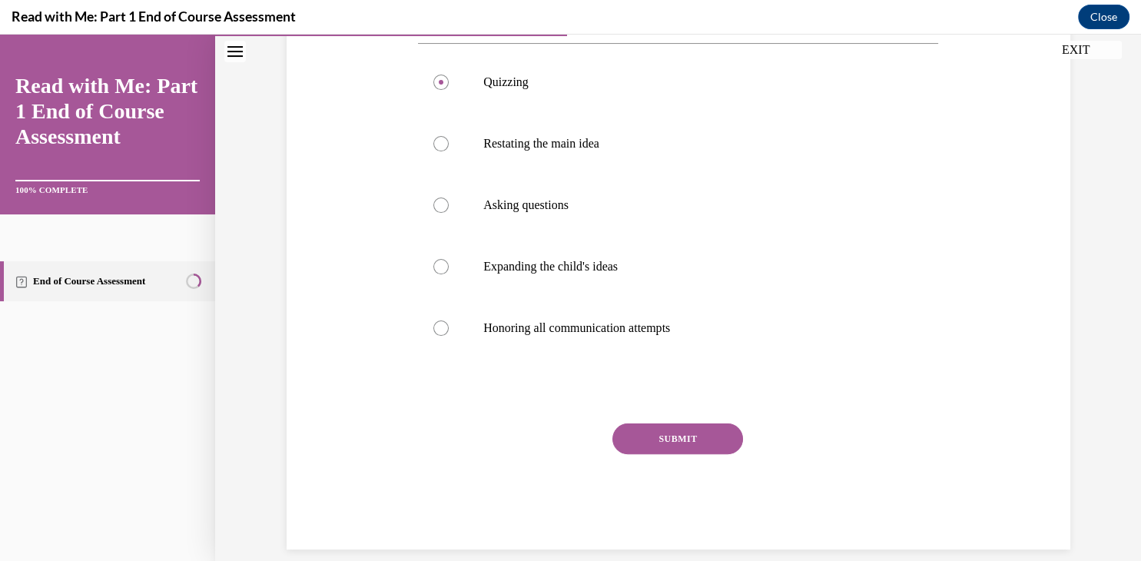
click at [671, 429] on button "SUBMIT" at bounding box center [678, 439] width 131 height 31
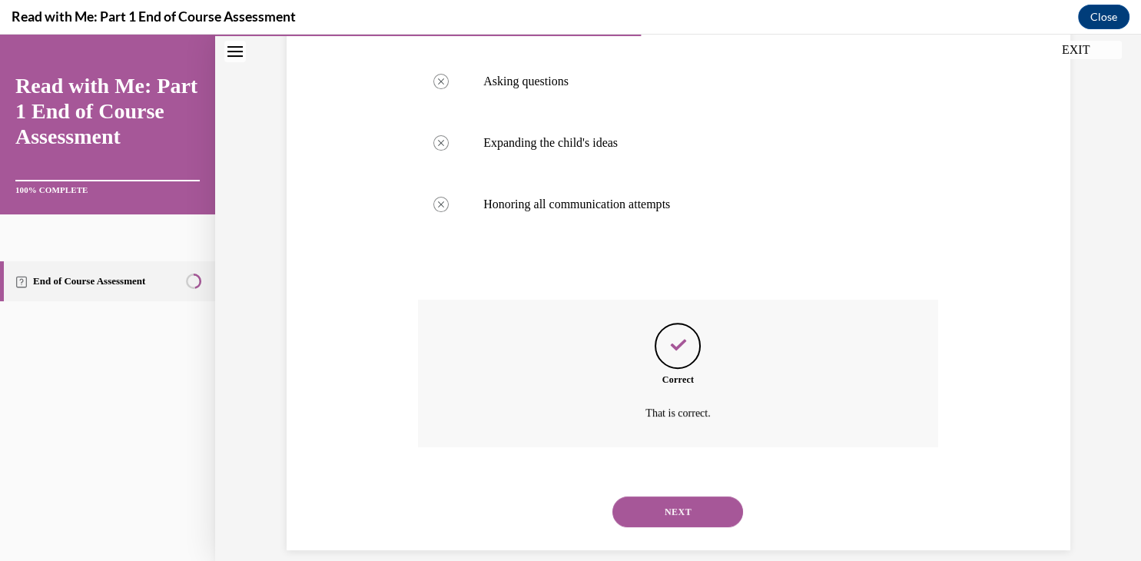
scroll to position [442, 0]
click at [696, 496] on button "NEXT" at bounding box center [678, 511] width 131 height 31
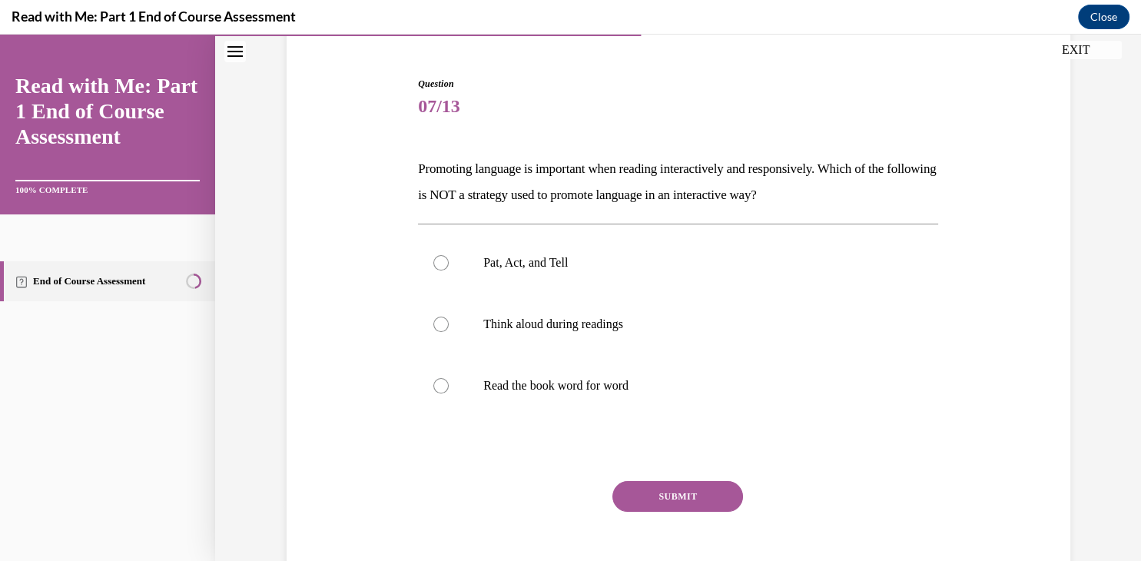
scroll to position [138, 0]
click at [437, 388] on div at bounding box center [441, 384] width 15 height 15
click at [437, 388] on input "Read the book word for word" at bounding box center [441, 384] width 15 height 15
radio input "true"
click at [661, 499] on button "SUBMIT" at bounding box center [678, 495] width 131 height 31
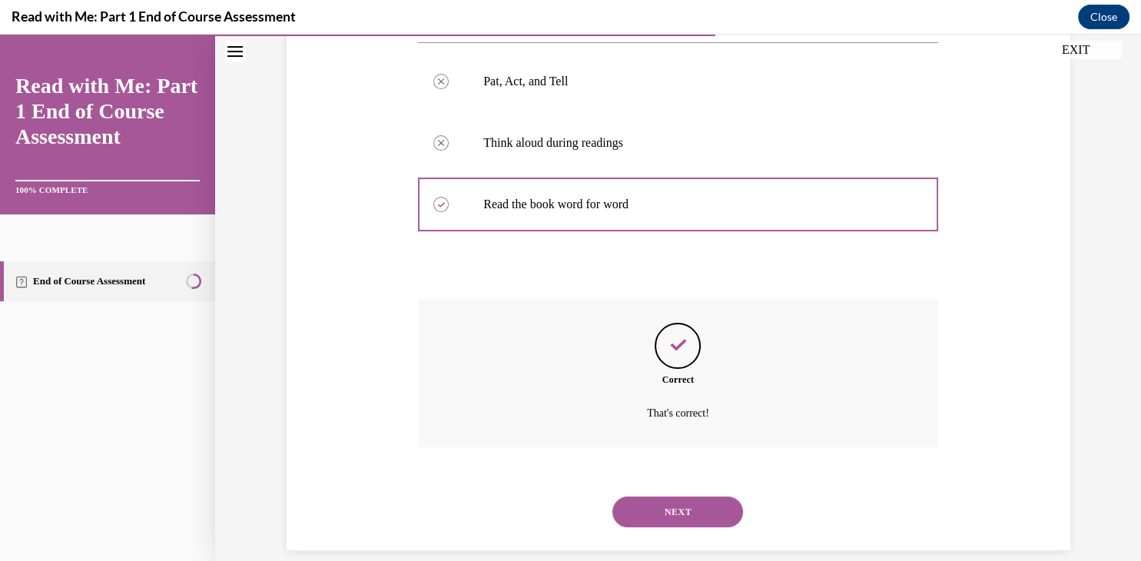
scroll to position [319, 0]
click at [661, 499] on button "NEXT" at bounding box center [678, 511] width 131 height 31
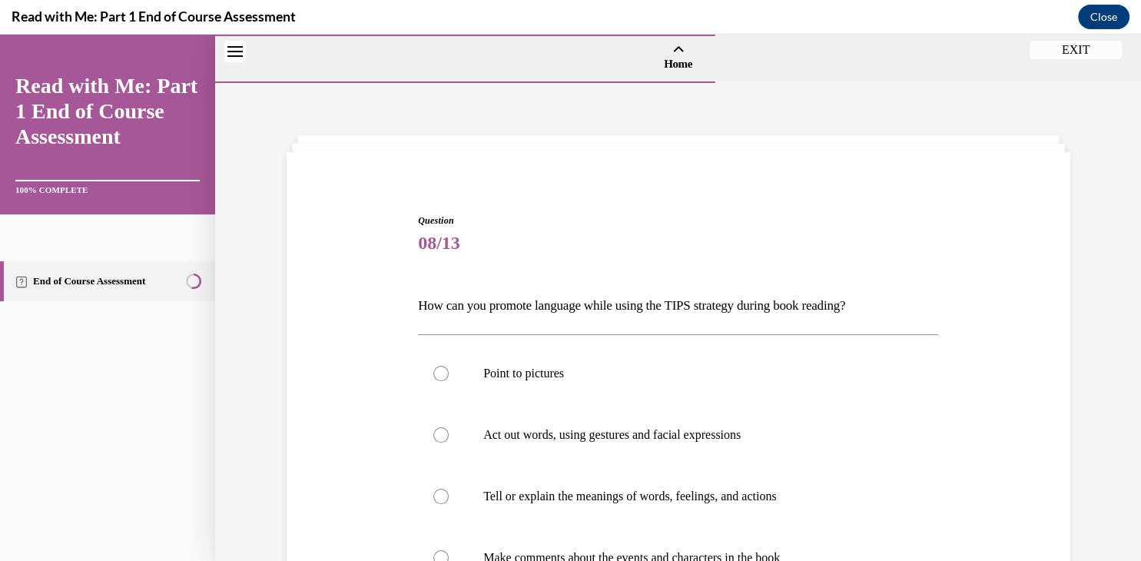
scroll to position [126, 0]
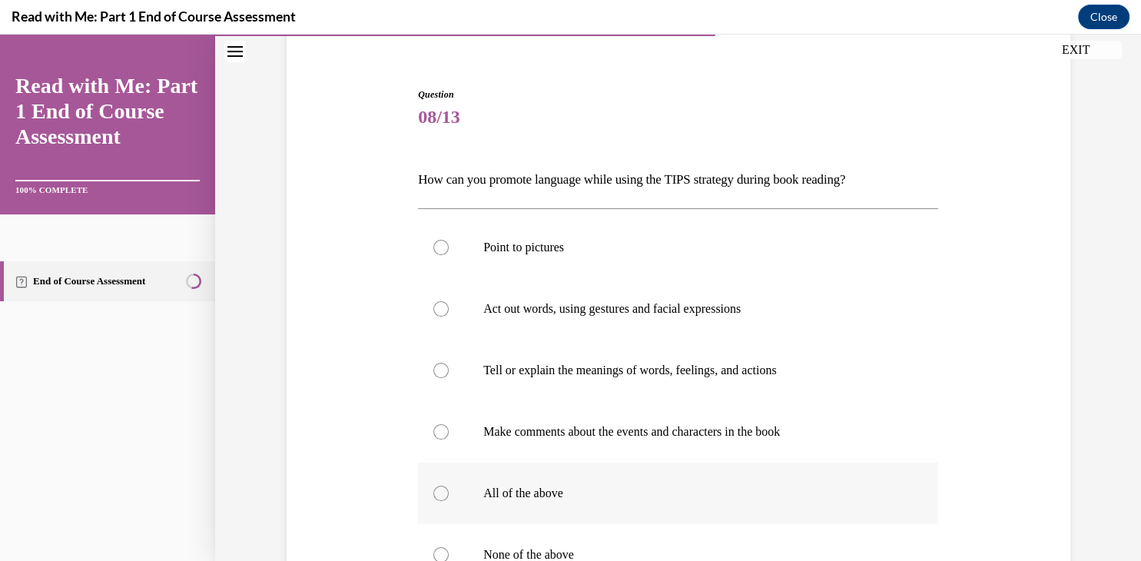
click at [444, 493] on div at bounding box center [441, 493] width 15 height 15
click at [444, 493] on input "All of the above" at bounding box center [441, 493] width 15 height 15
radio input "true"
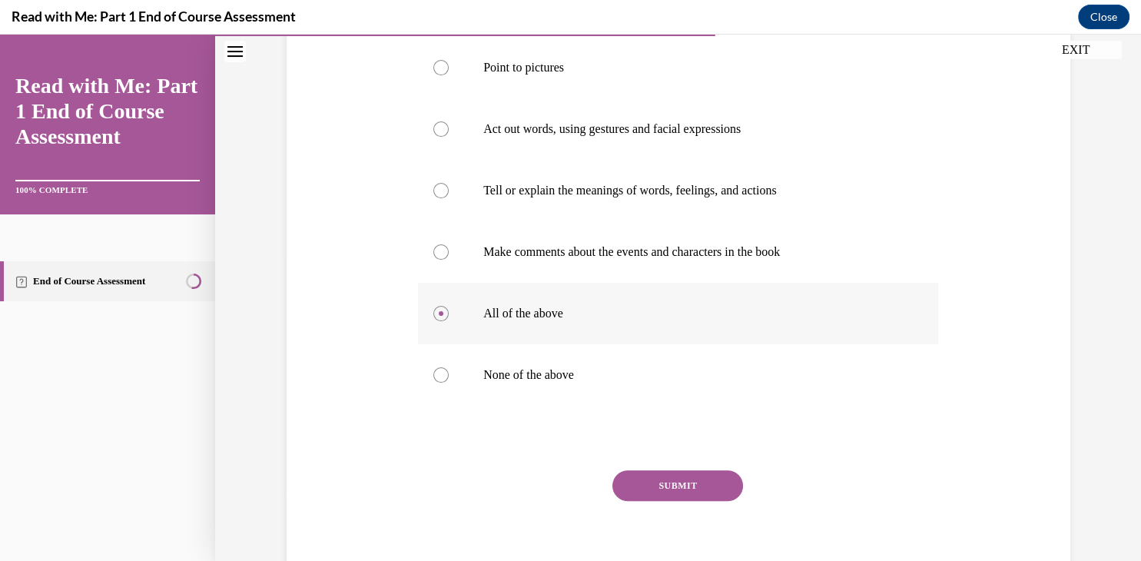
scroll to position [307, 0]
click at [650, 481] on button "SUBMIT" at bounding box center [678, 485] width 131 height 31
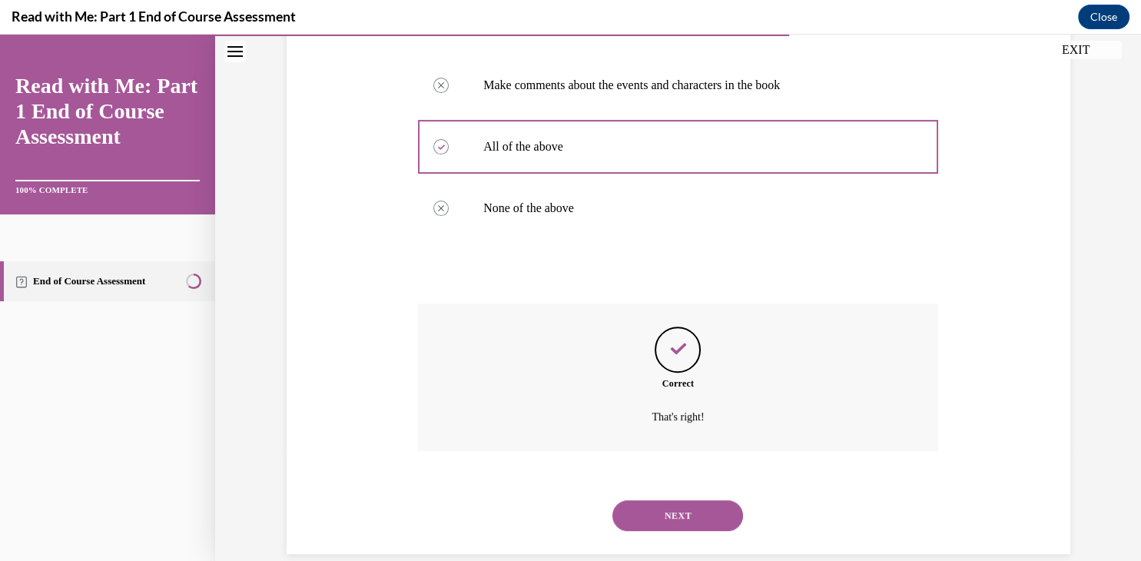
scroll to position [477, 0]
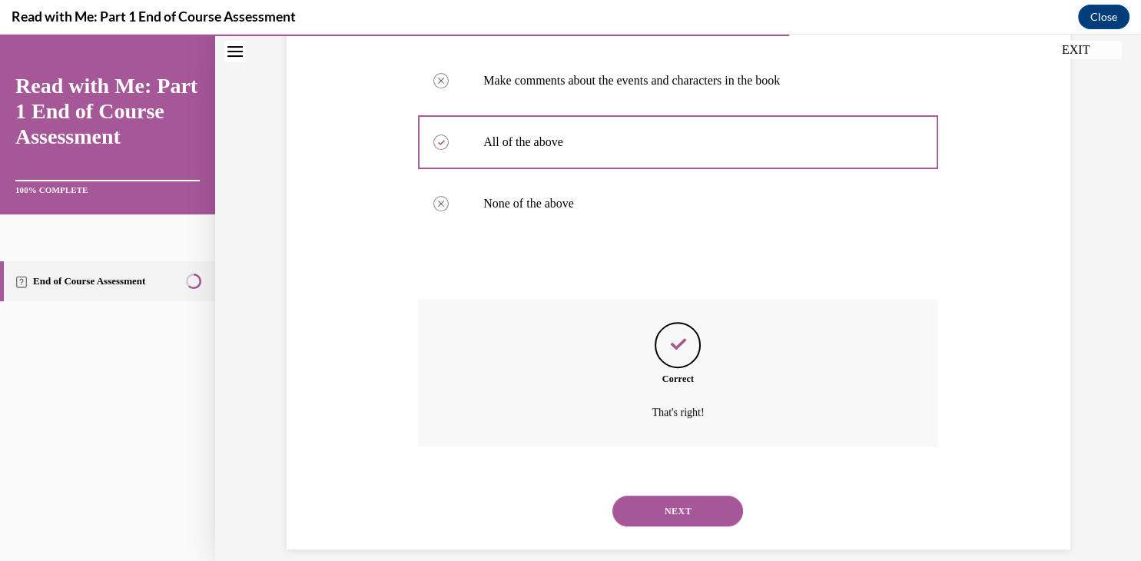
click at [672, 497] on button "NEXT" at bounding box center [678, 511] width 131 height 31
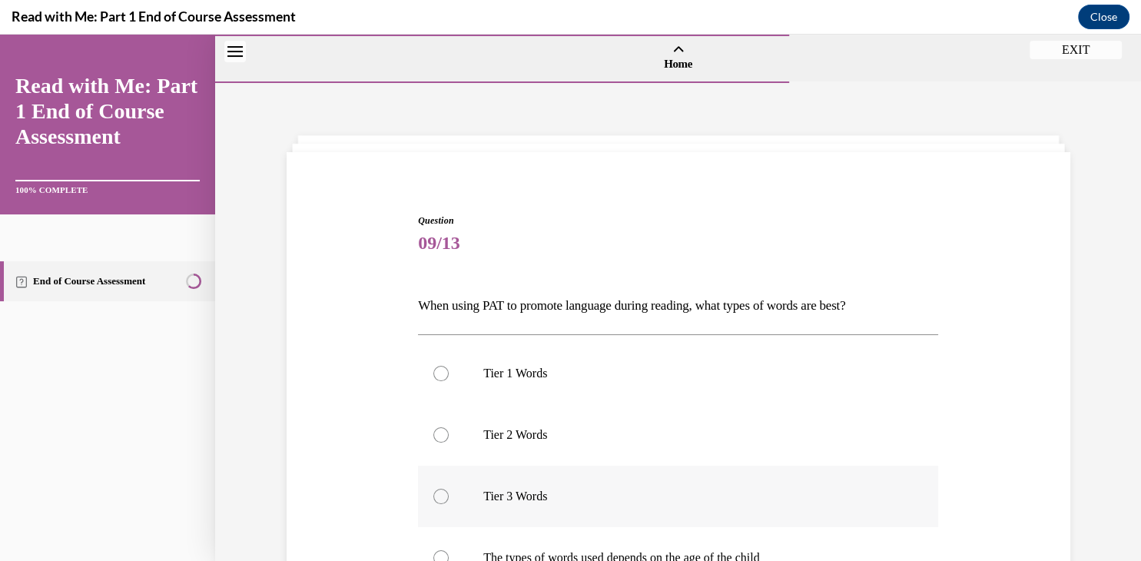
scroll to position [214, 0]
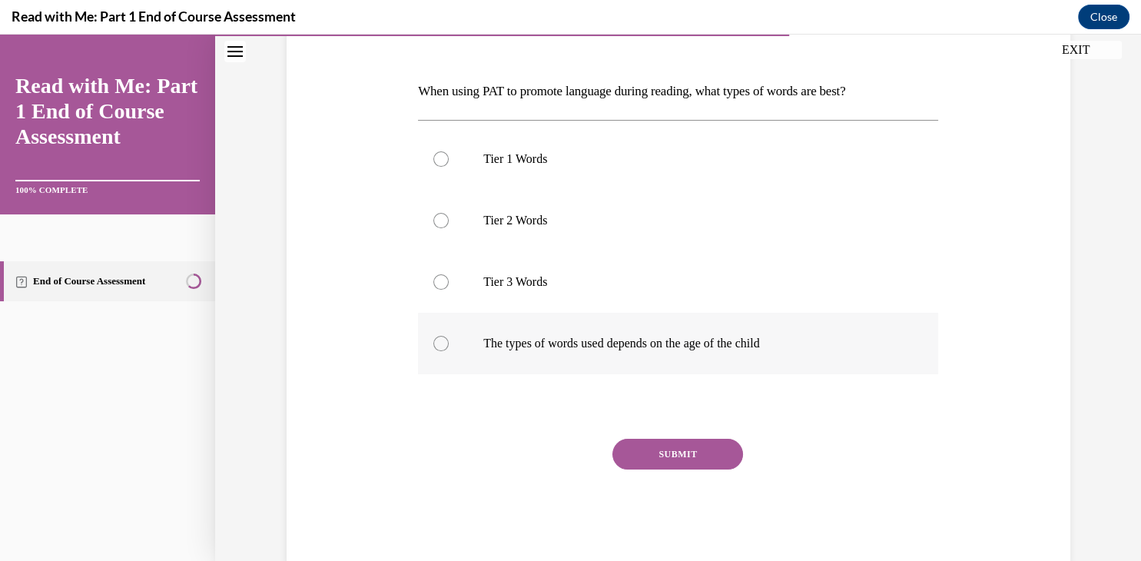
click at [446, 337] on label "The types of words used depends on the age of the child" at bounding box center [678, 343] width 520 height 61
click at [446, 337] on input "The types of words used depends on the age of the child" at bounding box center [441, 343] width 15 height 15
radio input "true"
click at [703, 456] on button "SUBMIT" at bounding box center [678, 454] width 131 height 31
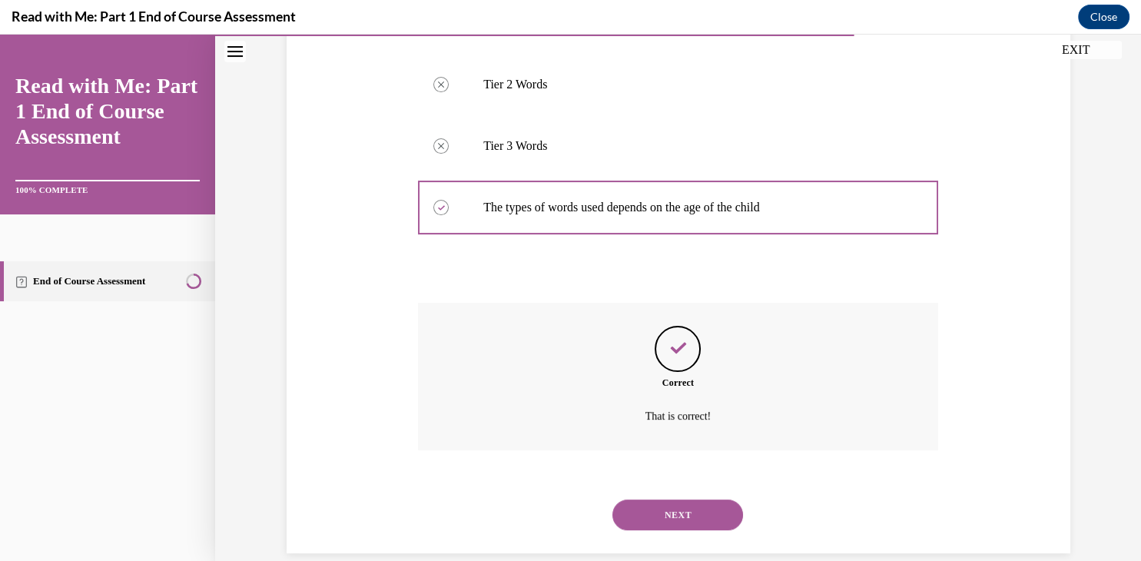
scroll to position [354, 0]
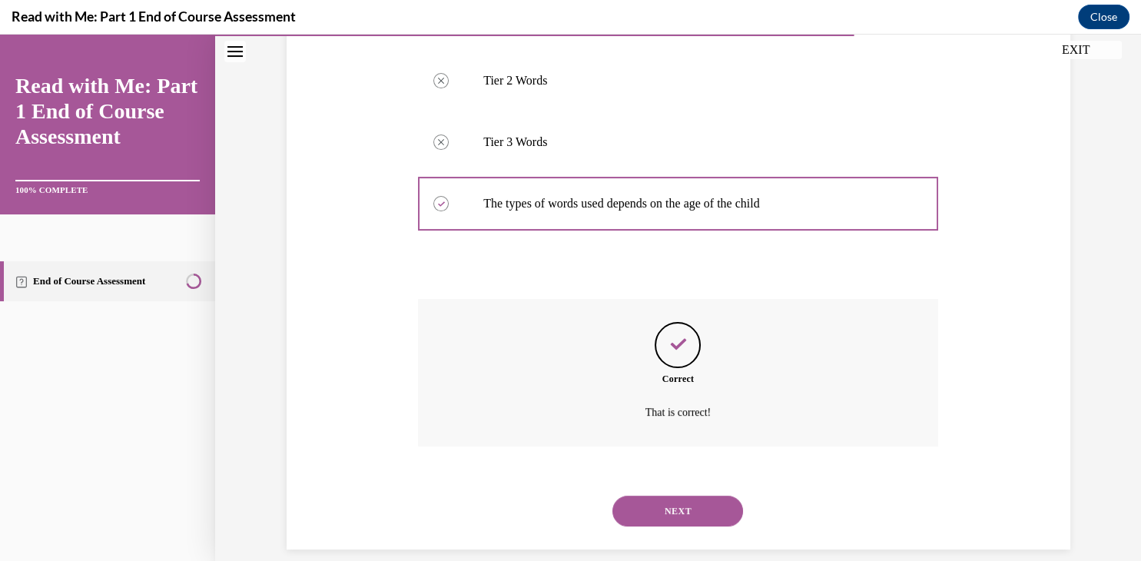
click at [686, 496] on button "NEXT" at bounding box center [678, 511] width 131 height 31
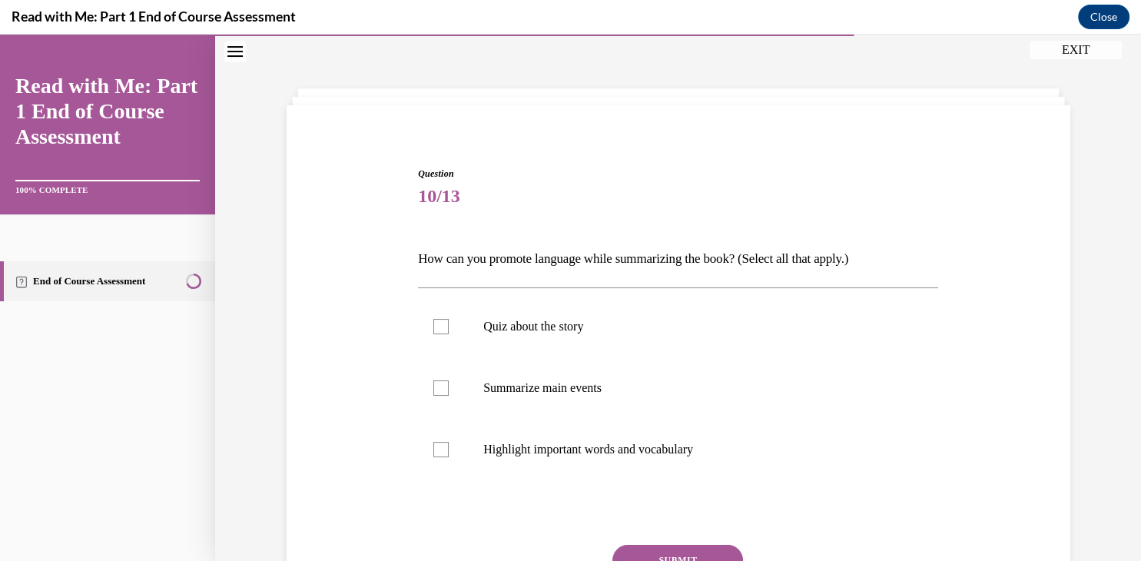
scroll to position [46, 0]
click at [435, 386] on div at bounding box center [441, 388] width 15 height 15
click at [435, 386] on input "Summarize main events" at bounding box center [441, 388] width 15 height 15
checkbox input "true"
click at [443, 447] on div at bounding box center [441, 450] width 15 height 15
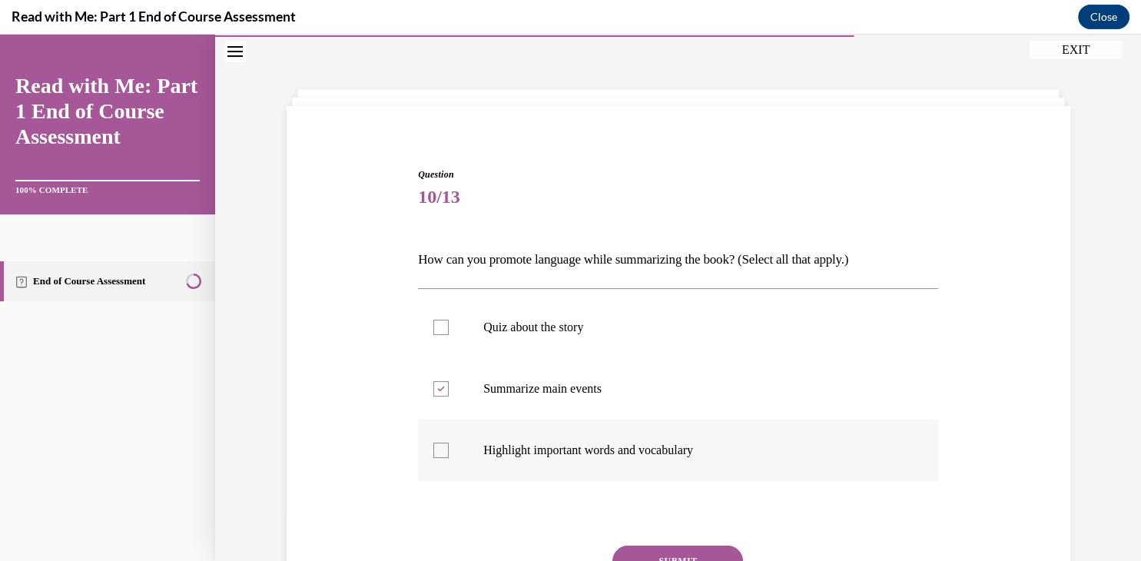
click at [443, 447] on input "Highlight important words and vocabulary" at bounding box center [441, 450] width 15 height 15
checkbox input "true"
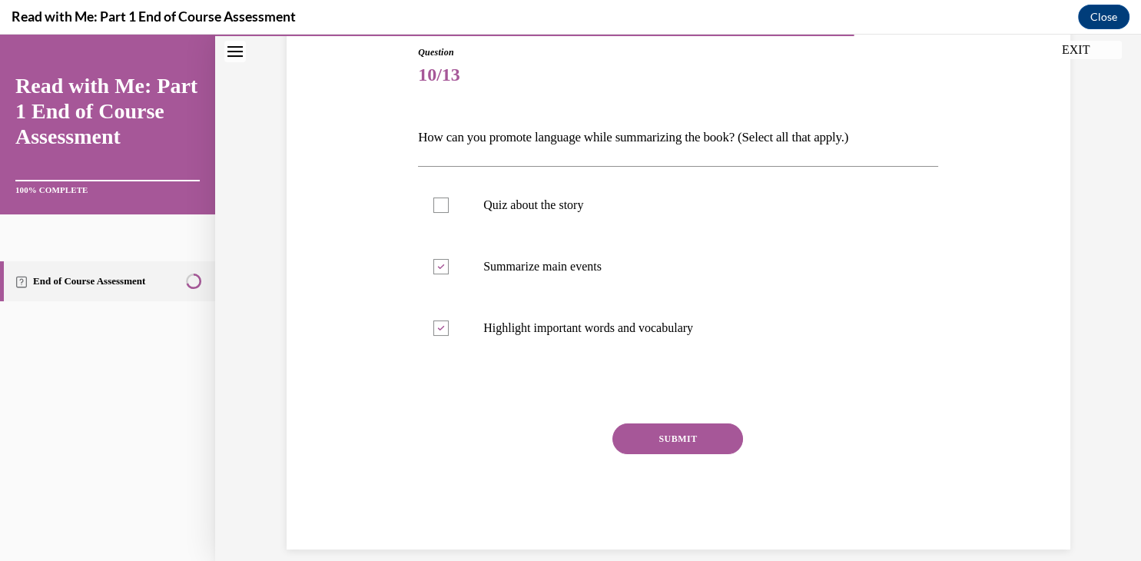
click at [642, 431] on button "SUBMIT" at bounding box center [678, 439] width 131 height 31
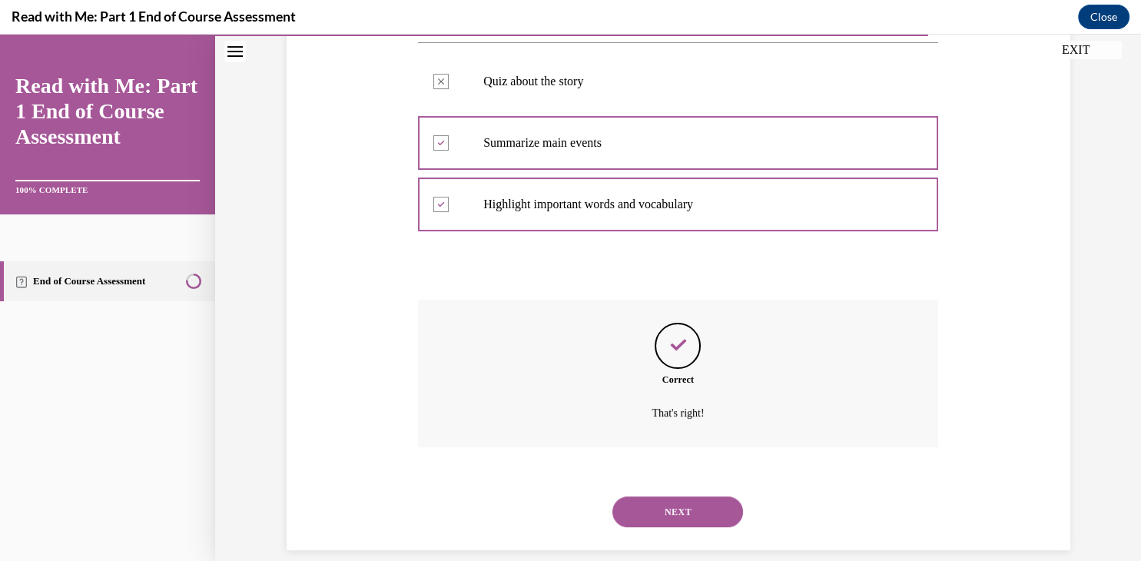
scroll to position [293, 0]
click at [678, 496] on button "NEXT" at bounding box center [678, 511] width 131 height 31
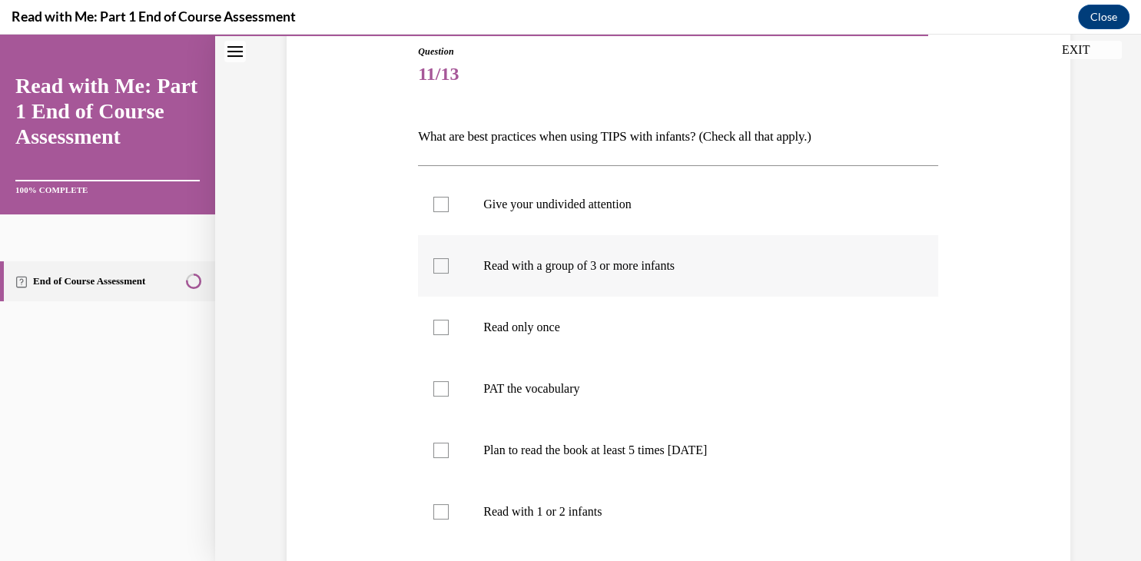
scroll to position [202, 0]
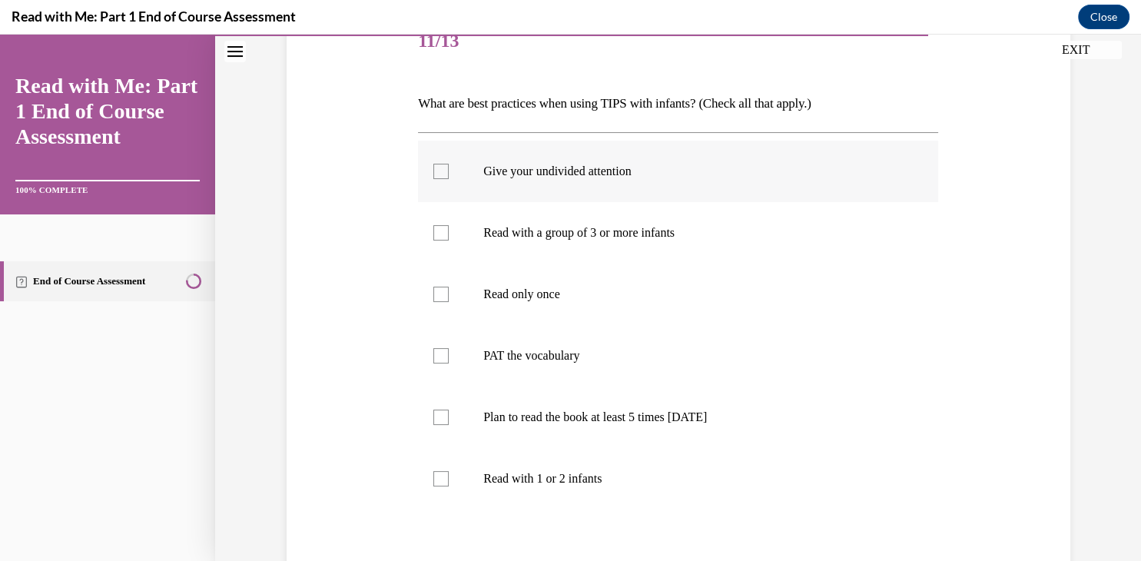
click at [440, 172] on div at bounding box center [441, 171] width 15 height 15
click at [440, 172] on input "Give your undivided attention" at bounding box center [441, 171] width 15 height 15
checkbox input "true"
click at [444, 350] on div at bounding box center [441, 355] width 15 height 15
click at [444, 350] on input "PAT the vocabulary" at bounding box center [441, 355] width 15 height 15
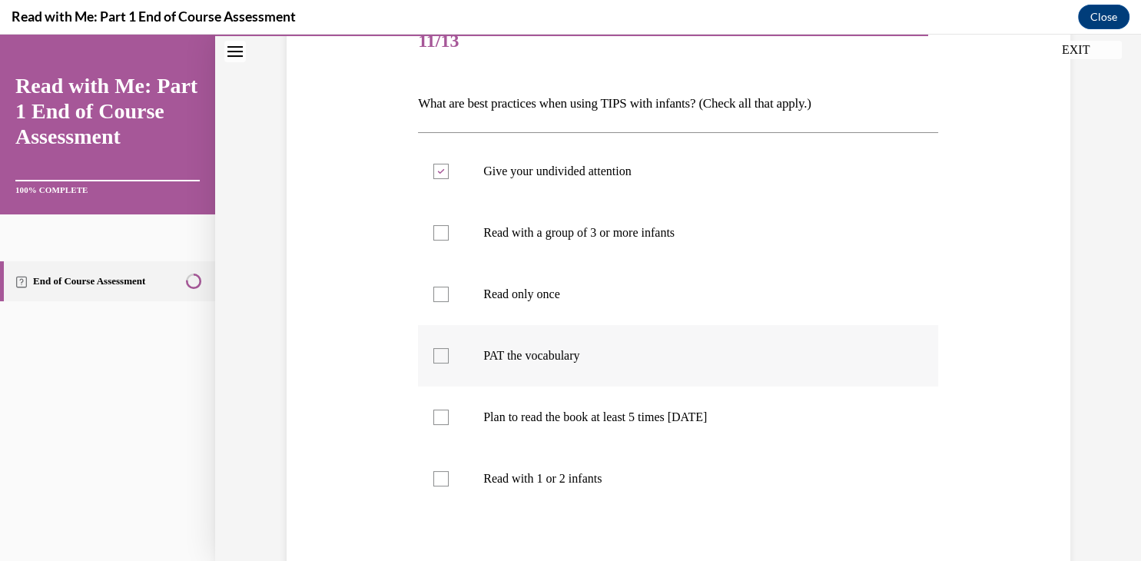
checkbox input "true"
click at [442, 414] on div at bounding box center [441, 417] width 15 height 15
click at [442, 414] on input "Plan to read the book at least 5 times in 2 weeks" at bounding box center [441, 417] width 15 height 15
checkbox input "true"
click at [438, 480] on div at bounding box center [441, 478] width 15 height 15
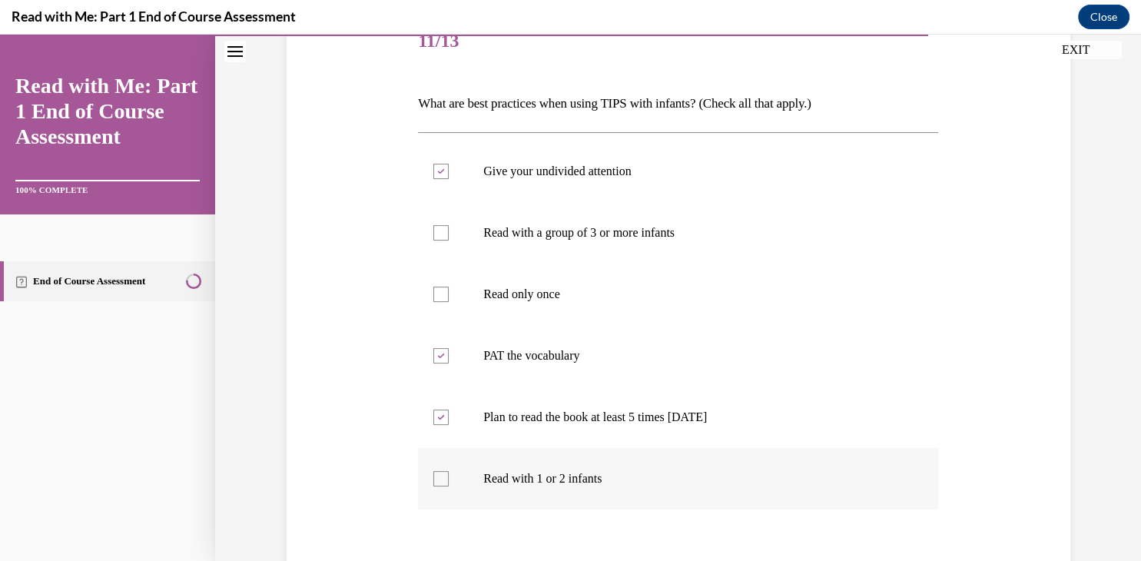
click at [438, 480] on input "Read with 1 or 2 infants" at bounding box center [441, 478] width 15 height 15
checkbox input "true"
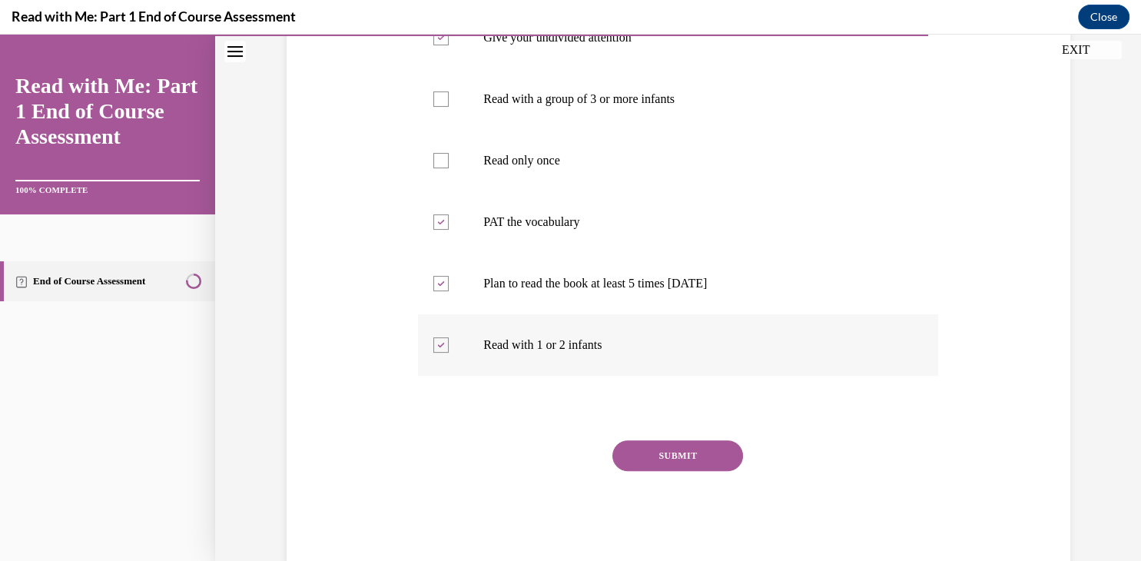
scroll to position [353, 0]
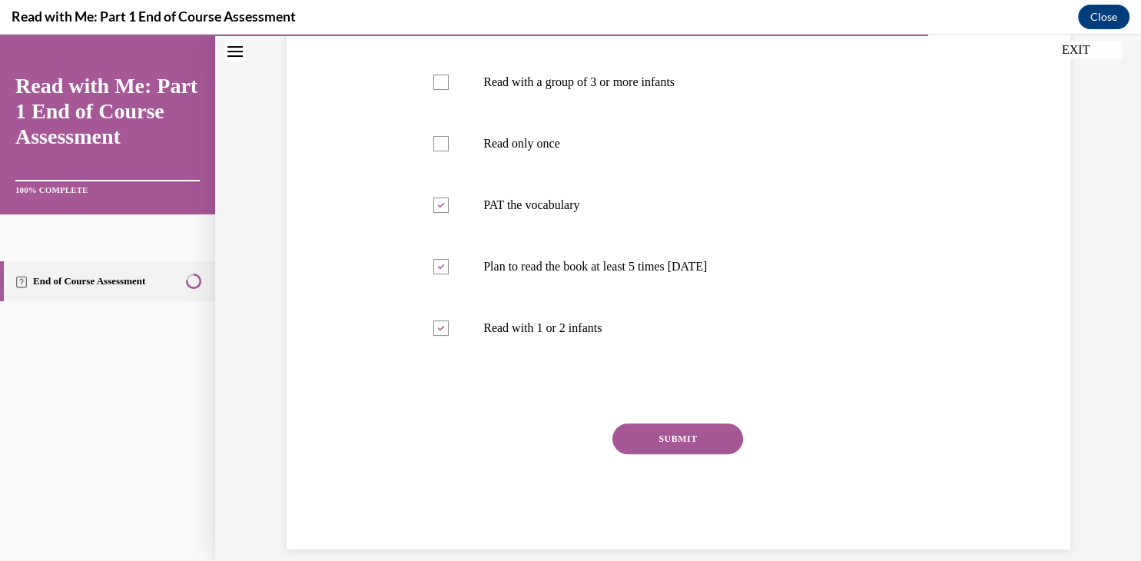
click at [653, 436] on button "SUBMIT" at bounding box center [678, 439] width 131 height 31
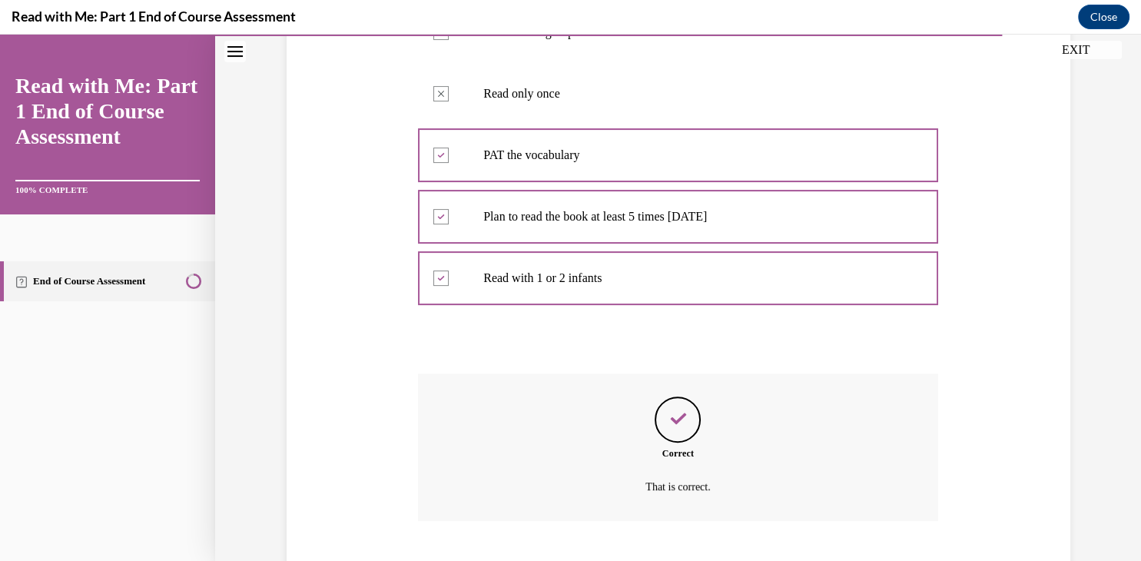
scroll to position [477, 0]
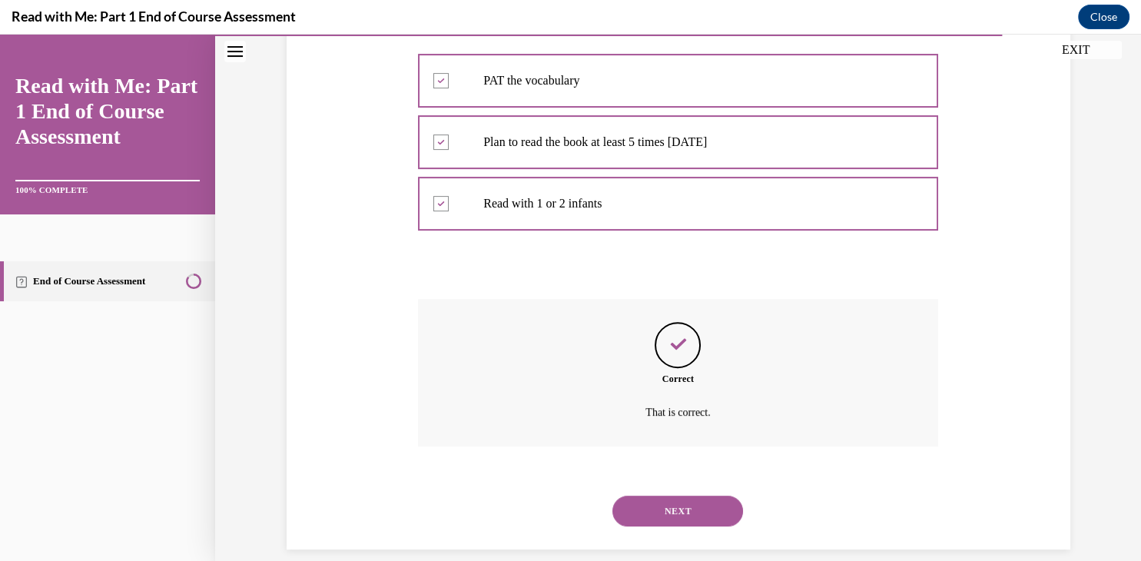
click at [696, 496] on button "NEXT" at bounding box center [678, 511] width 131 height 31
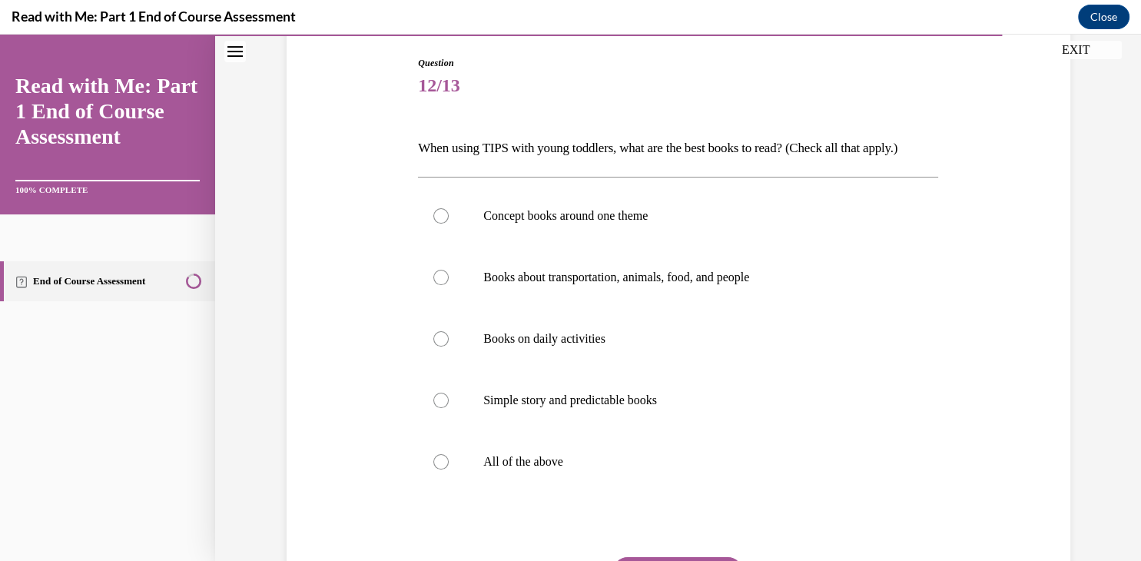
scroll to position [159, 0]
click at [442, 460] on div at bounding box center [441, 460] width 15 height 15
click at [442, 460] on input "All of the above" at bounding box center [441, 460] width 15 height 15
radio input "true"
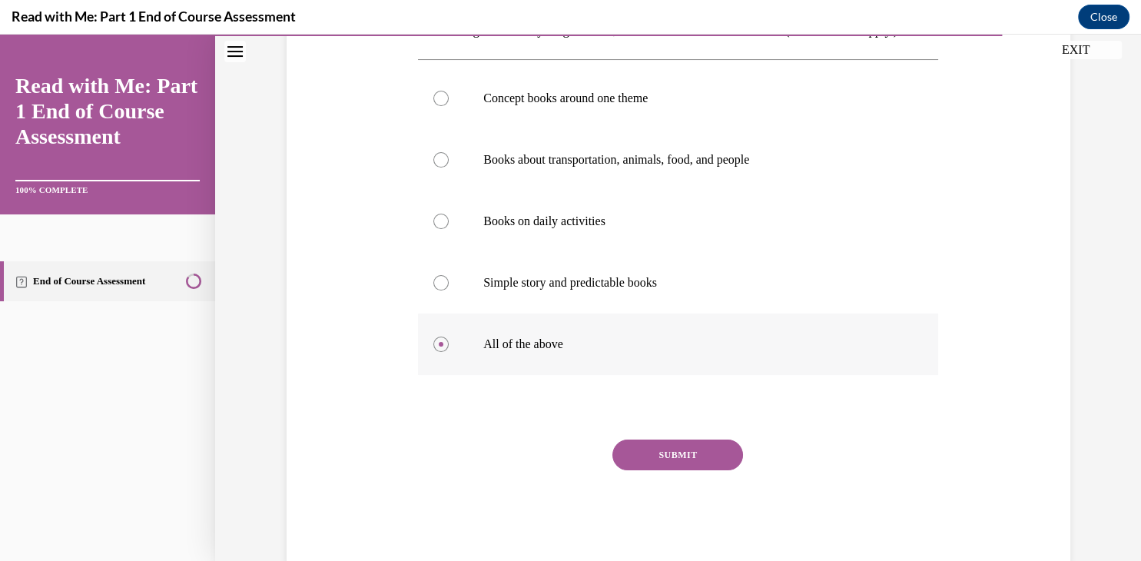
scroll to position [291, 0]
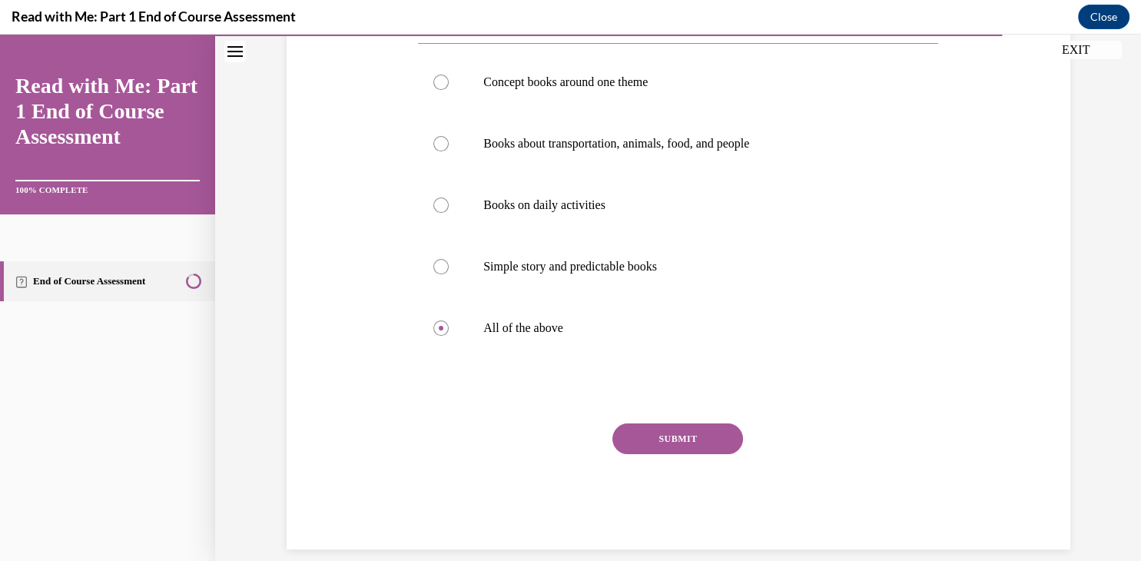
click at [637, 432] on button "SUBMIT" at bounding box center [678, 439] width 131 height 31
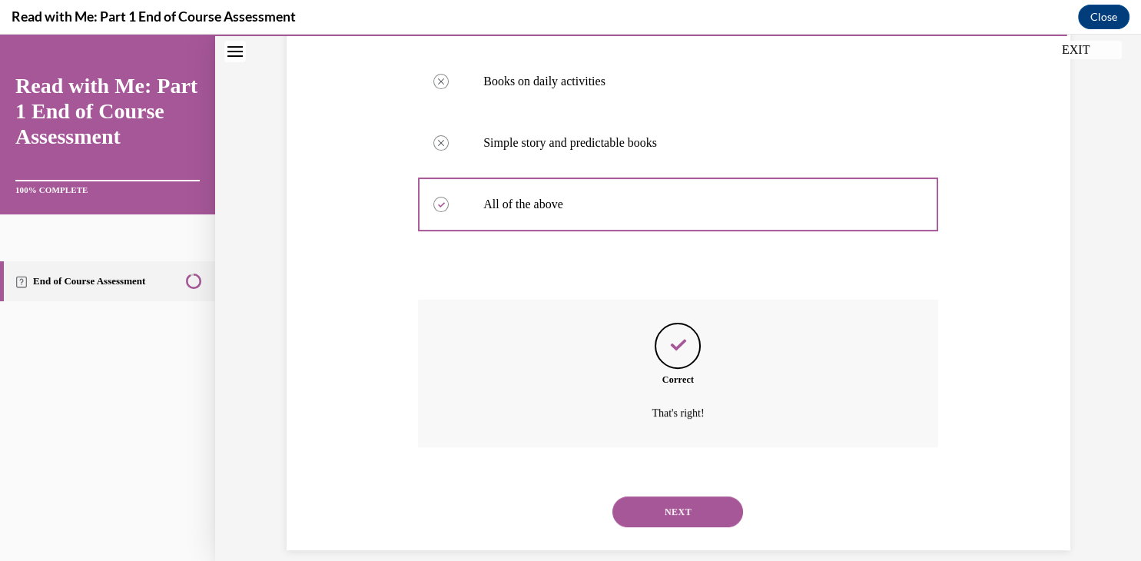
scroll to position [416, 0]
click at [683, 496] on button "NEXT" at bounding box center [678, 511] width 131 height 31
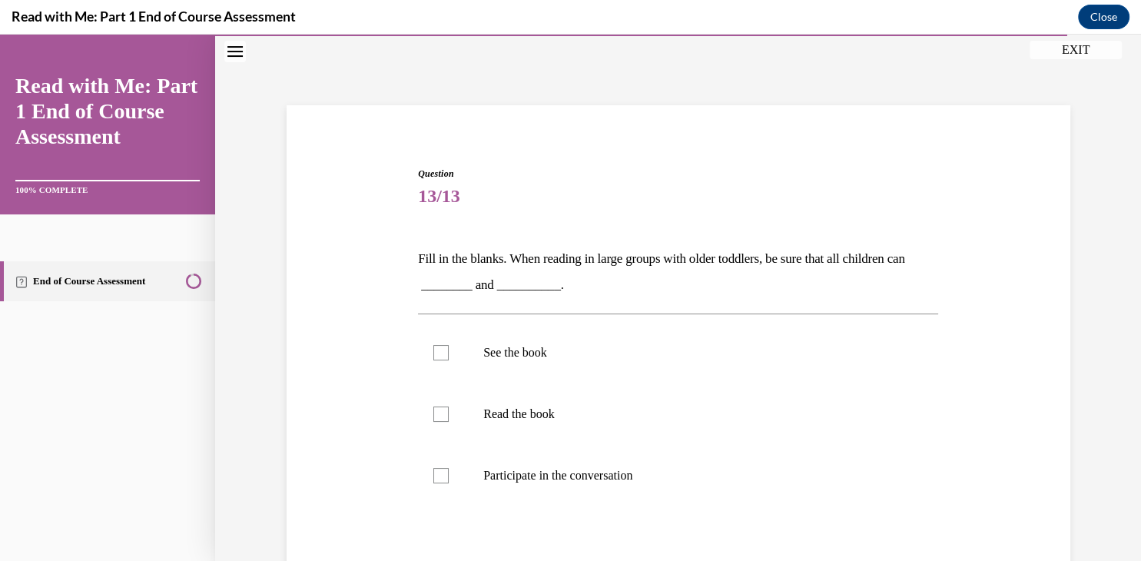
scroll to position [46, 0]
click at [442, 352] on div at bounding box center [441, 353] width 15 height 15
click at [442, 352] on input "See the book" at bounding box center [441, 353] width 15 height 15
checkbox input "true"
click at [435, 478] on div at bounding box center [441, 476] width 15 height 15
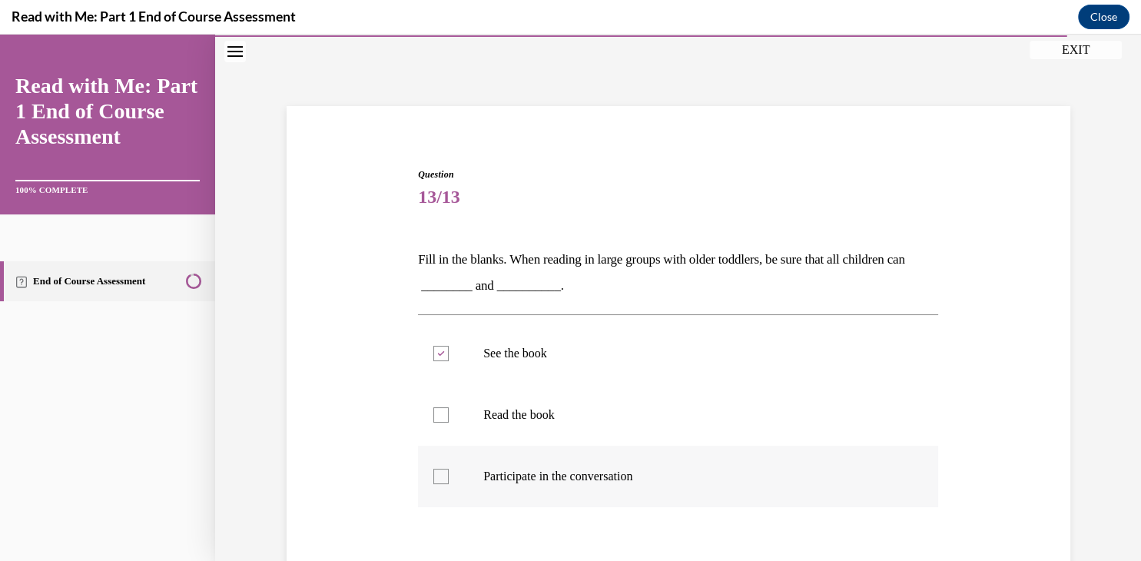
click at [435, 478] on input "Participate in the conversation" at bounding box center [441, 476] width 15 height 15
checkbox input "true"
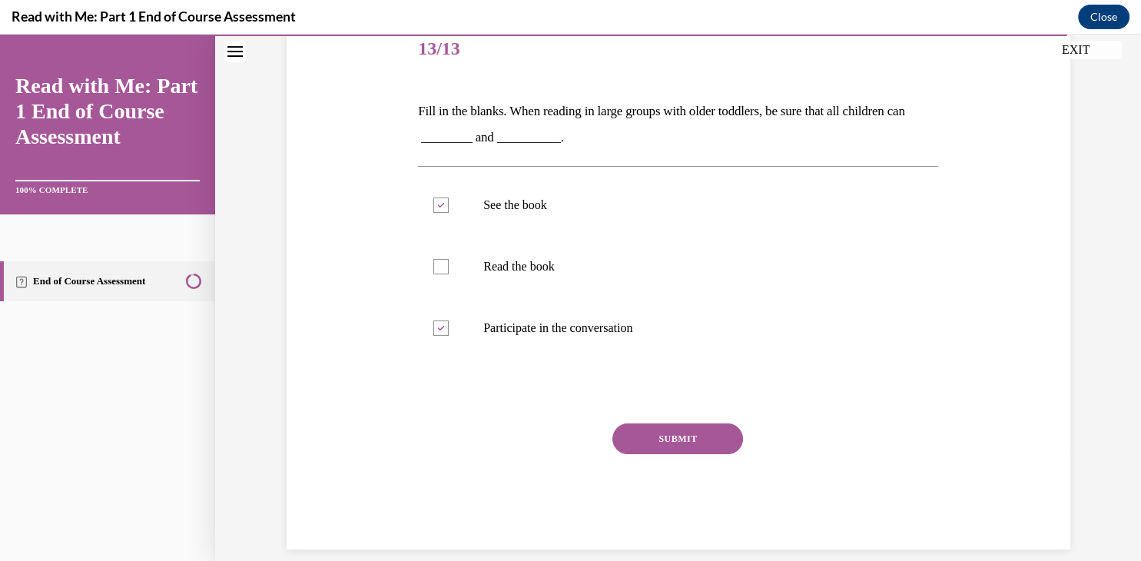
click at [697, 435] on button "SUBMIT" at bounding box center [678, 439] width 131 height 31
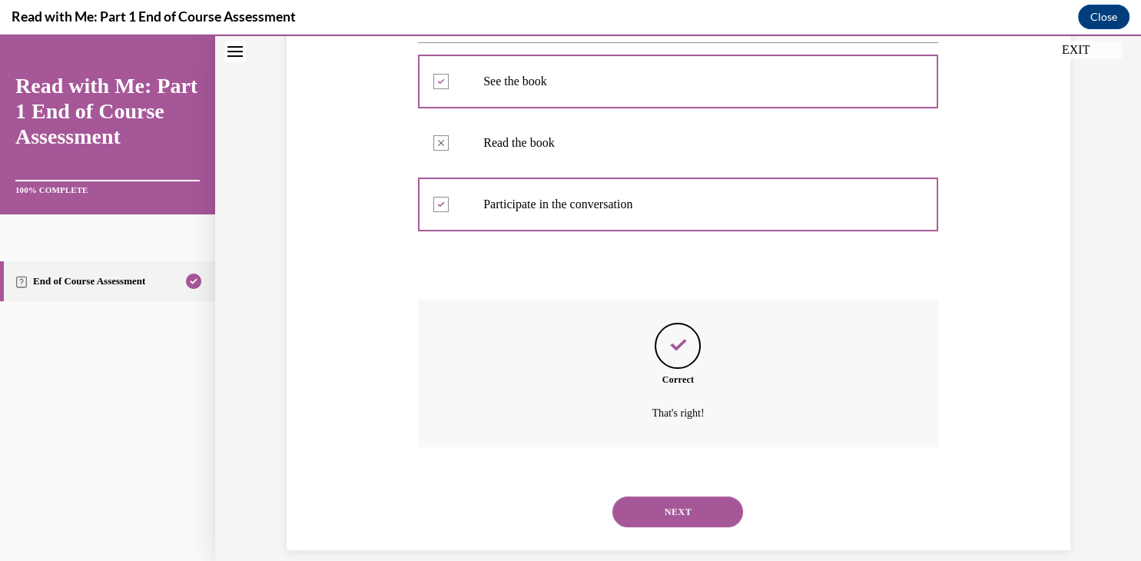
scroll to position [319, 0]
click at [692, 496] on button "NEXT" at bounding box center [678, 511] width 131 height 31
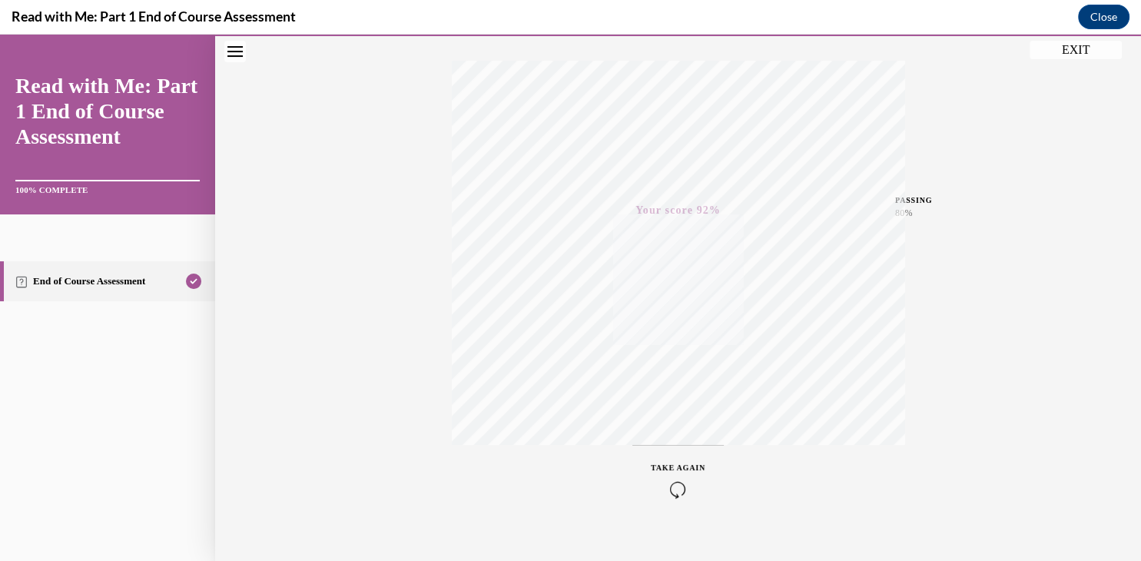
scroll to position [261, 0]
click at [1075, 48] on button "EXIT" at bounding box center [1076, 50] width 92 height 18
click at [1080, 48] on button "EXIT" at bounding box center [1076, 50] width 92 height 18
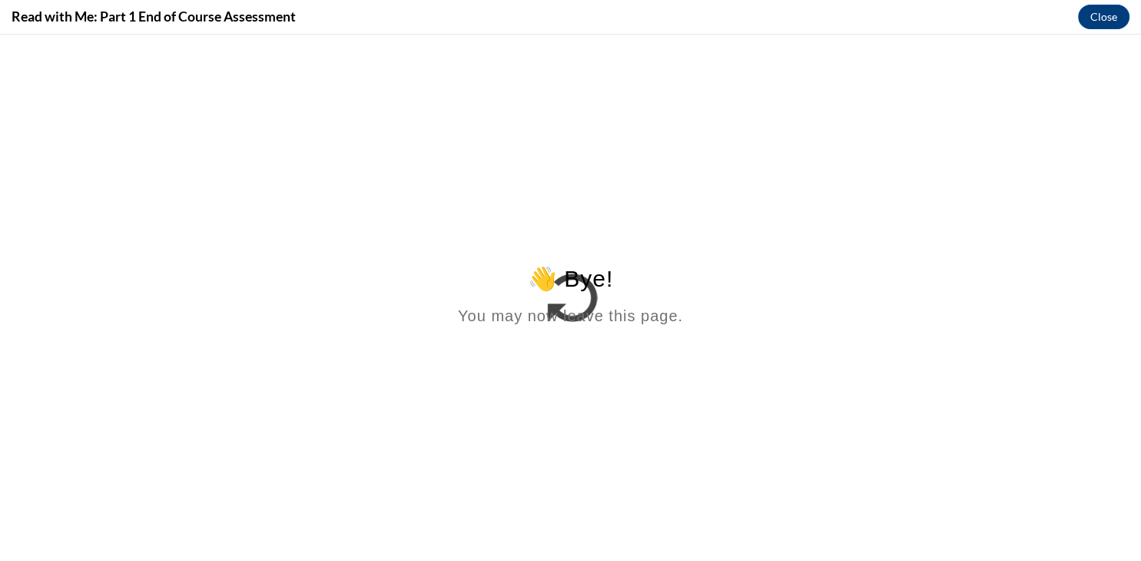
scroll to position [0, 0]
click at [1108, 11] on button "Close" at bounding box center [1103, 17] width 51 height 25
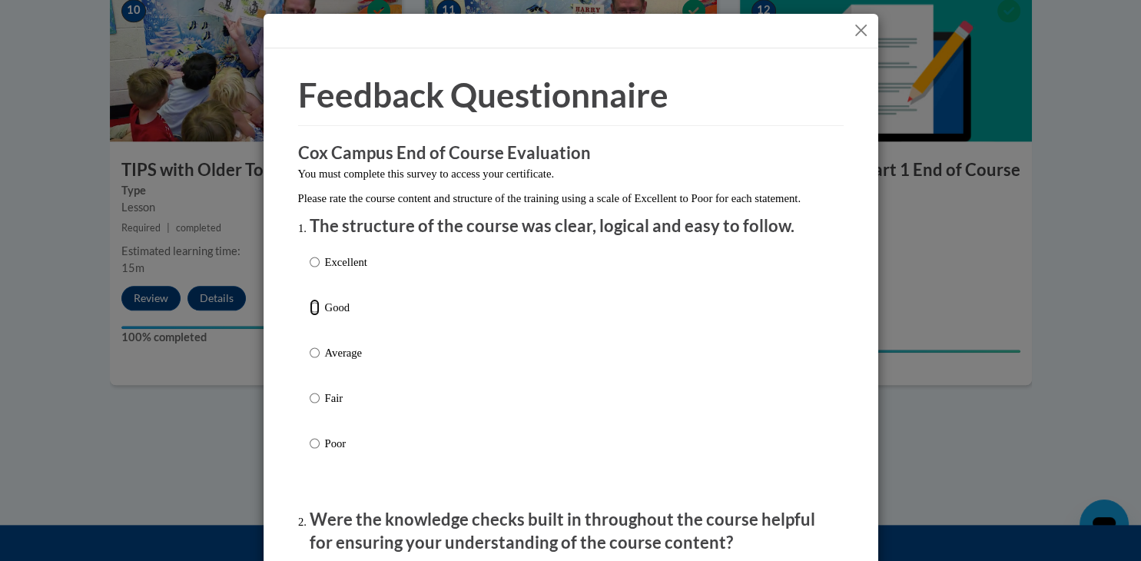
click at [313, 316] on input "Good" at bounding box center [315, 307] width 10 height 17
radio input "true"
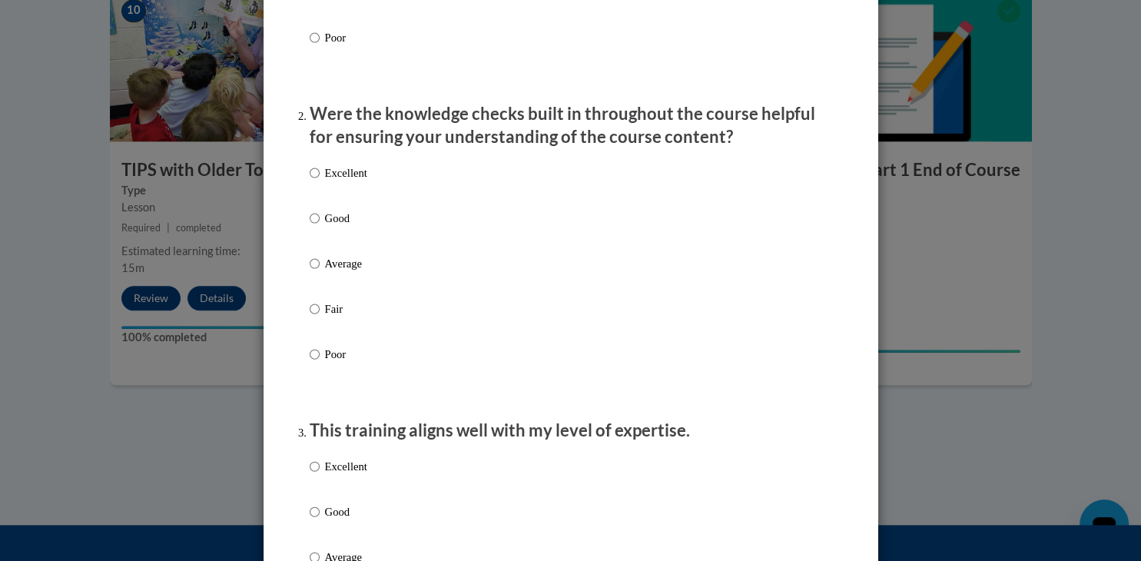
scroll to position [427, 0]
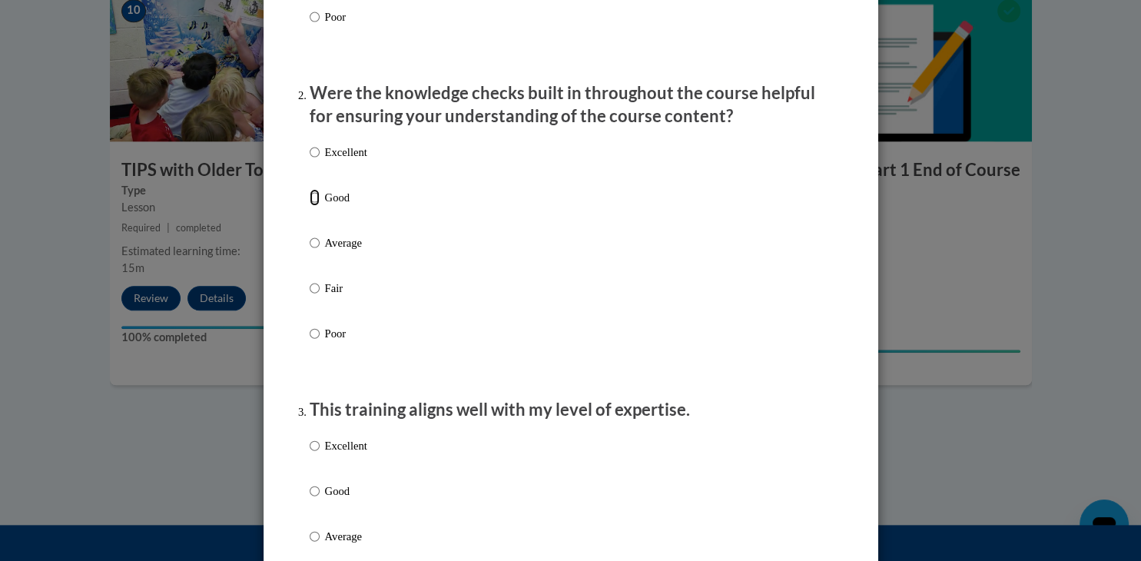
click at [314, 206] on input "Good" at bounding box center [315, 197] width 10 height 17
radio input "true"
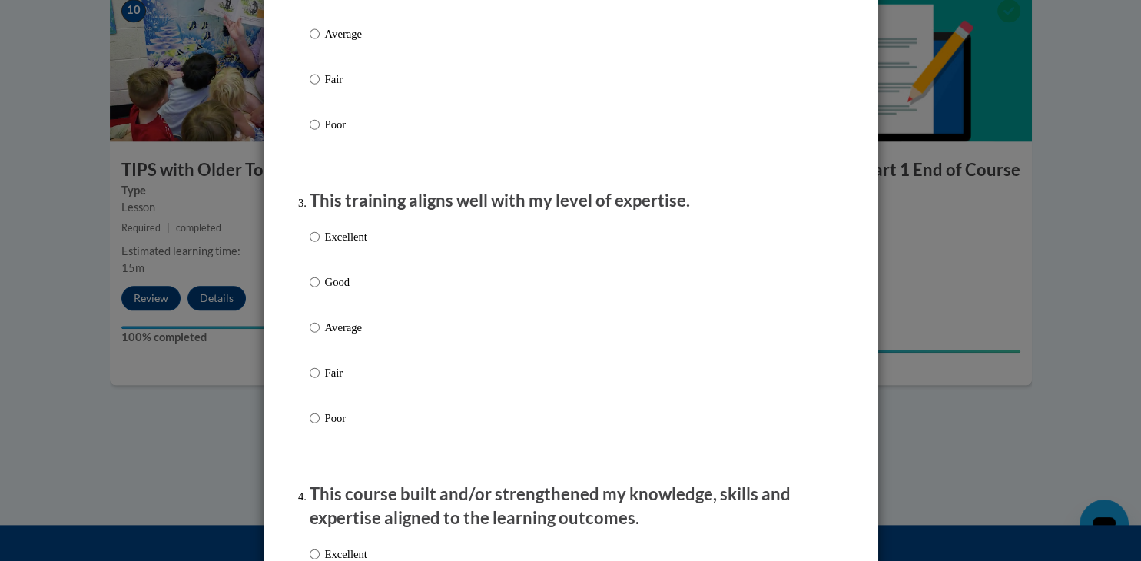
scroll to position [639, 0]
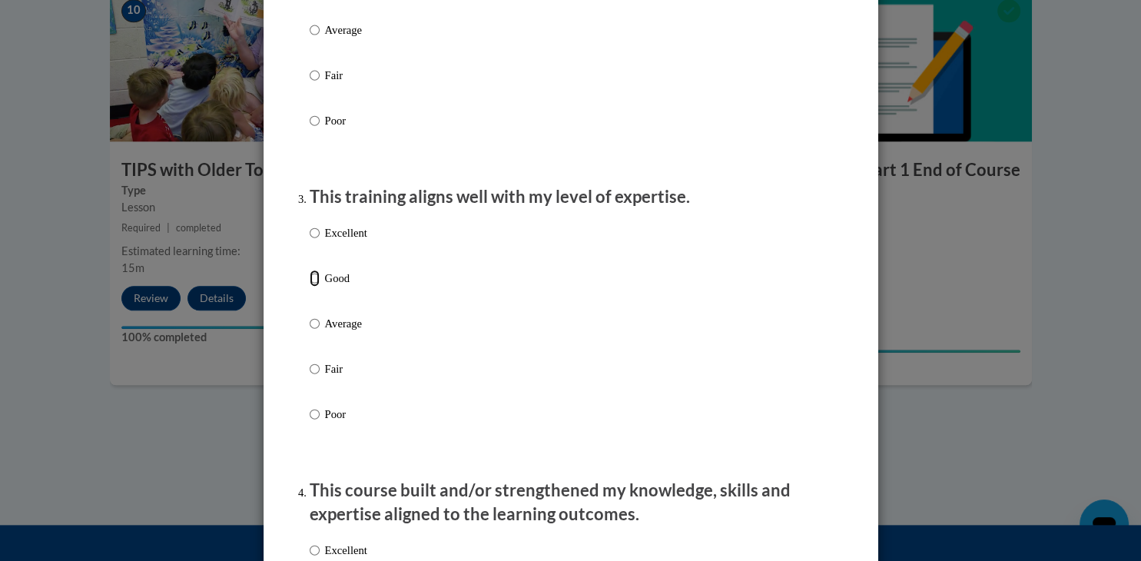
click at [316, 287] on input "Good" at bounding box center [315, 278] width 10 height 17
radio input "true"
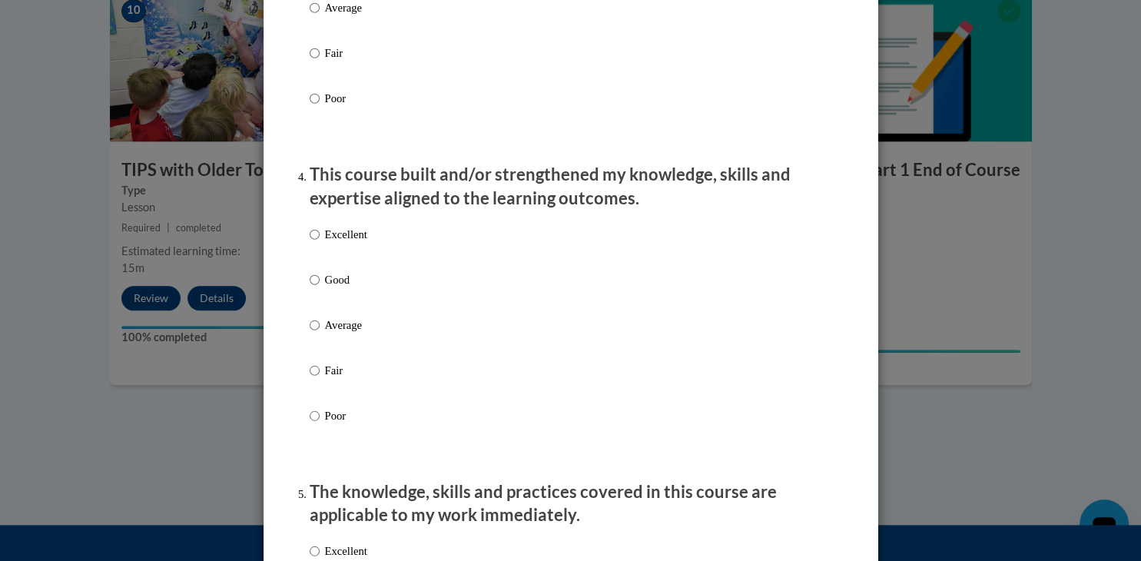
scroll to position [958, 0]
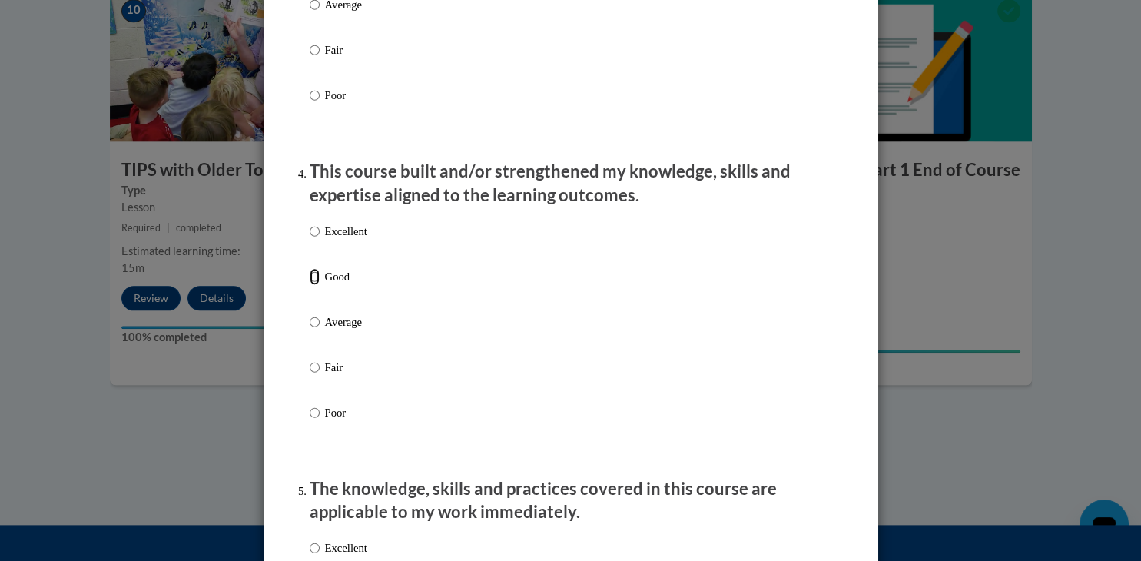
click at [316, 285] on input "Good" at bounding box center [315, 276] width 10 height 17
radio input "true"
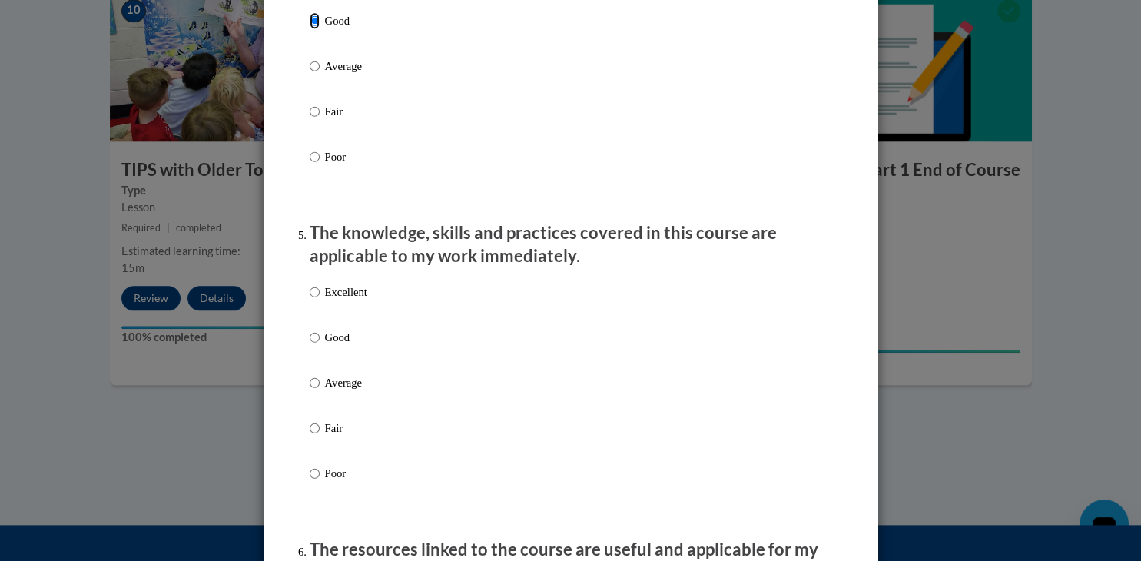
scroll to position [1251, 0]
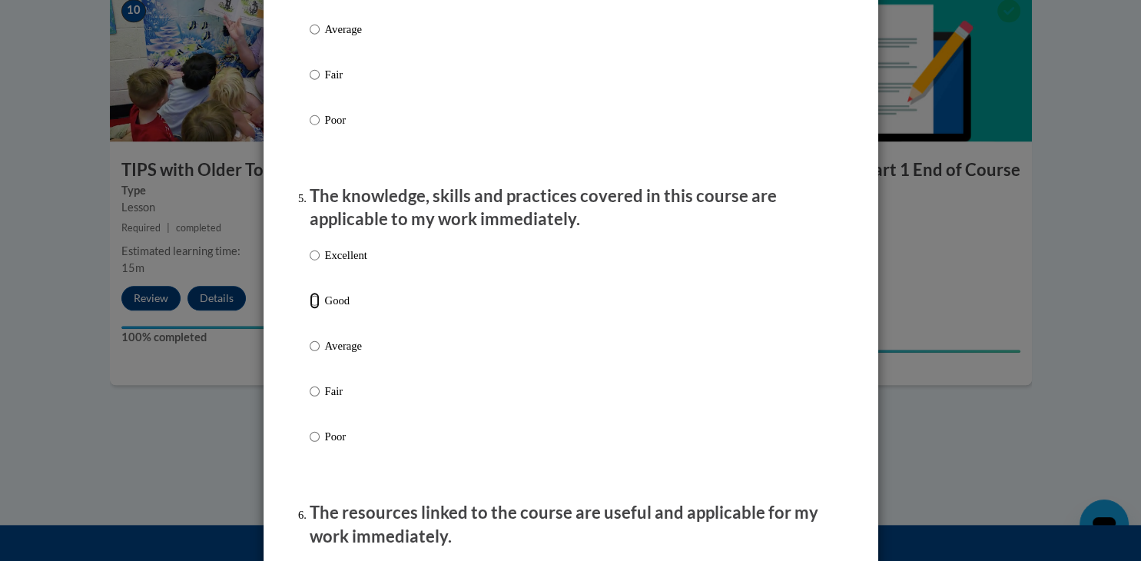
click at [316, 309] on input "Good" at bounding box center [315, 300] width 10 height 17
radio input "true"
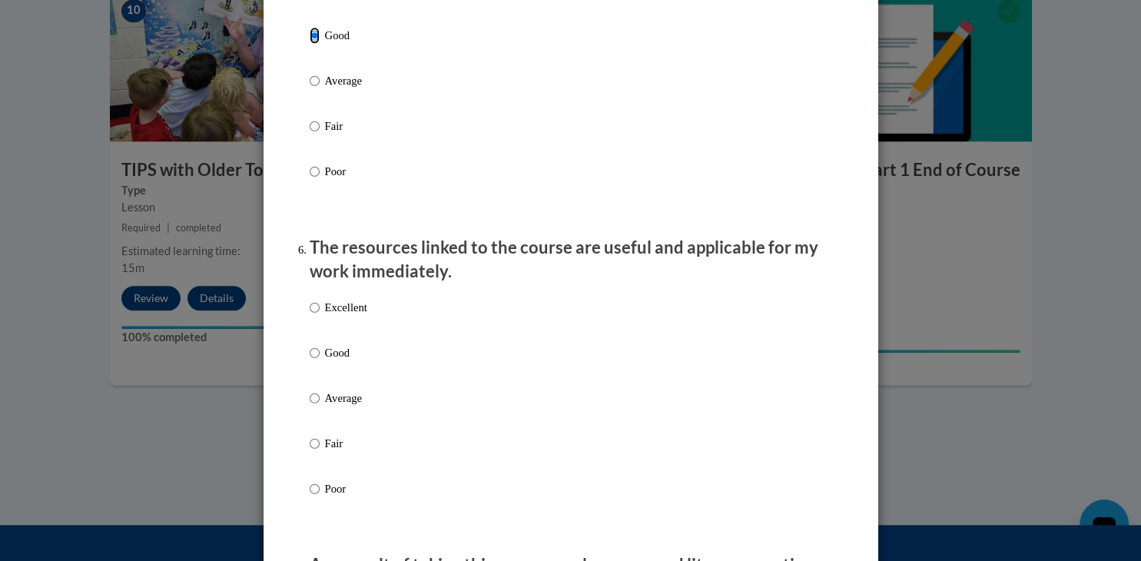
scroll to position [1517, 0]
click at [311, 360] on input "Good" at bounding box center [315, 352] width 10 height 17
radio input "true"
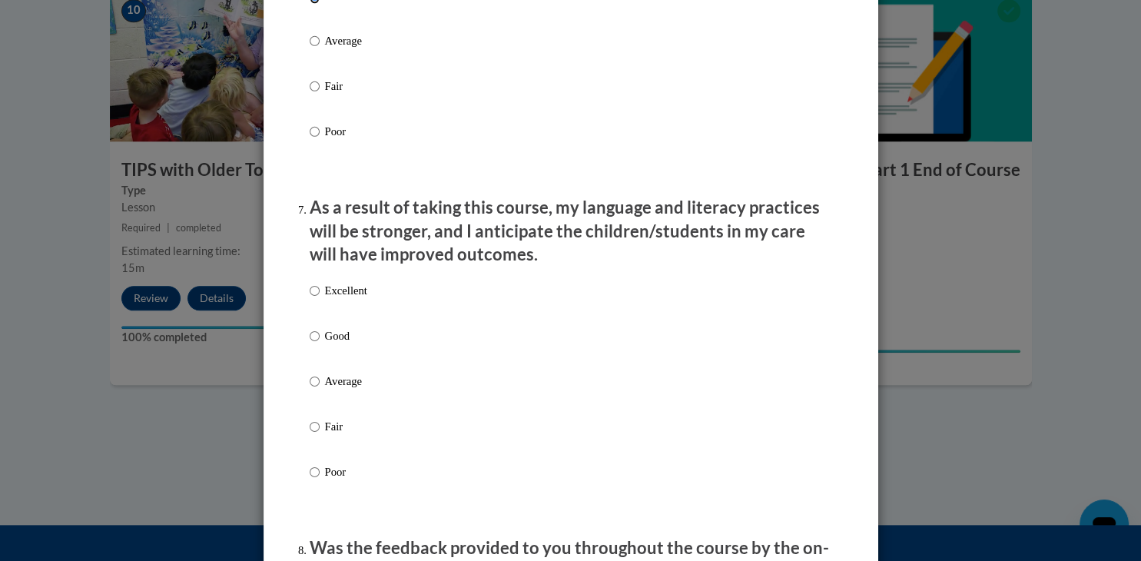
scroll to position [1879, 0]
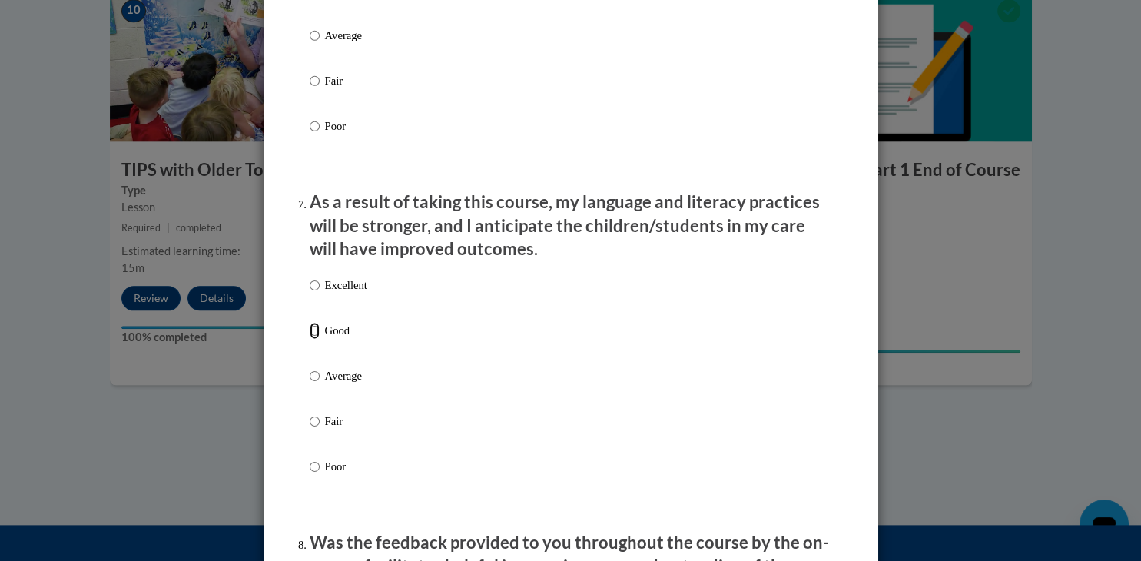
click at [311, 339] on input "Good" at bounding box center [315, 330] width 10 height 17
radio input "true"
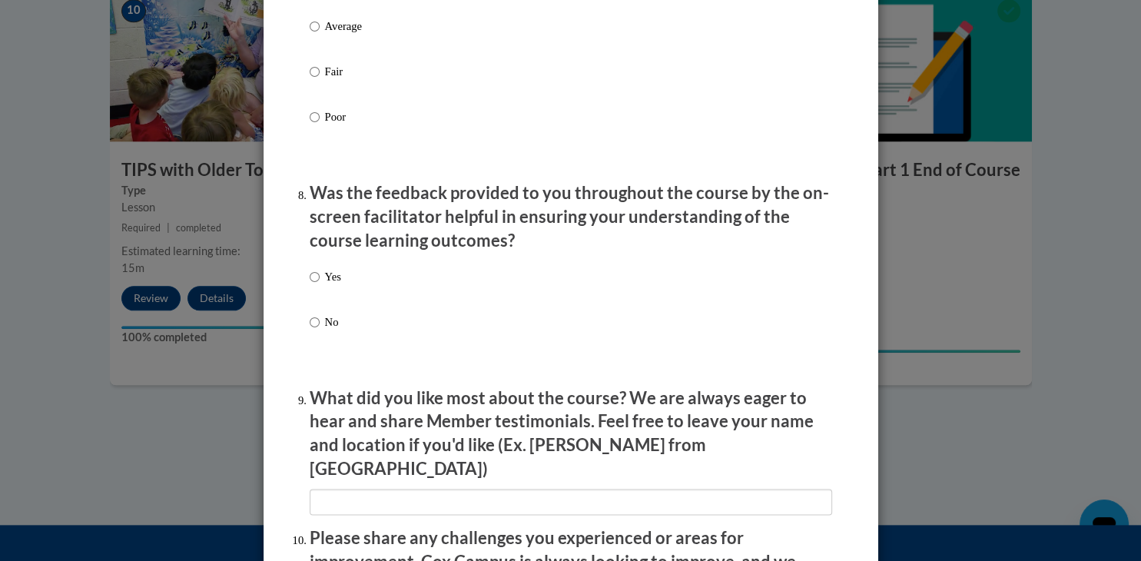
scroll to position [2237, 0]
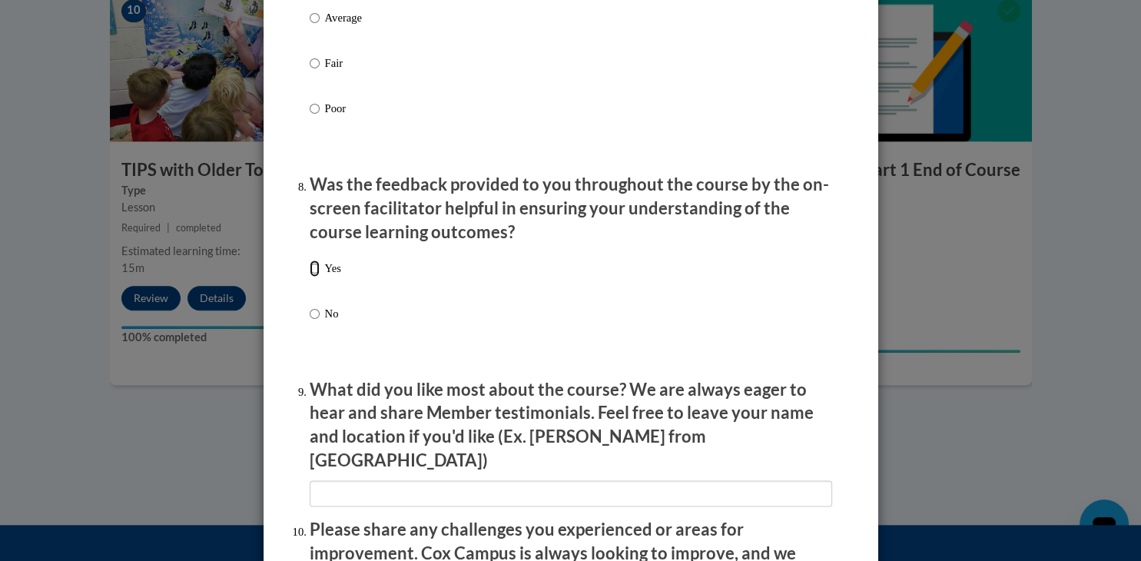
click at [314, 277] on input "Yes" at bounding box center [315, 268] width 10 height 17
radio input "true"
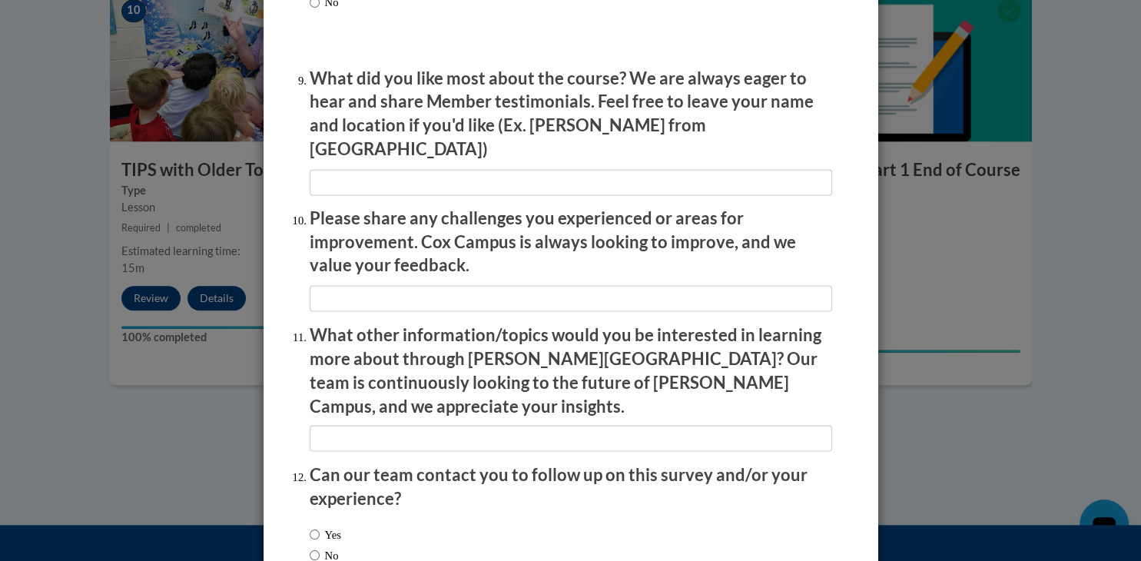
scroll to position [2635, 0]
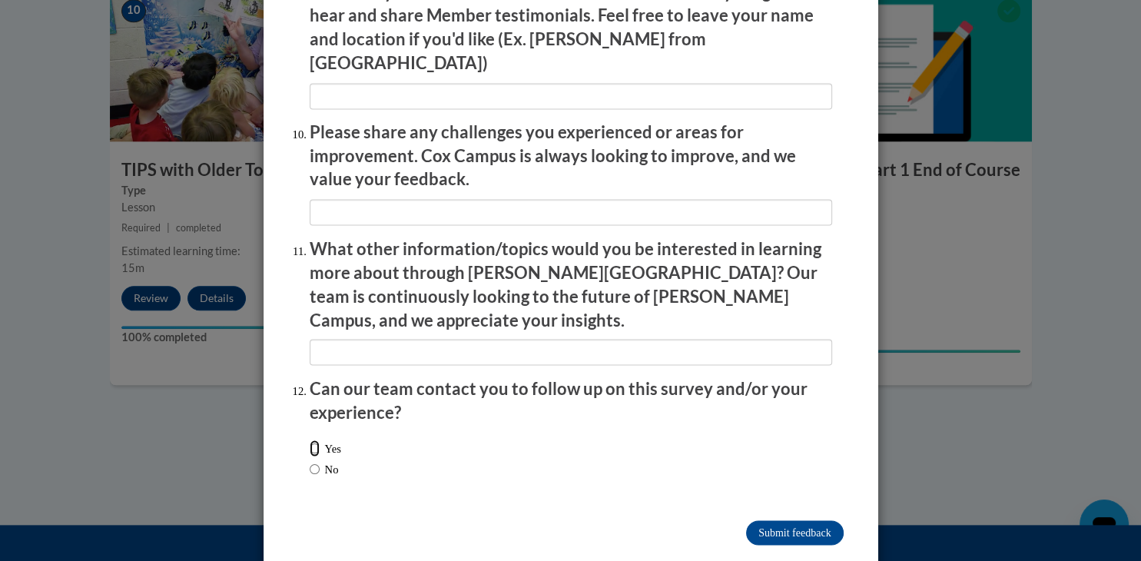
click at [317, 440] on input "Yes" at bounding box center [315, 448] width 10 height 17
radio input "true"
click at [766, 520] on input "Submit feedback" at bounding box center [794, 532] width 97 height 25
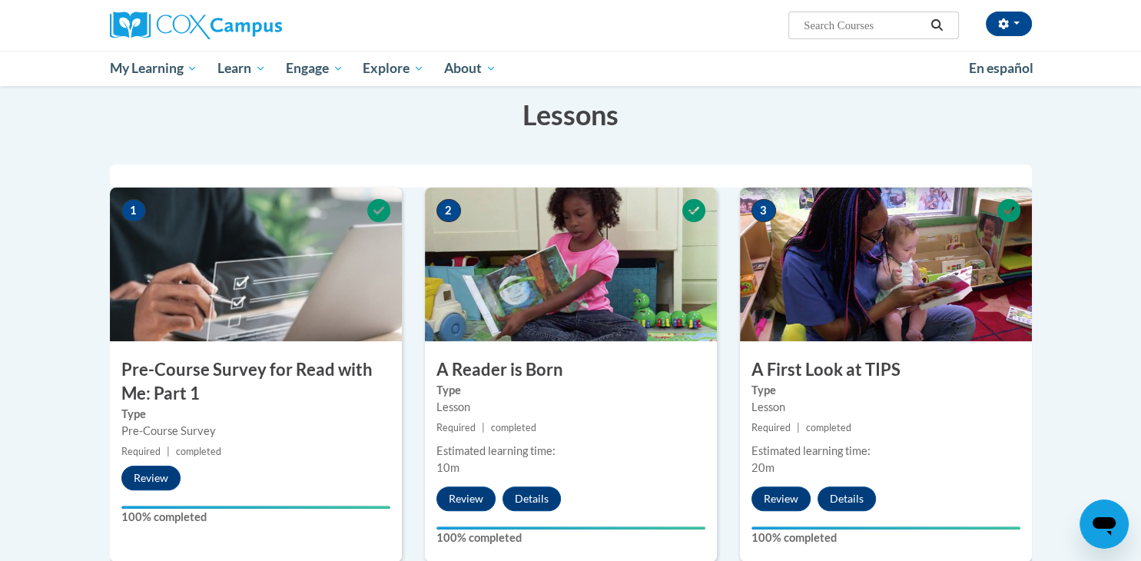
scroll to position [0, 0]
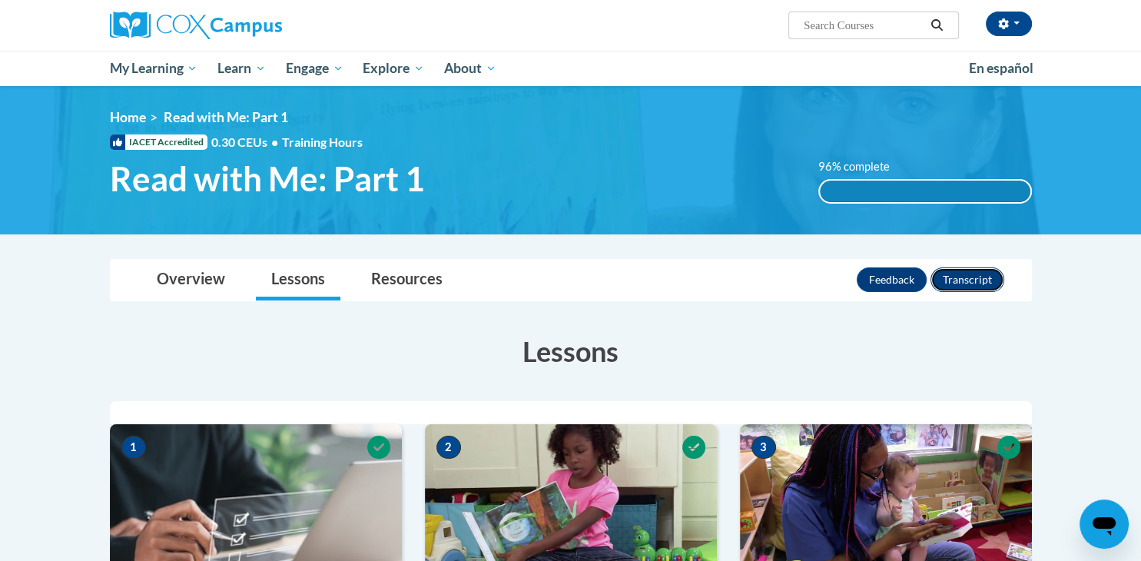
click at [961, 284] on button "Transcript" at bounding box center [968, 279] width 74 height 25
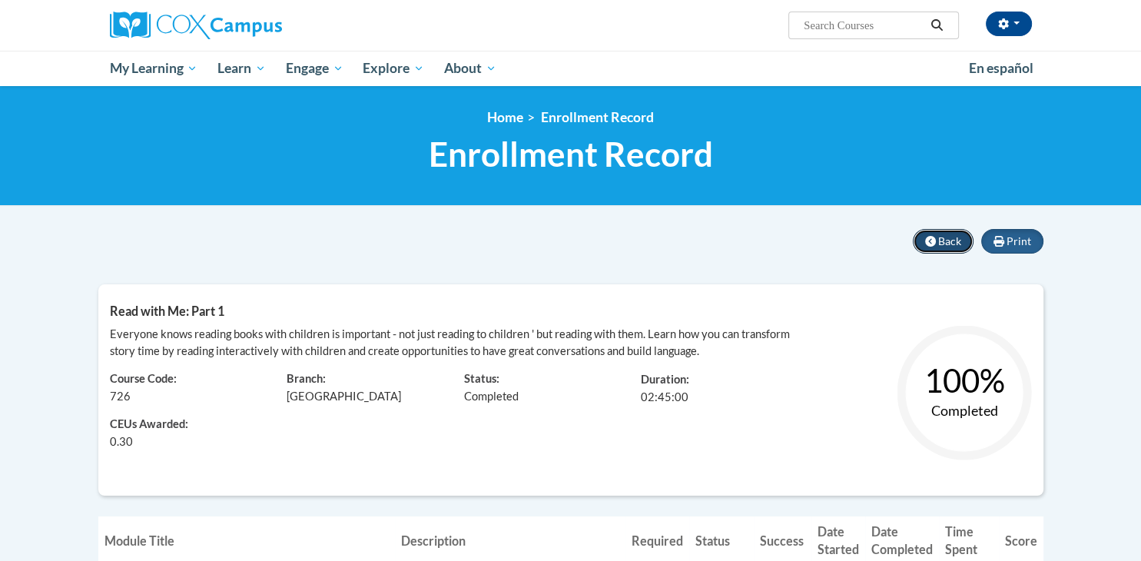
click at [924, 241] on button "Back" at bounding box center [943, 241] width 61 height 25
